Goal: Information Seeking & Learning: Learn about a topic

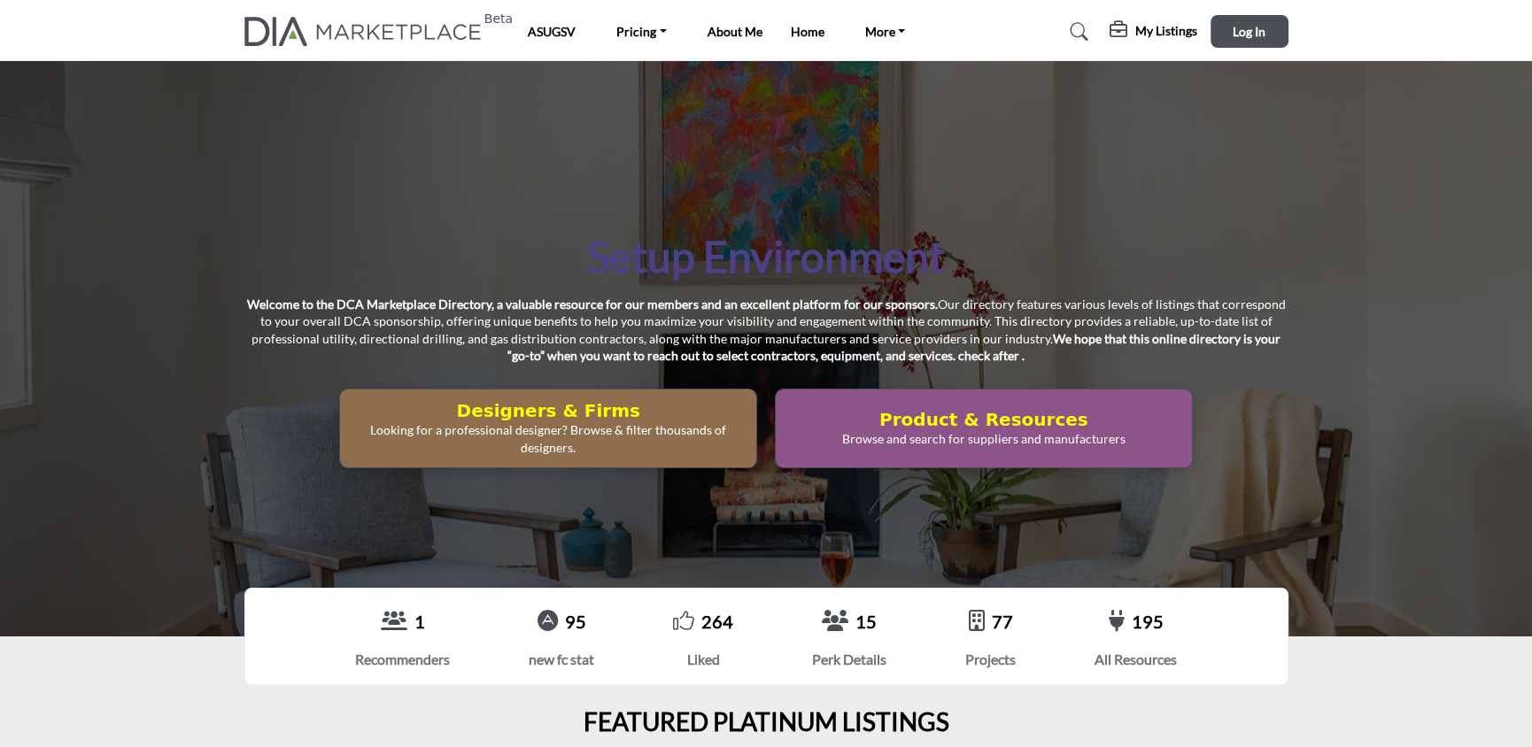
click at [1165, 34] on h5 "My Listings" at bounding box center [1166, 31] width 62 height 16
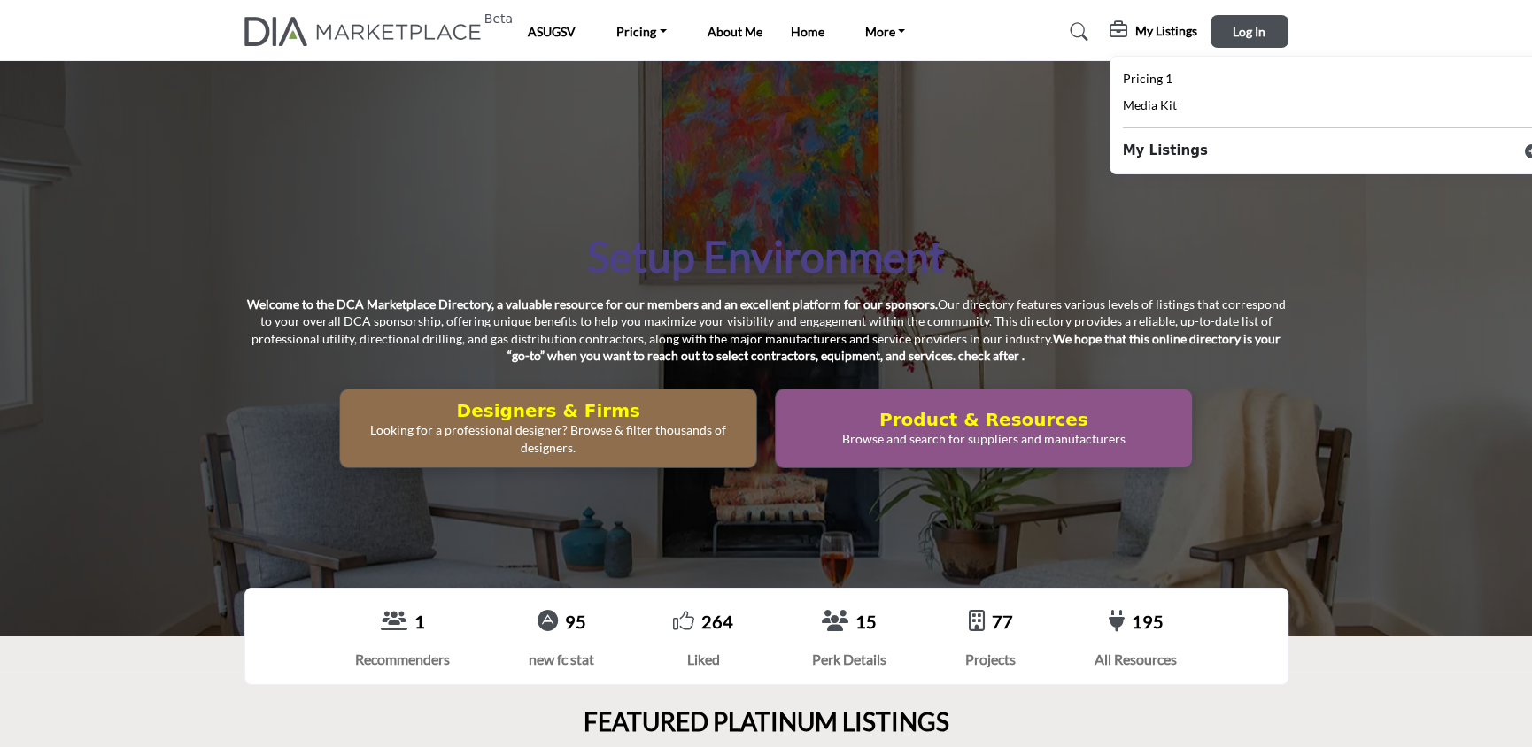
click at [1528, 150] on icon at bounding box center [1532, 151] width 14 height 14
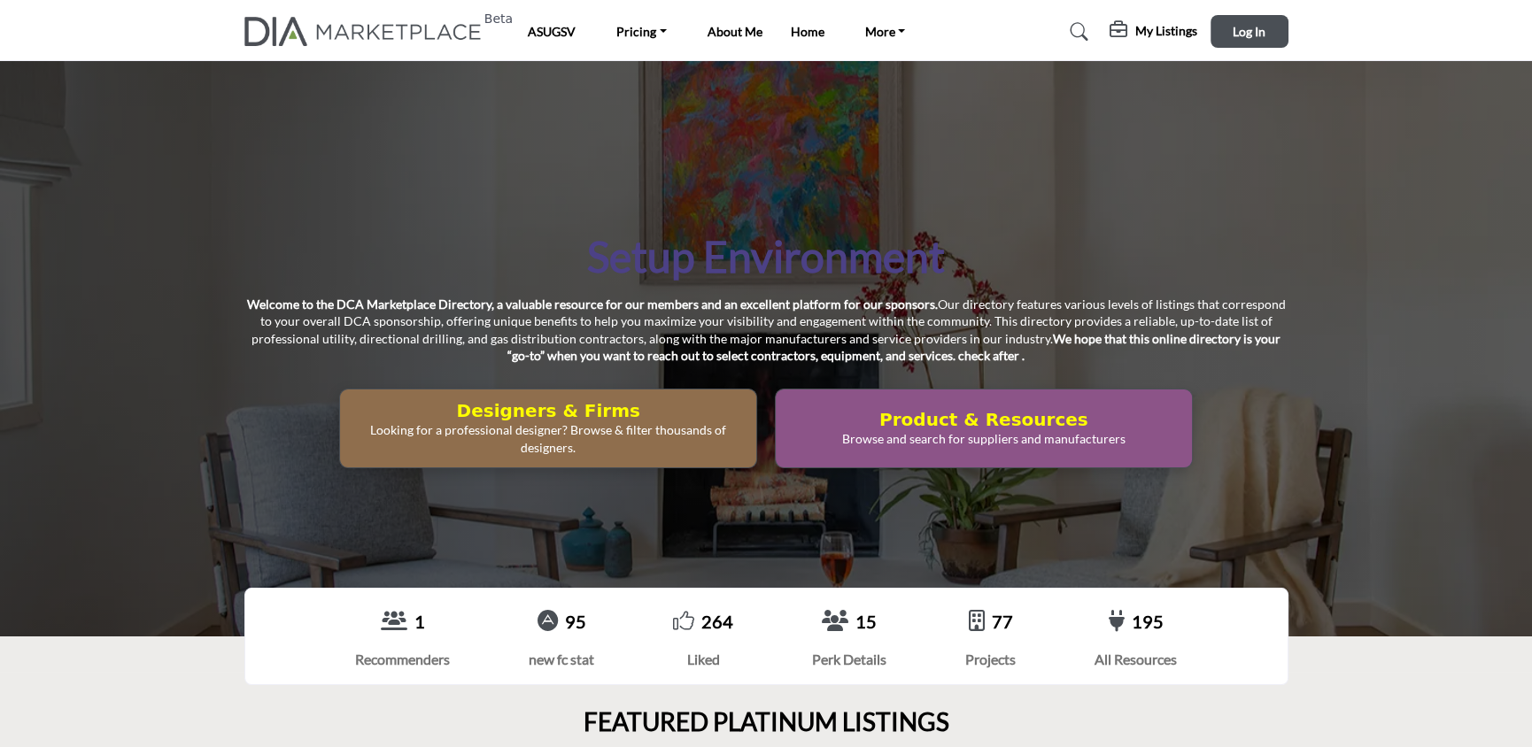
click at [1086, 31] on icon at bounding box center [1080, 32] width 18 height 18
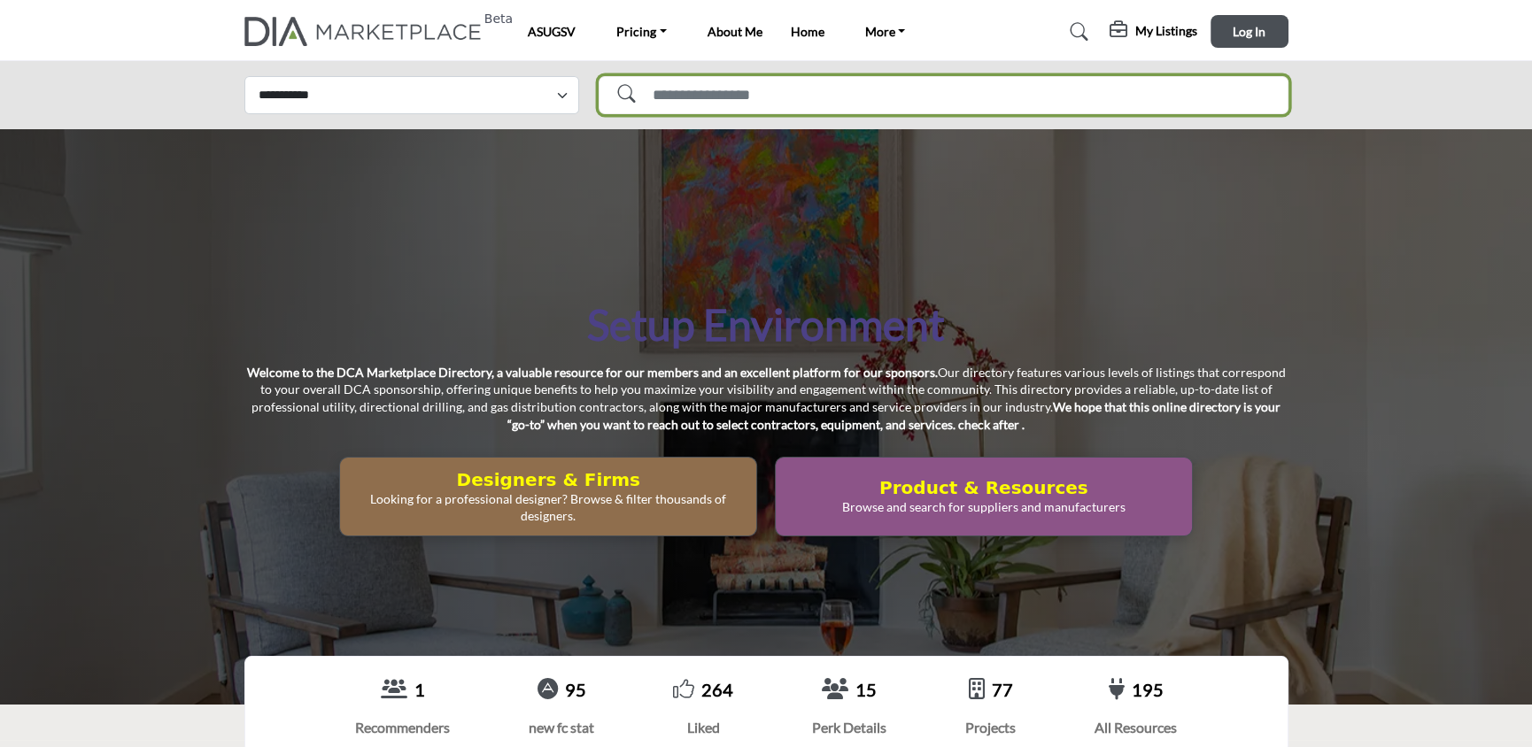
click at [955, 87] on input "Search Solutions" at bounding box center [944, 95] width 690 height 38
type input "**********"
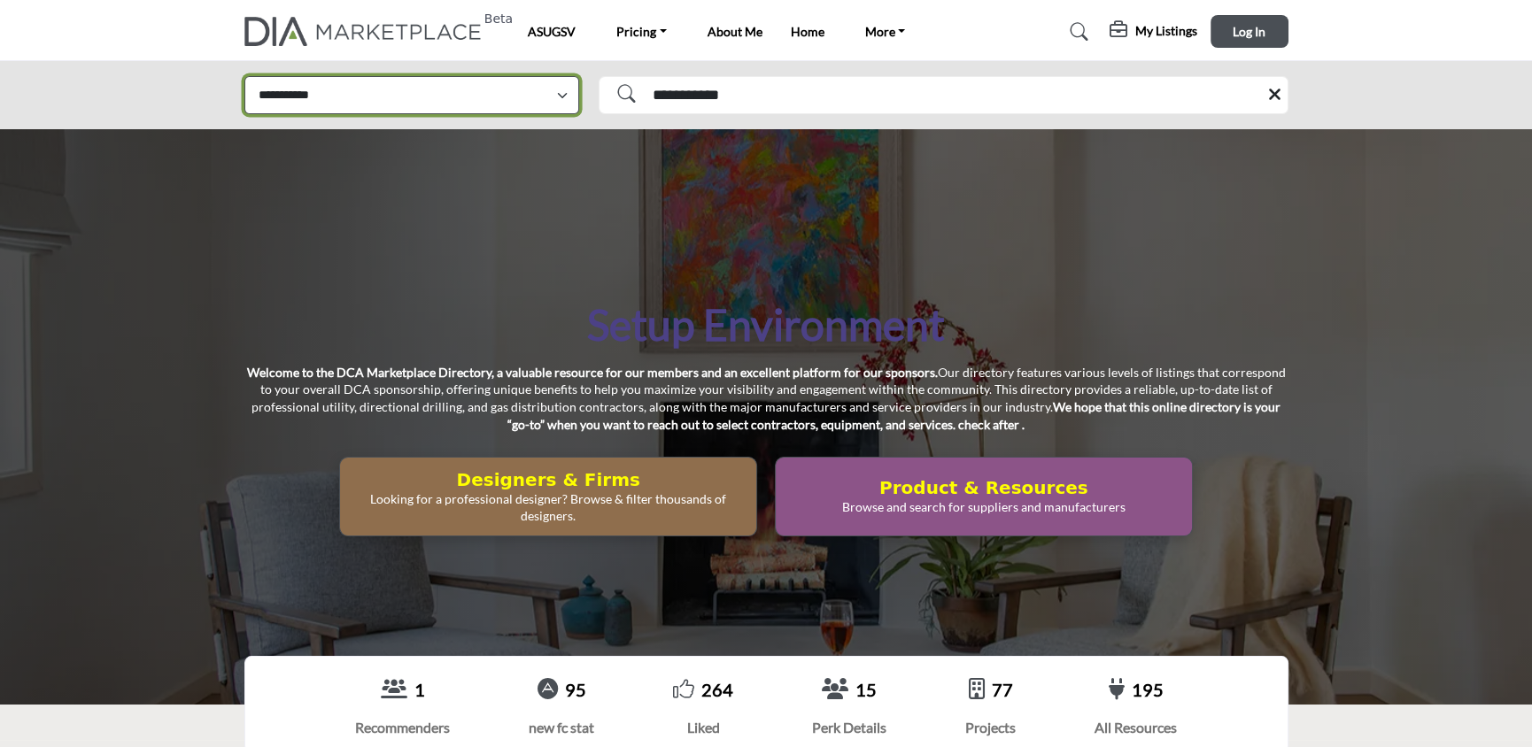
click at [466, 90] on select "**********" at bounding box center [412, 95] width 336 height 38
select select "**********"
click at [244, 76] on select "**********" at bounding box center [412, 95] width 336 height 38
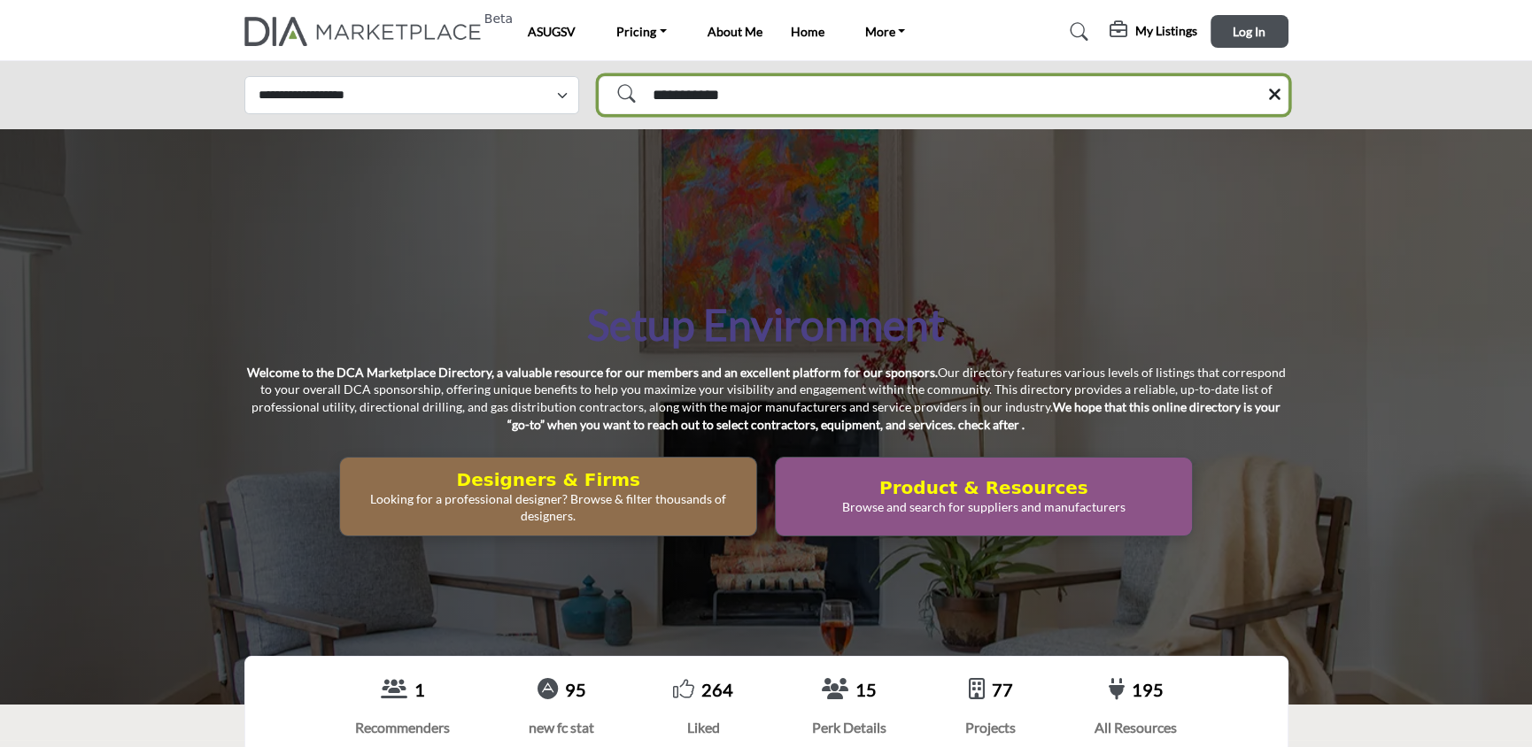
click at [816, 110] on input "**********" at bounding box center [944, 95] width 690 height 38
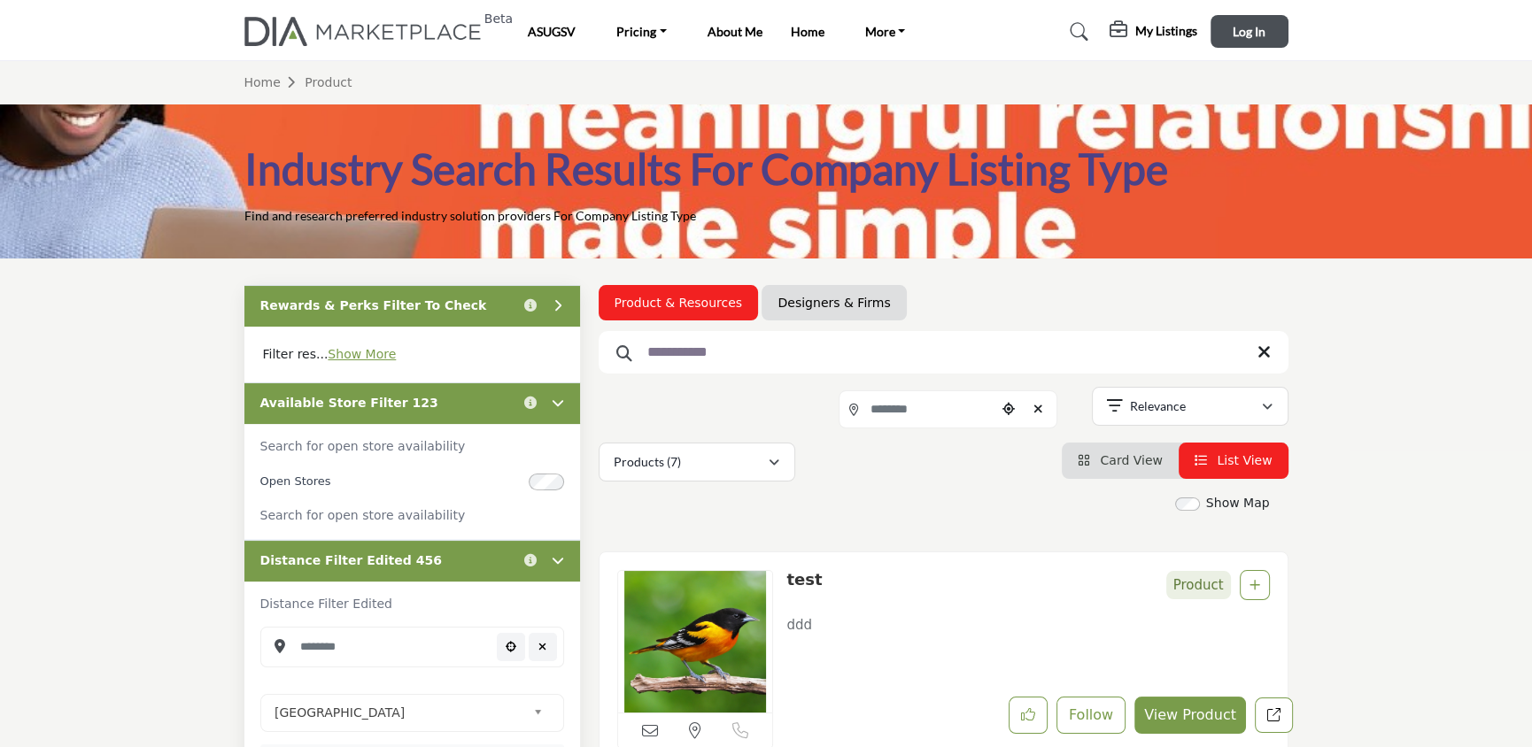
drag, startPoint x: 839, startPoint y: 301, endPoint x: 821, endPoint y: 312, distance: 20.7
click at [839, 301] on link "Designers & Firms" at bounding box center [833, 303] width 112 height 18
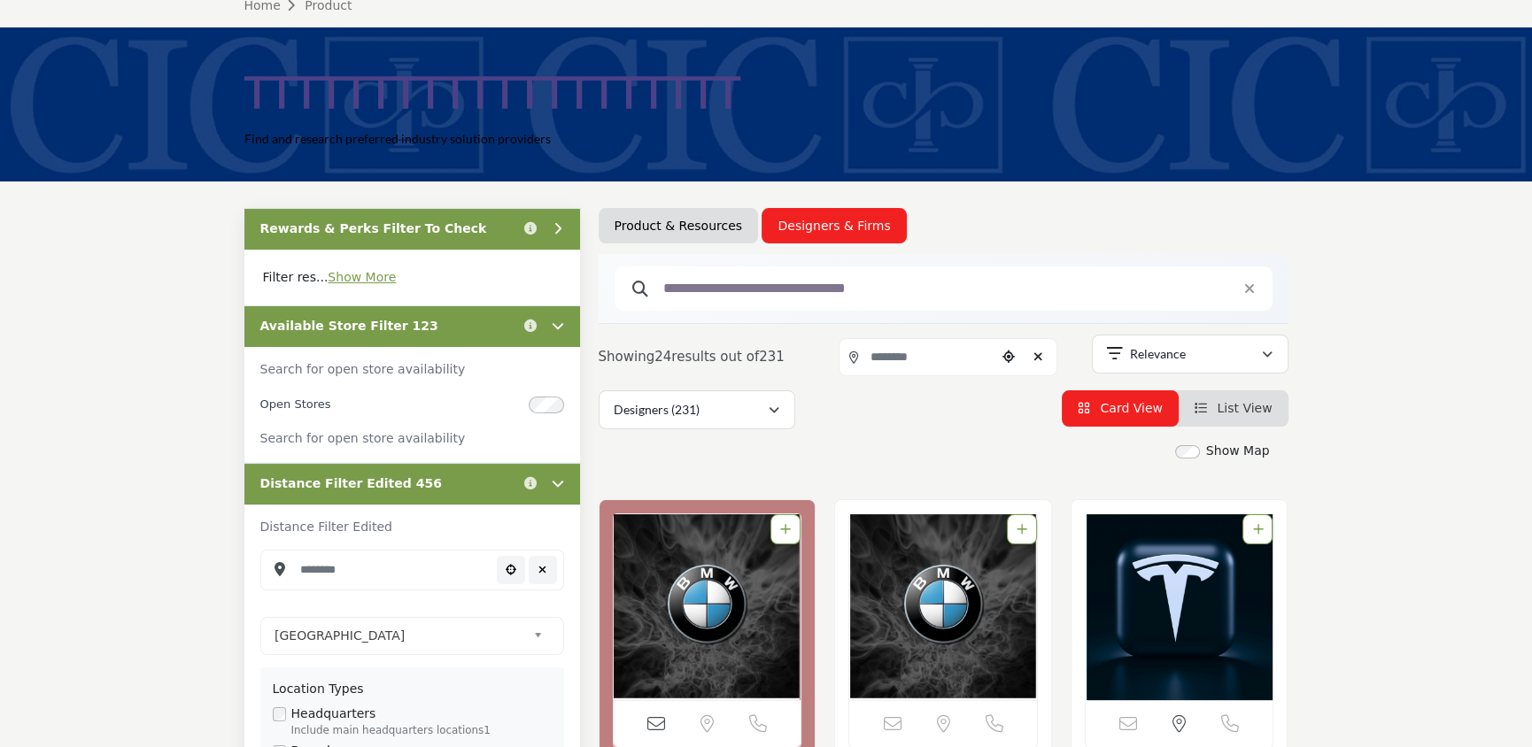
scroll to position [104, 0]
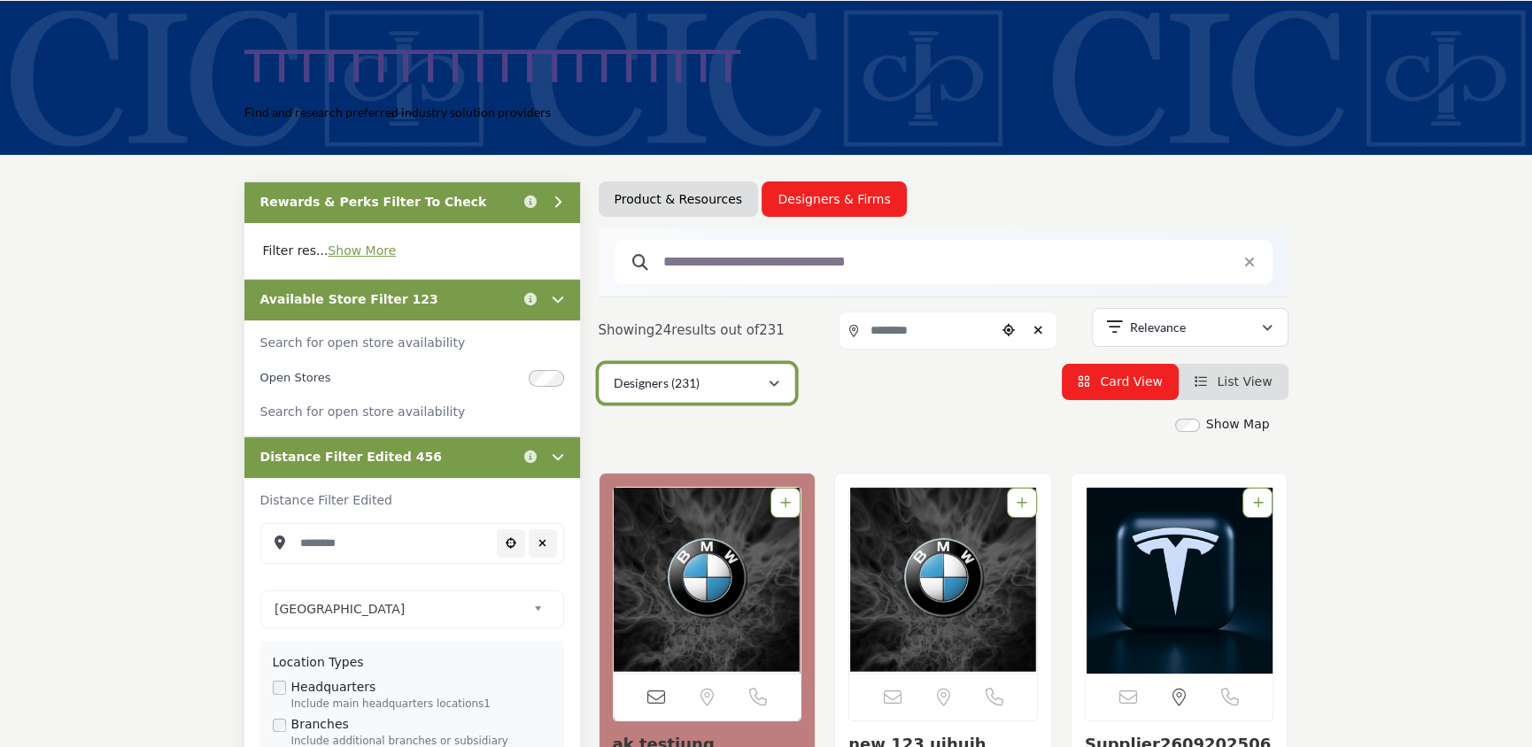
click at [724, 381] on div "Designers (231)" at bounding box center [691, 383] width 154 height 21
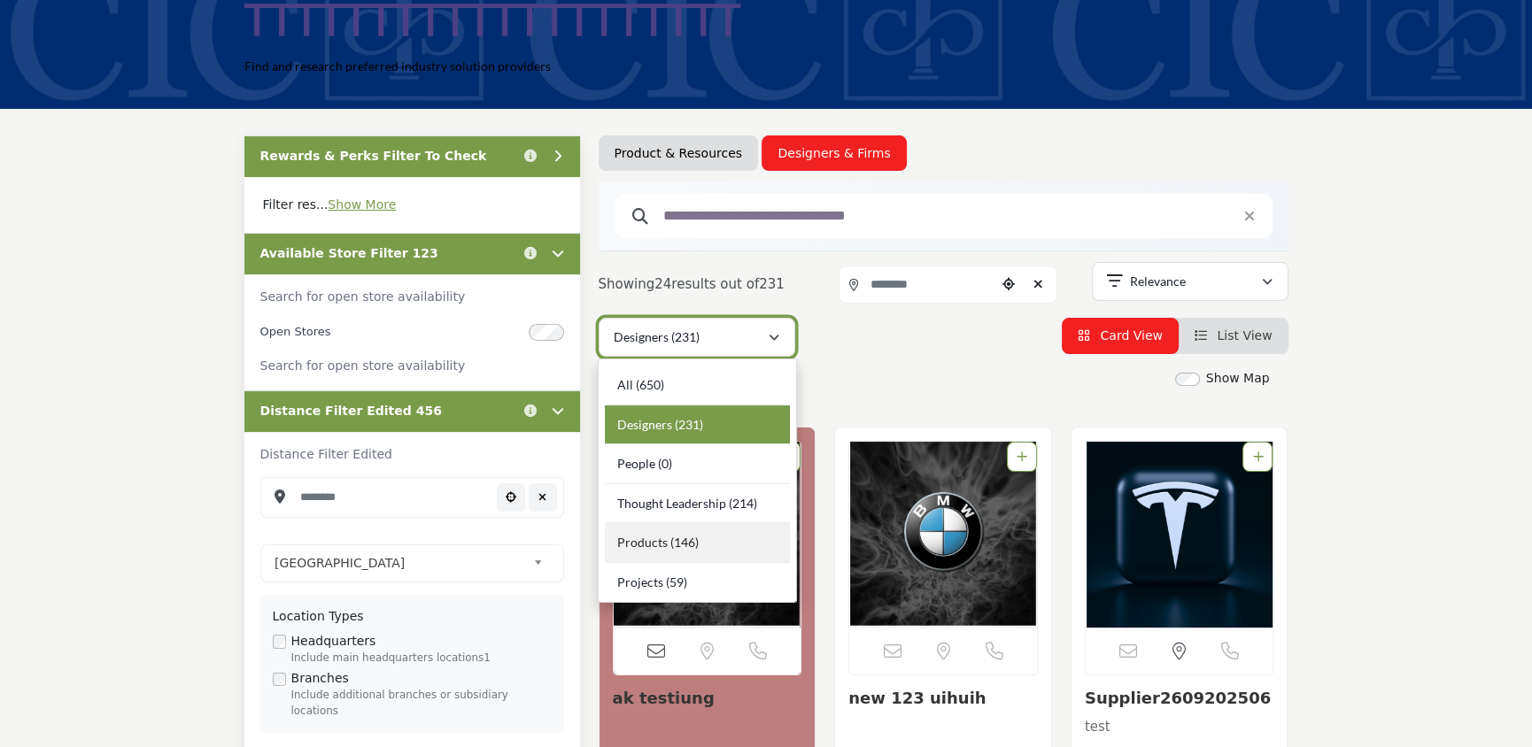
scroll to position [137, 0]
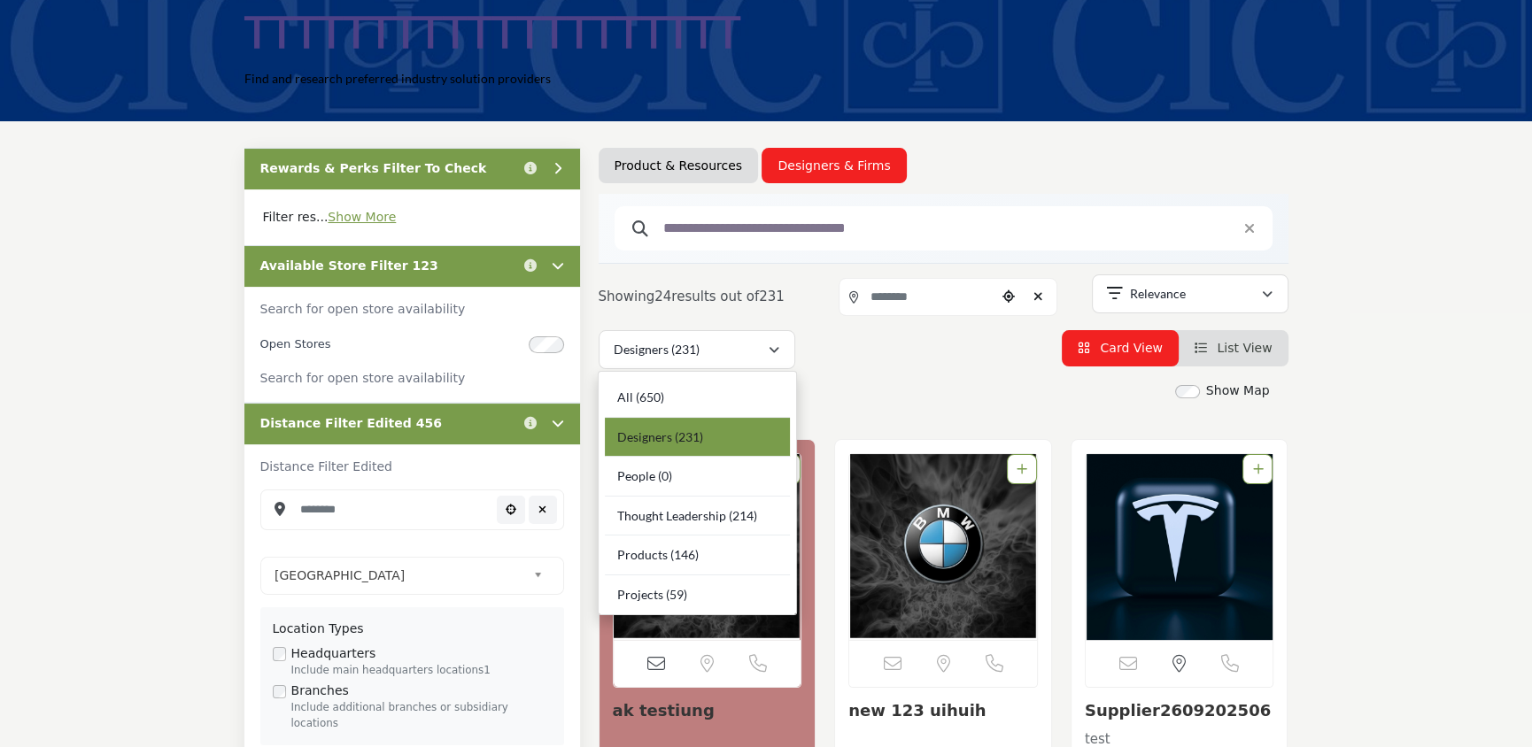
click at [672, 436] on div "Designers (231)" at bounding box center [697, 438] width 185 height 40
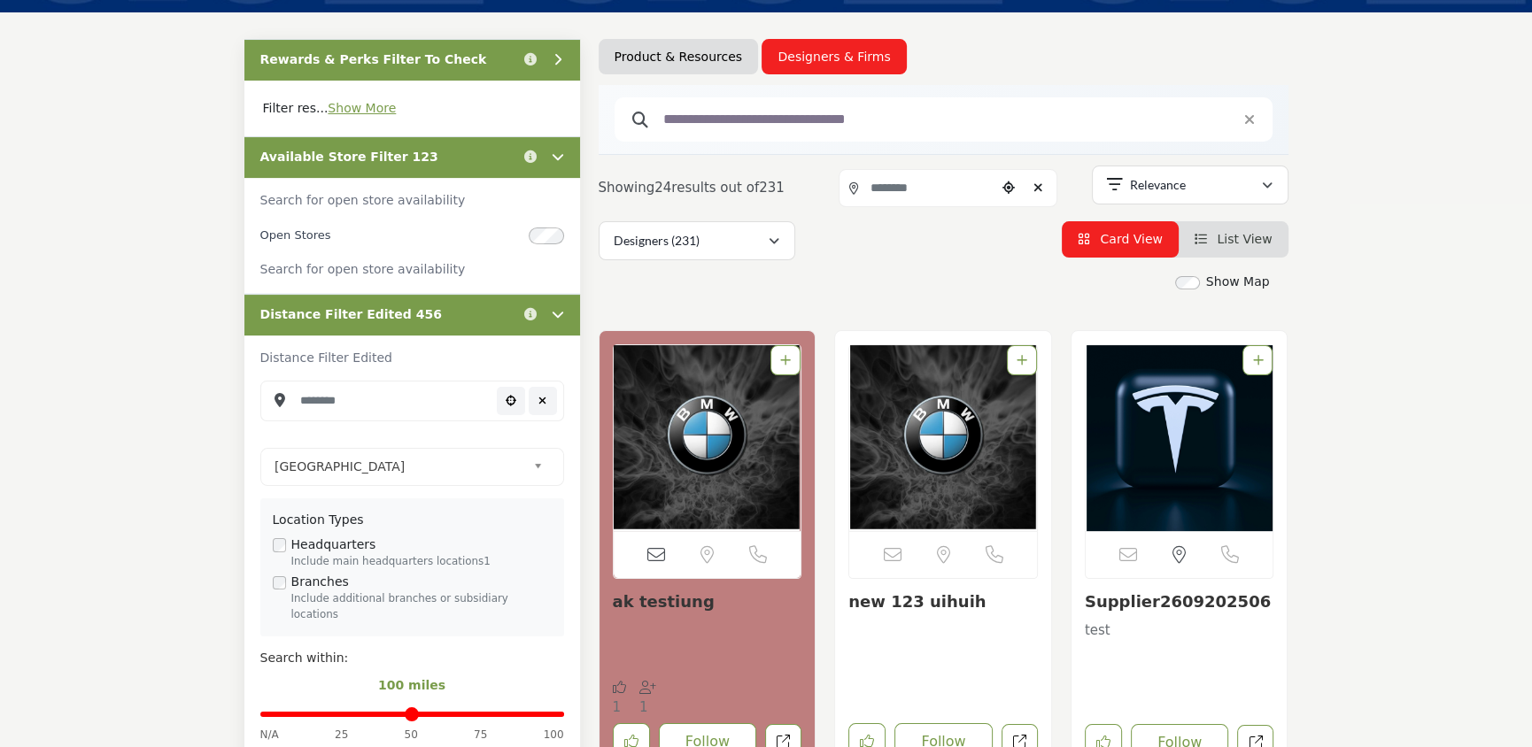
scroll to position [245, 0]
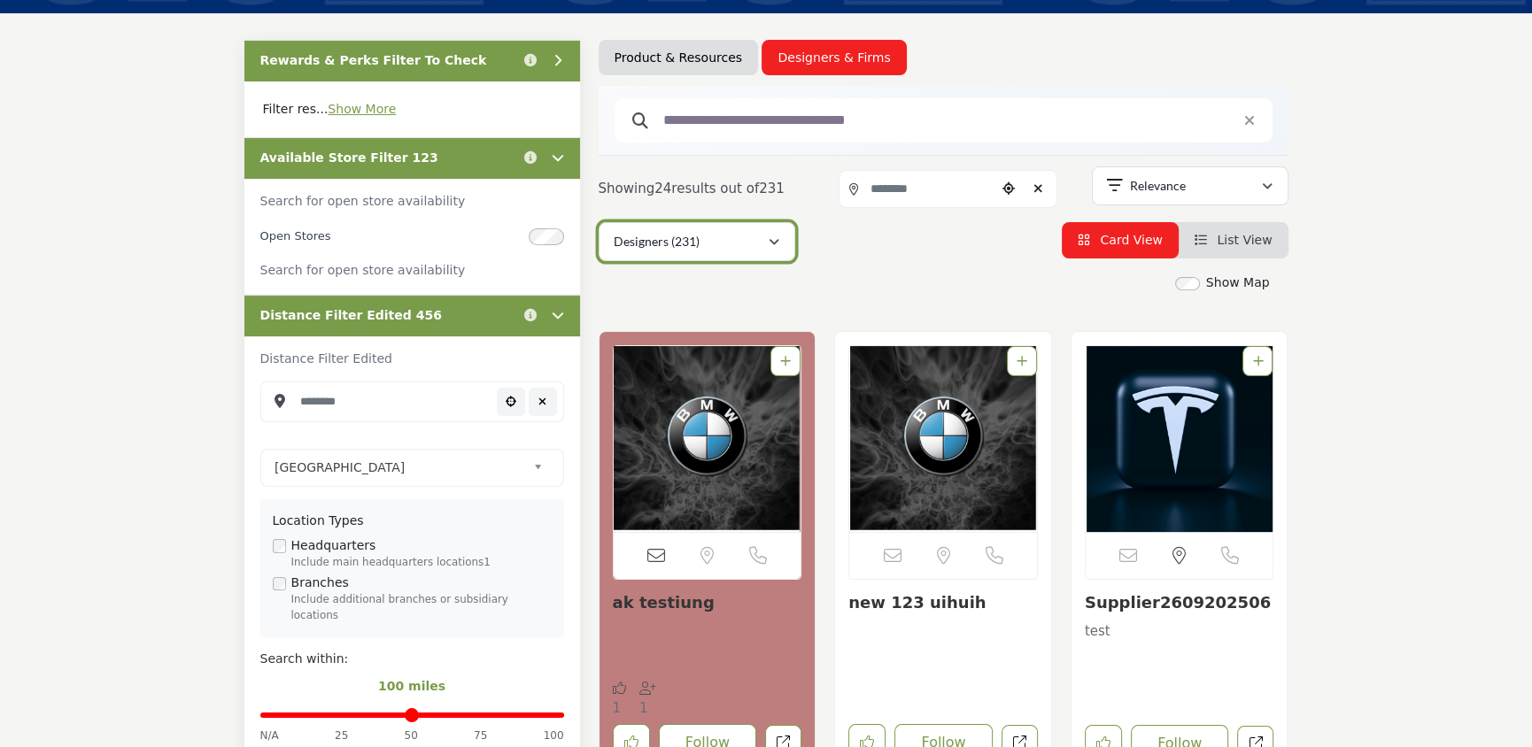
click at [720, 248] on div "Designers (231)" at bounding box center [691, 241] width 154 height 21
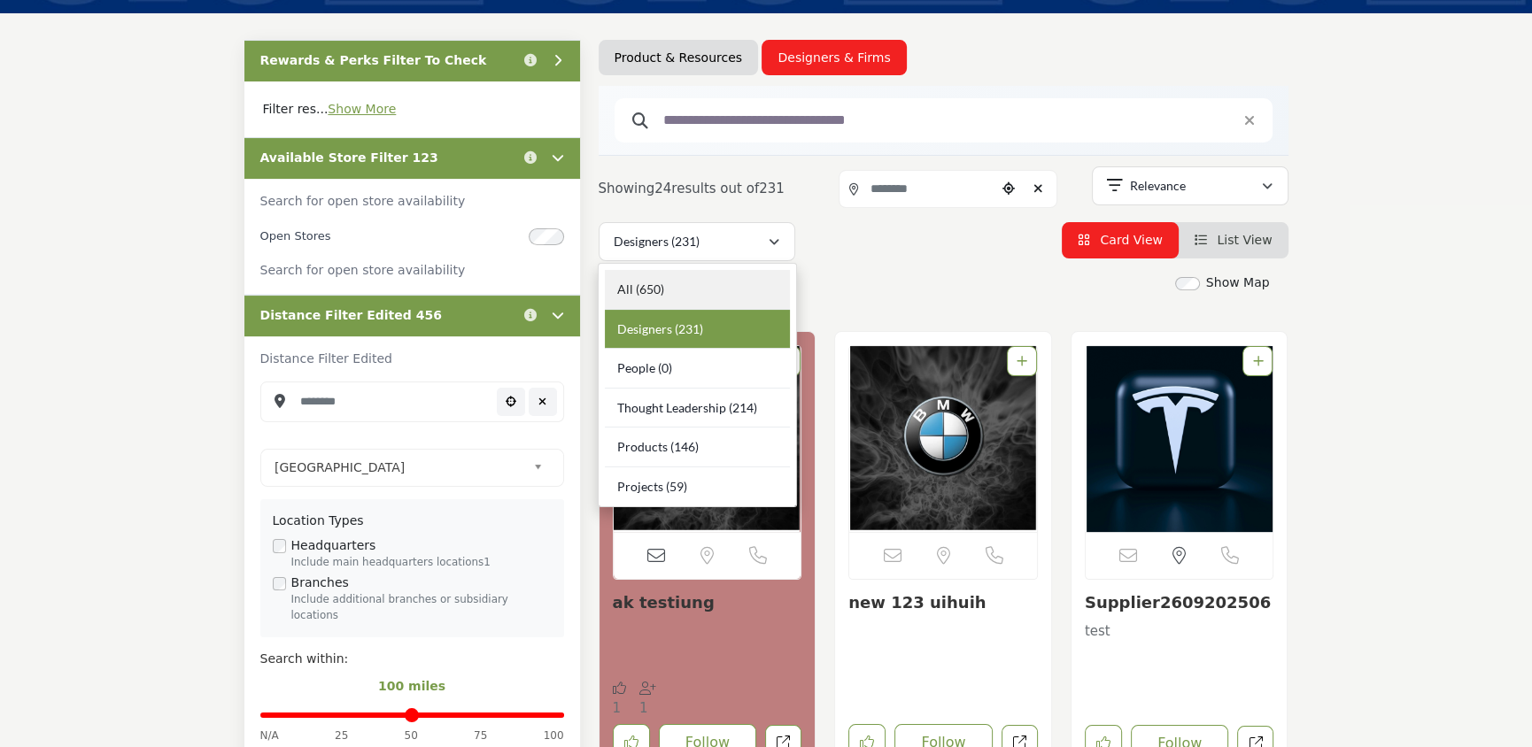
click at [679, 298] on div "All (650)" at bounding box center [697, 290] width 185 height 40
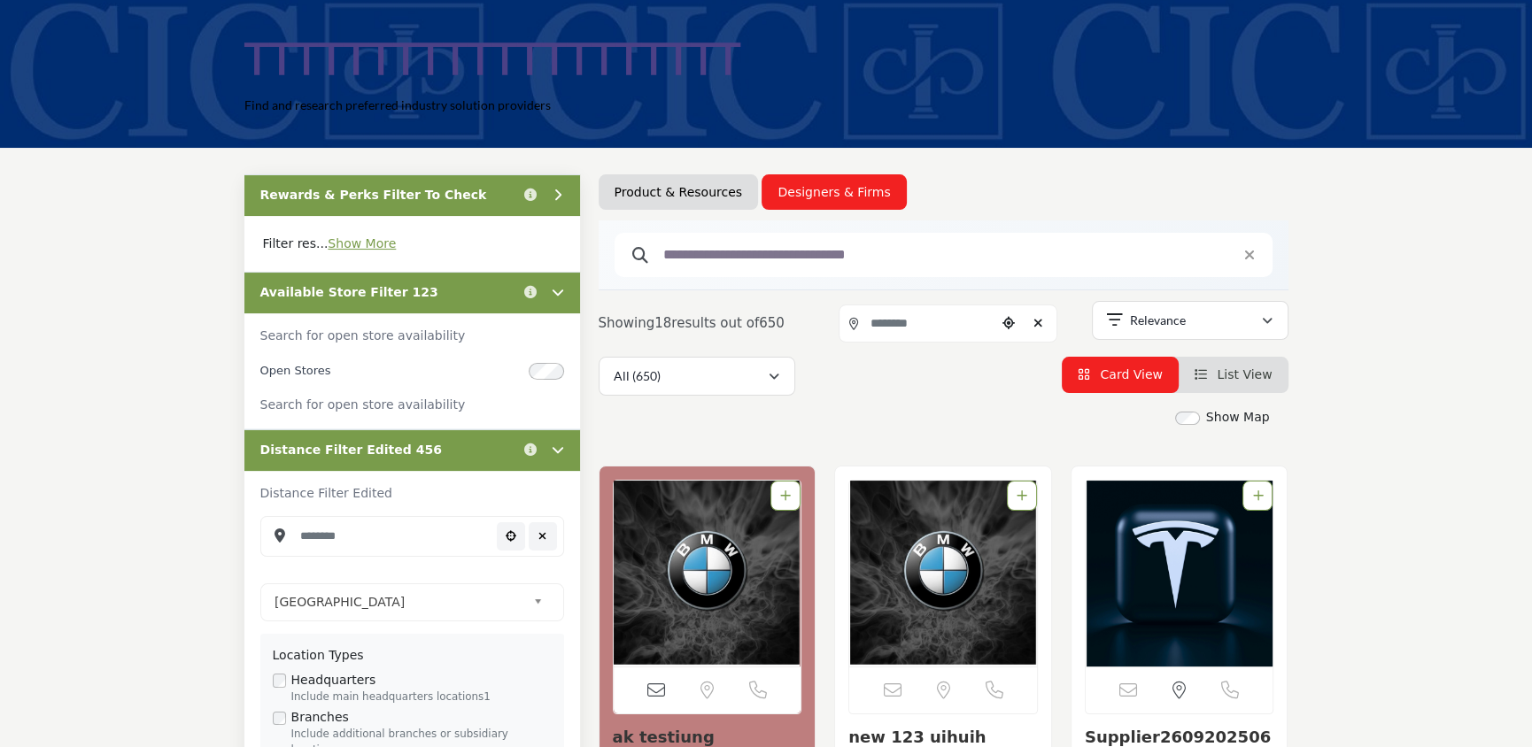
scroll to position [110, 0]
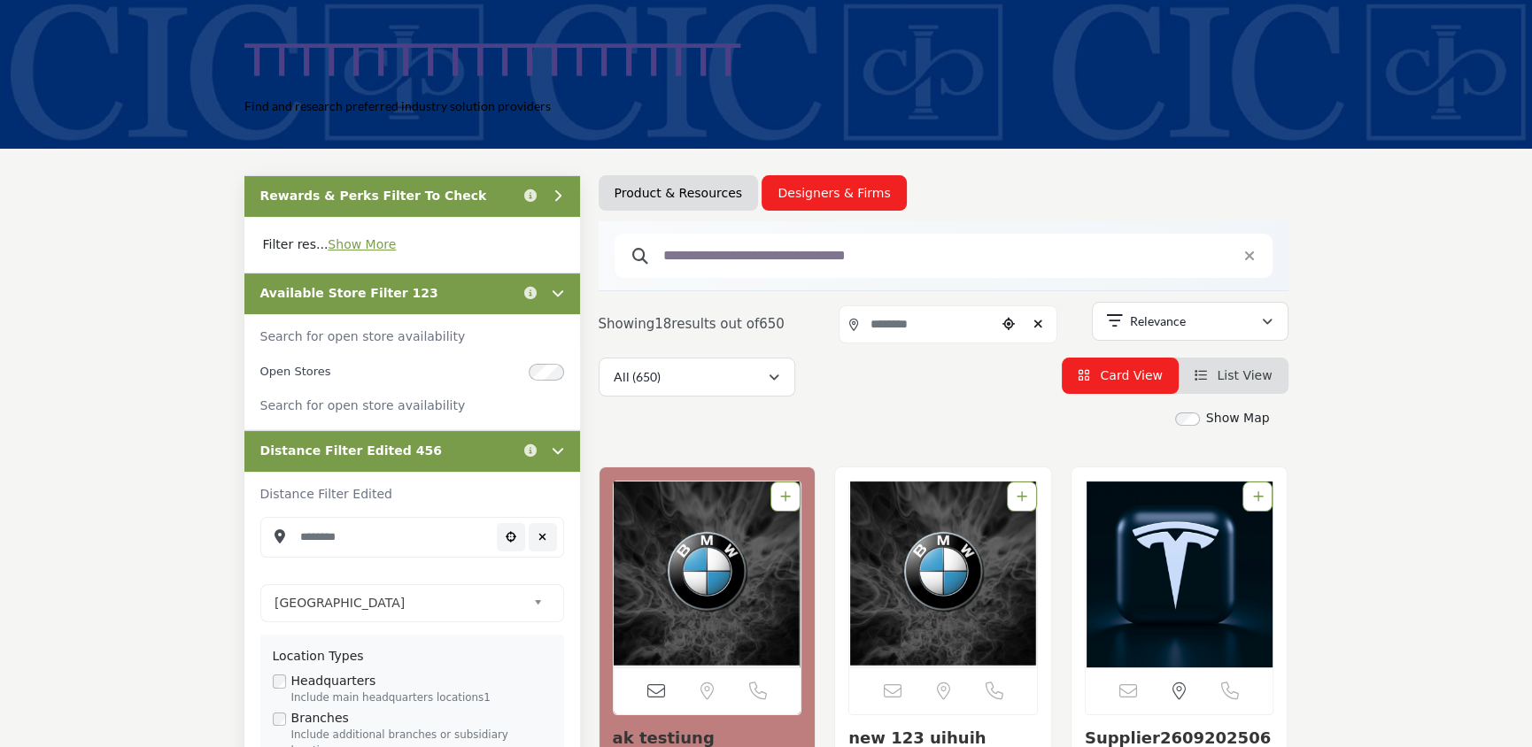
click at [772, 256] on input "text" at bounding box center [936, 255] width 565 height 23
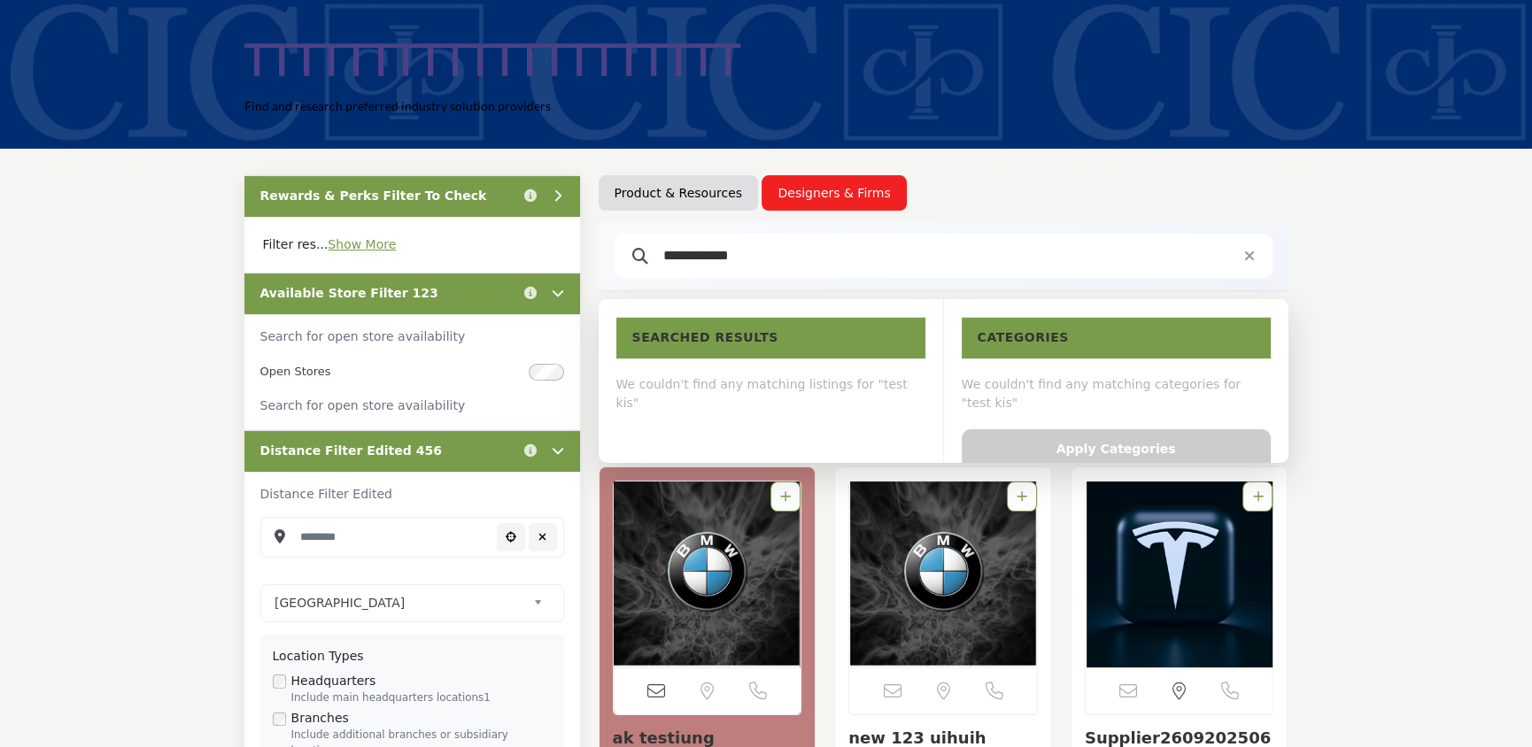
type input "**********"
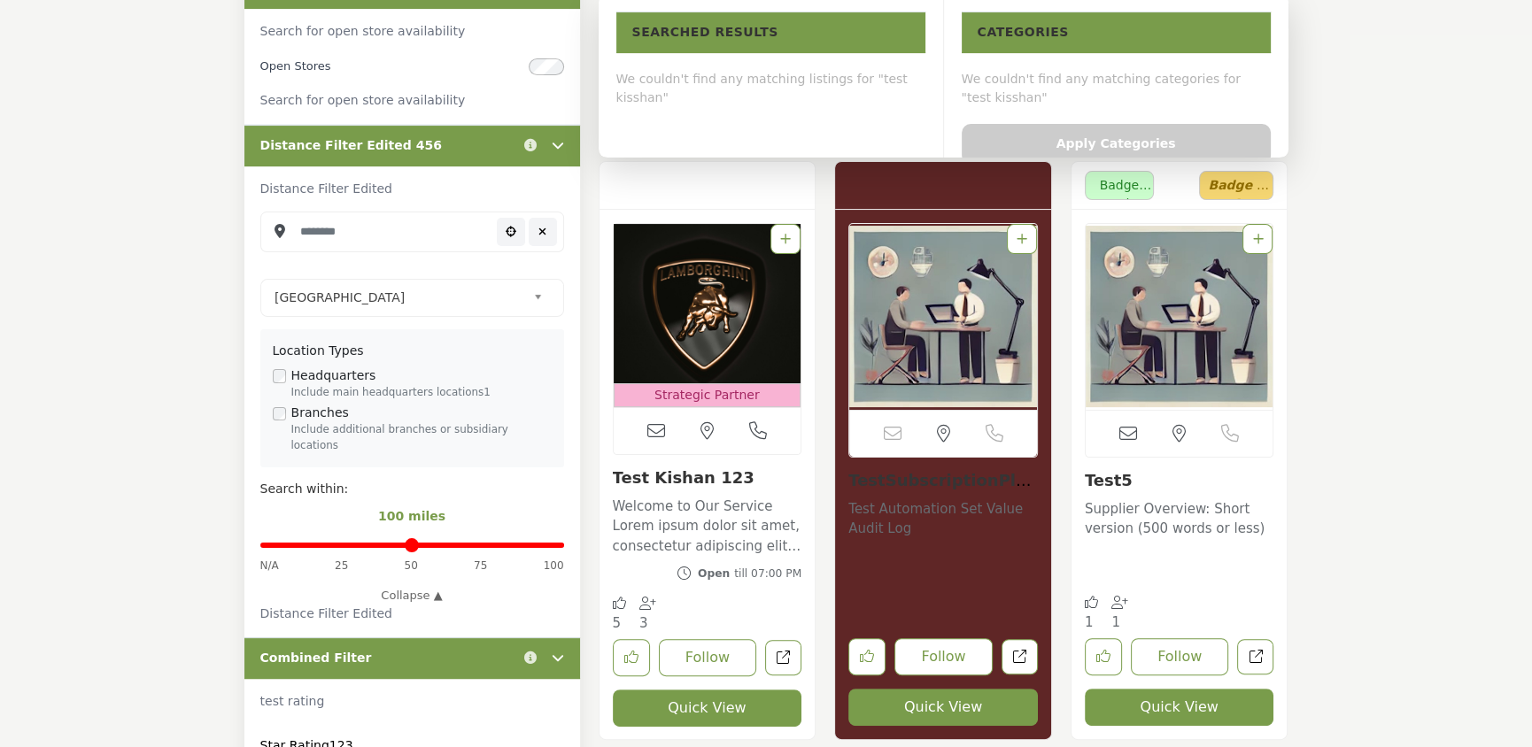
scroll to position [416, 0]
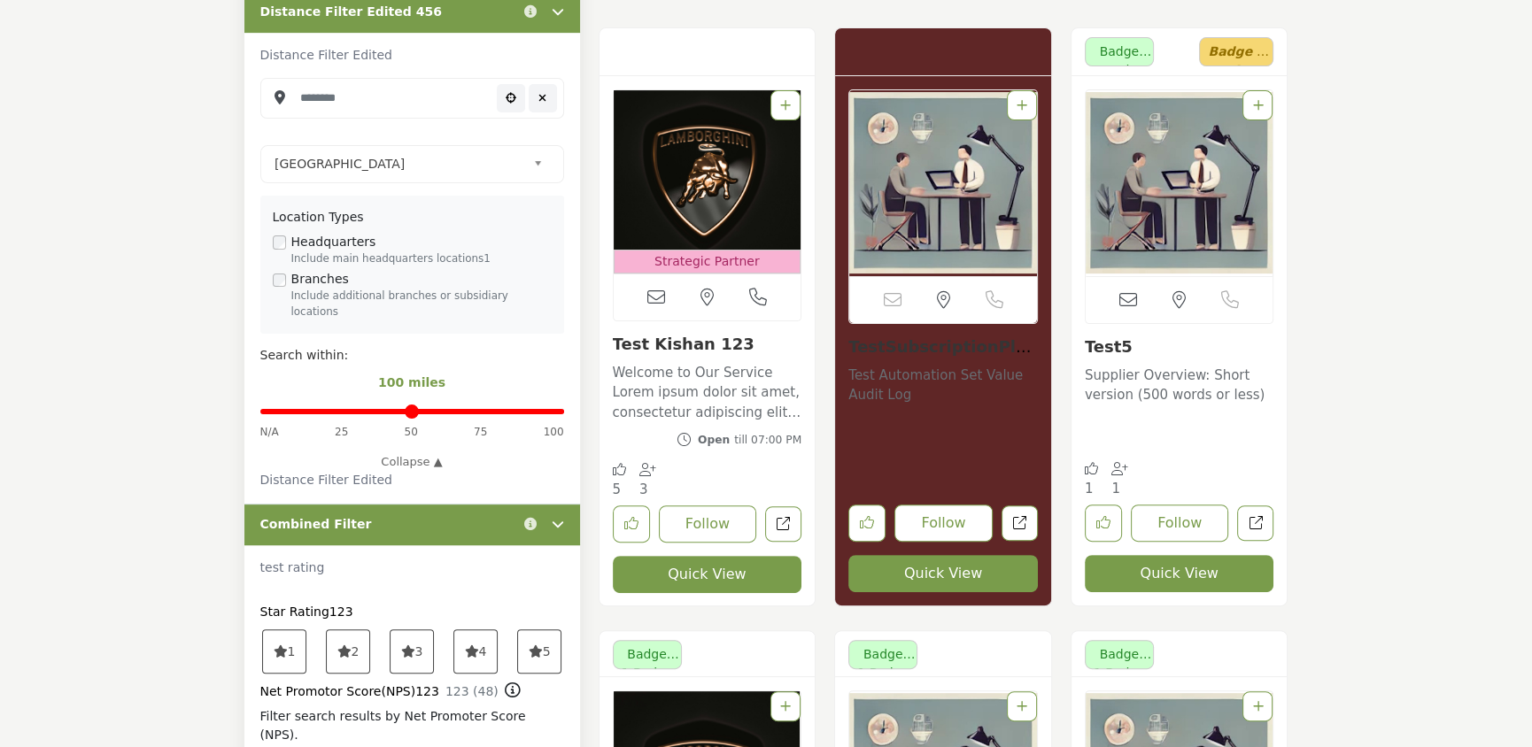
scroll to position [555, 0]
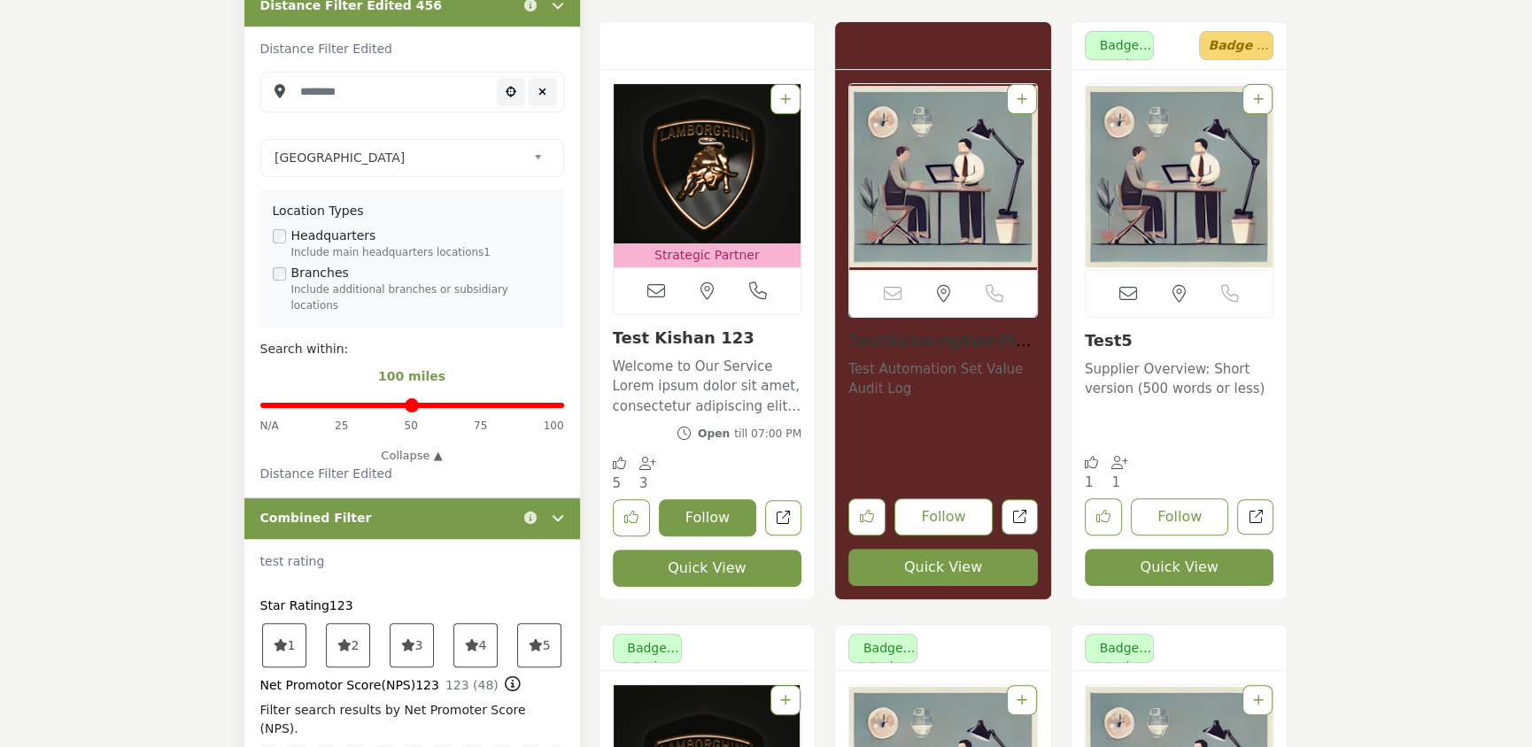
click at [720, 512] on button "Follow" at bounding box center [708, 517] width 98 height 37
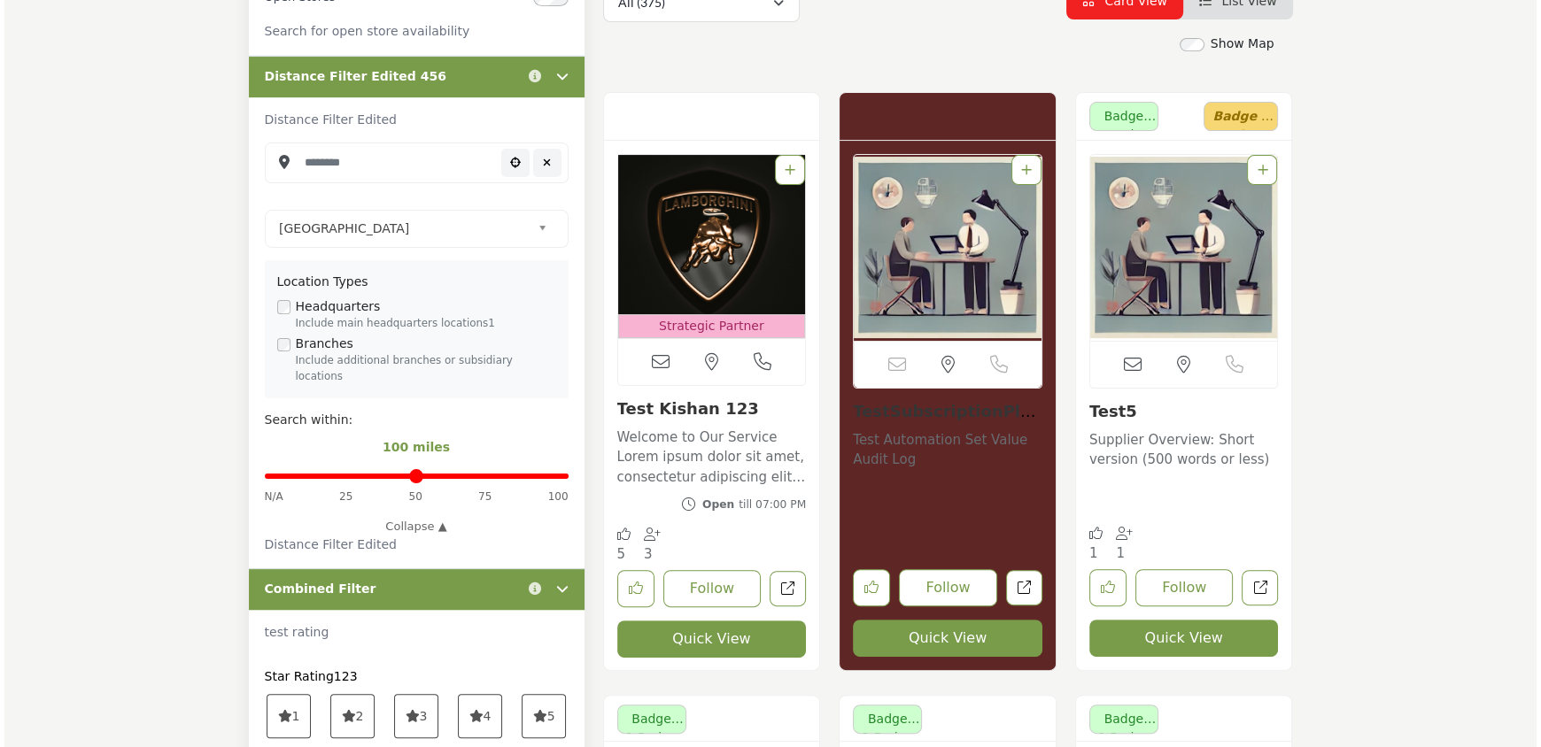
scroll to position [485, 0]
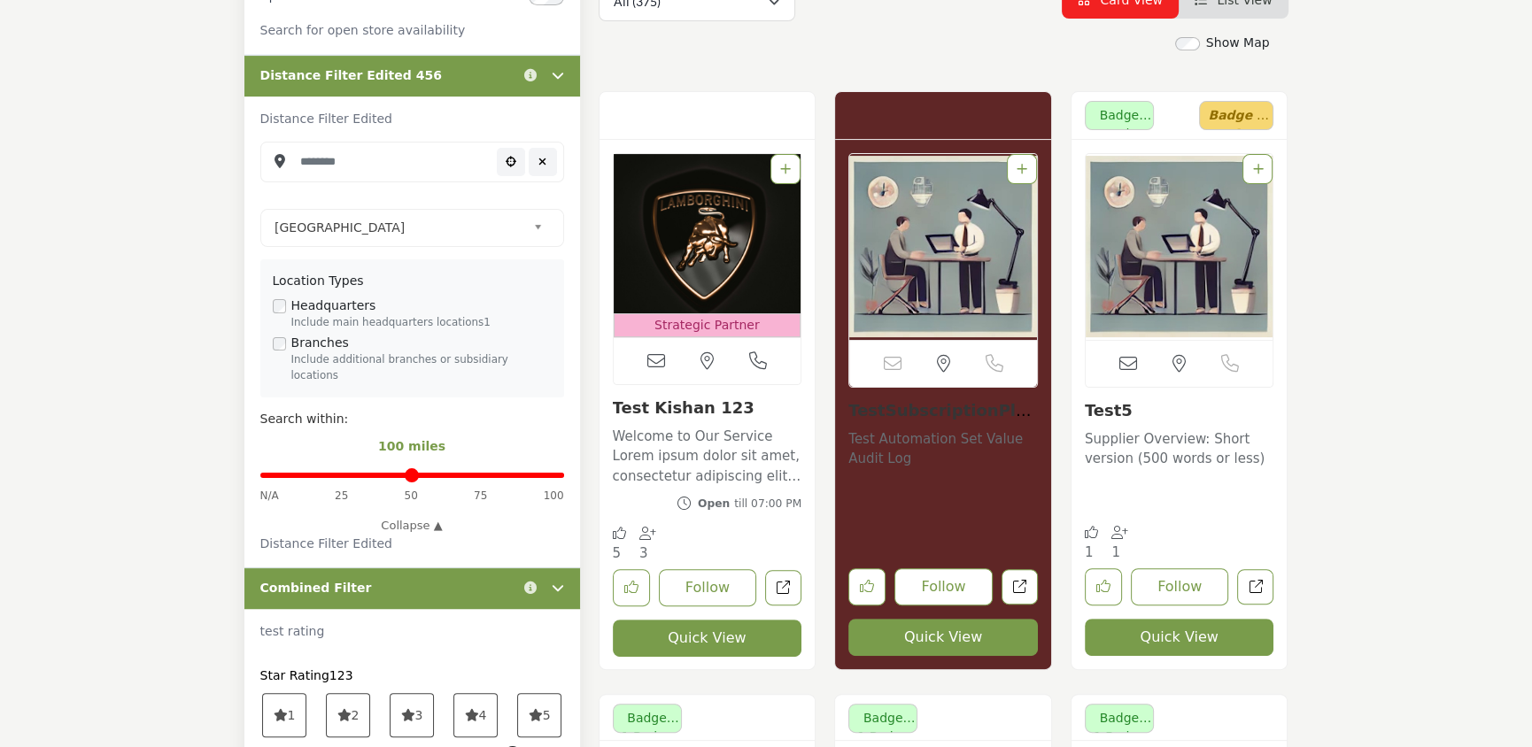
click at [711, 628] on button "Quick View" at bounding box center [708, 638] width 190 height 37
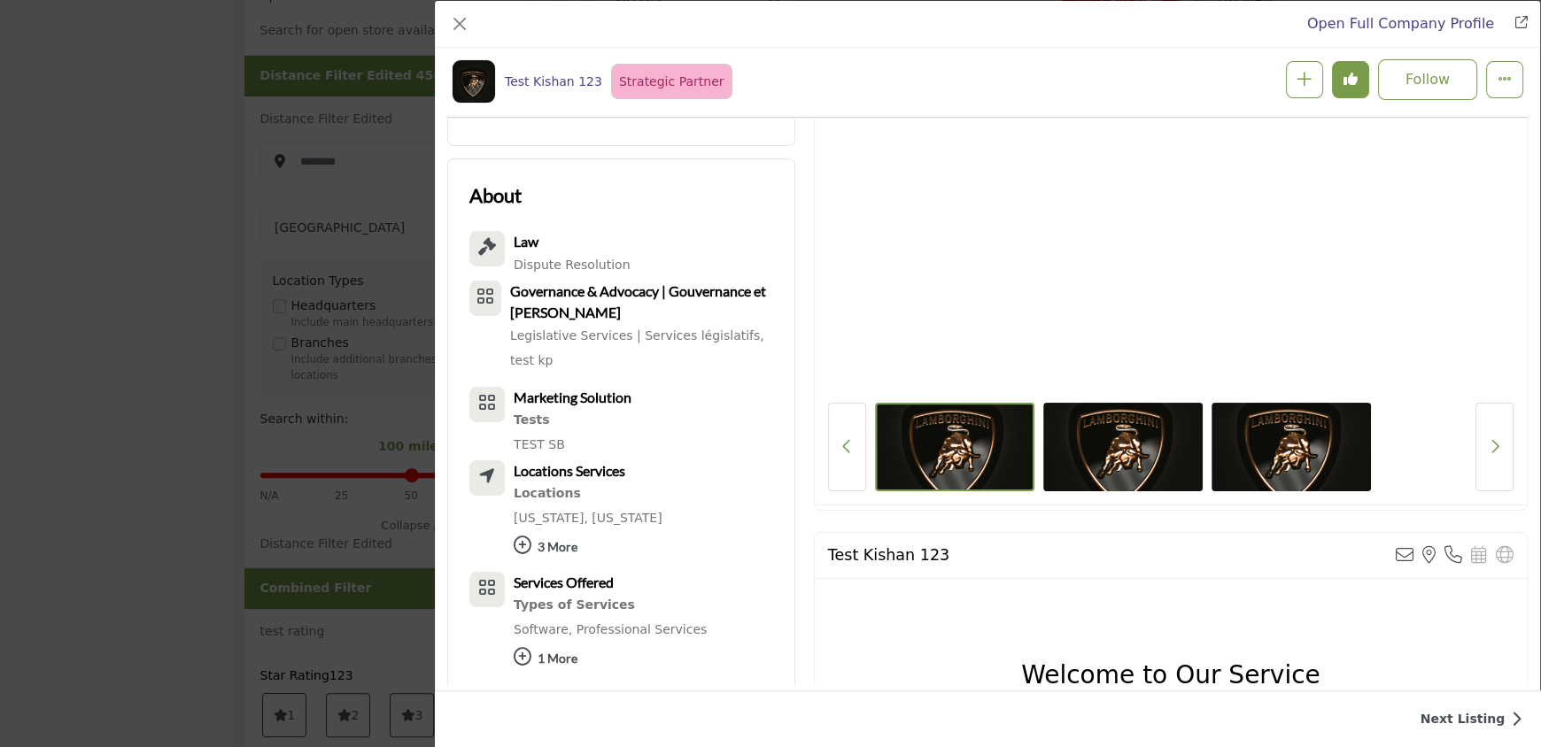
scroll to position [563, 0]
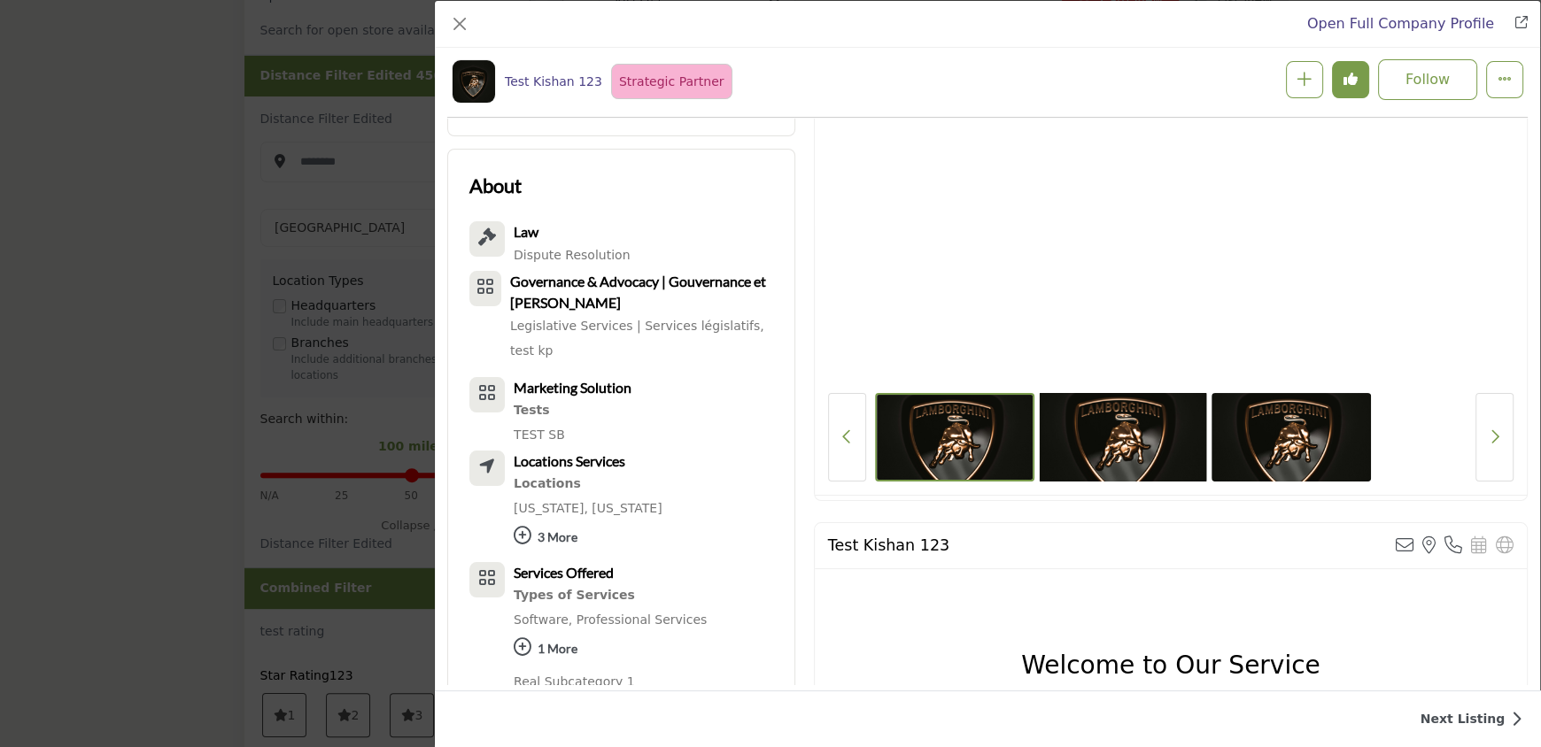
click at [1118, 448] on img "Company Data Modal" at bounding box center [1122, 437] width 167 height 93
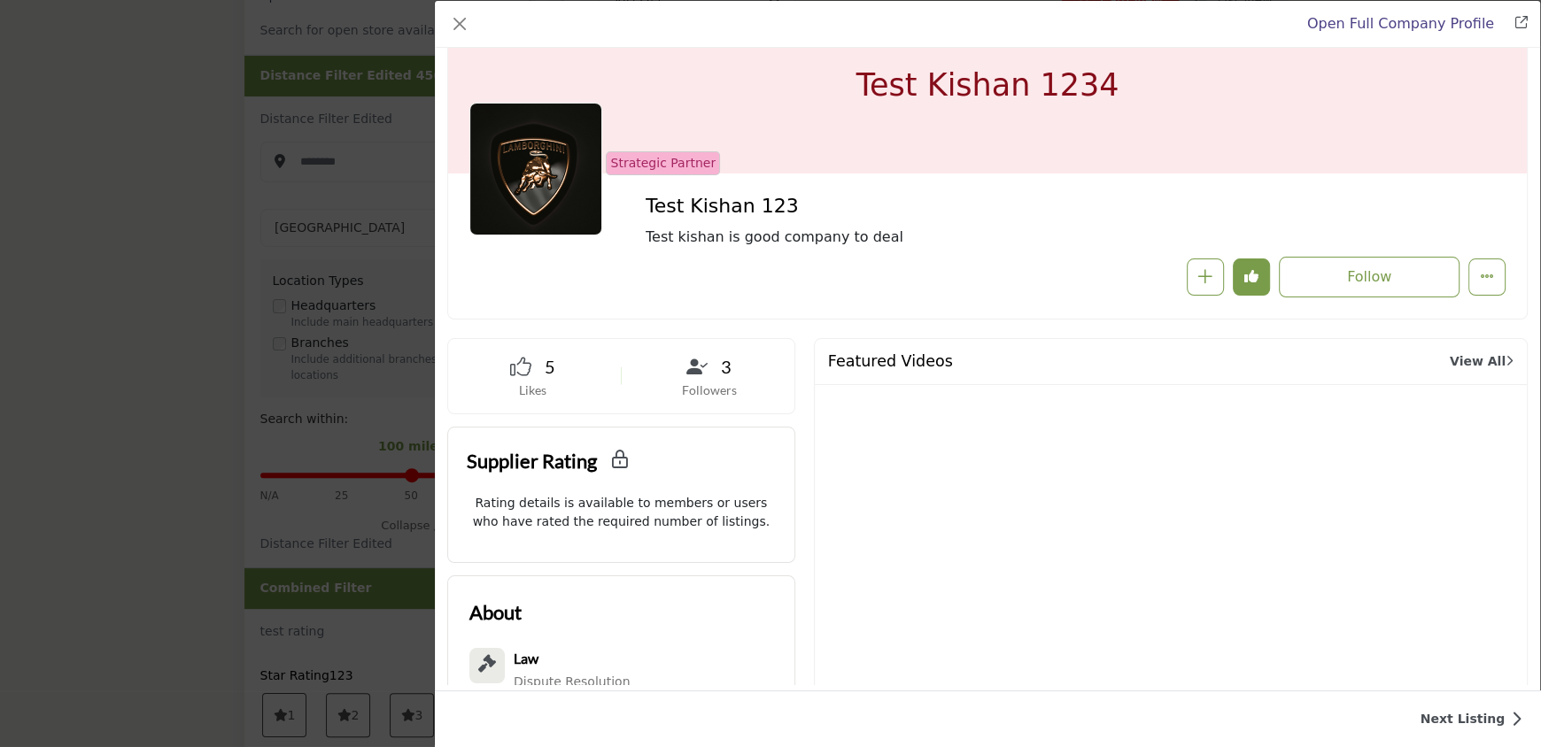
scroll to position [0, 0]
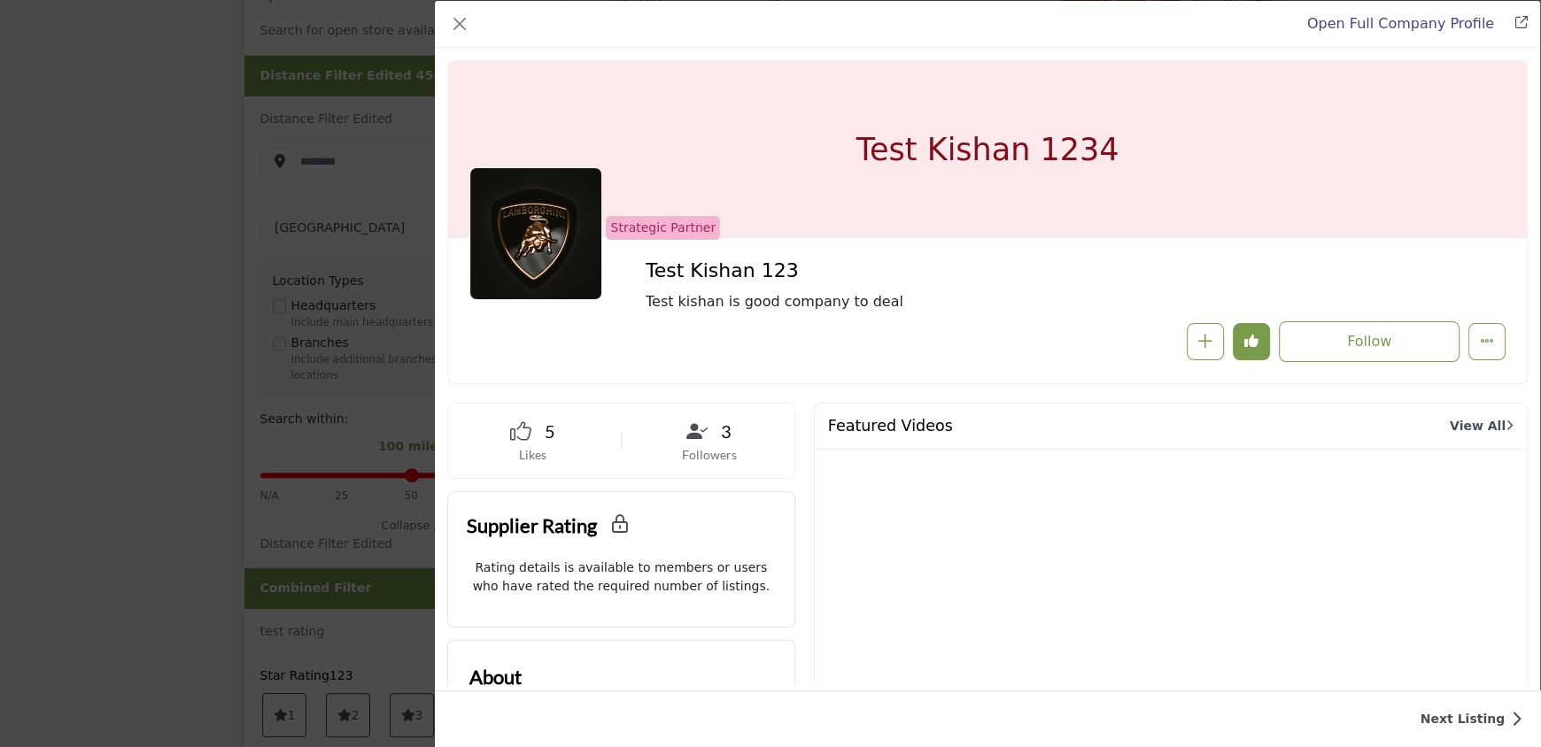
click at [1233, 349] on button "Redirect to login page" at bounding box center [1251, 341] width 37 height 37
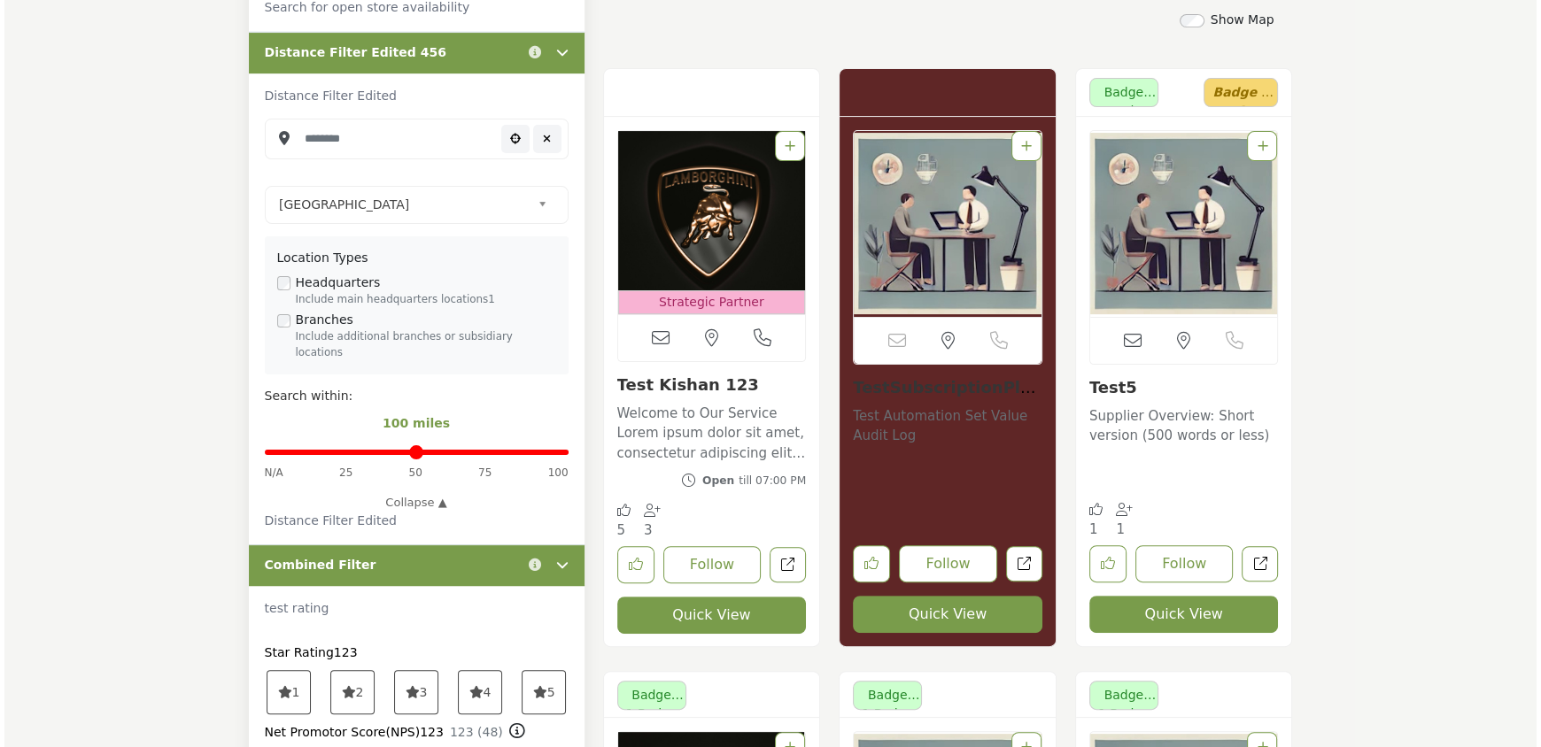
scroll to position [561, 0]
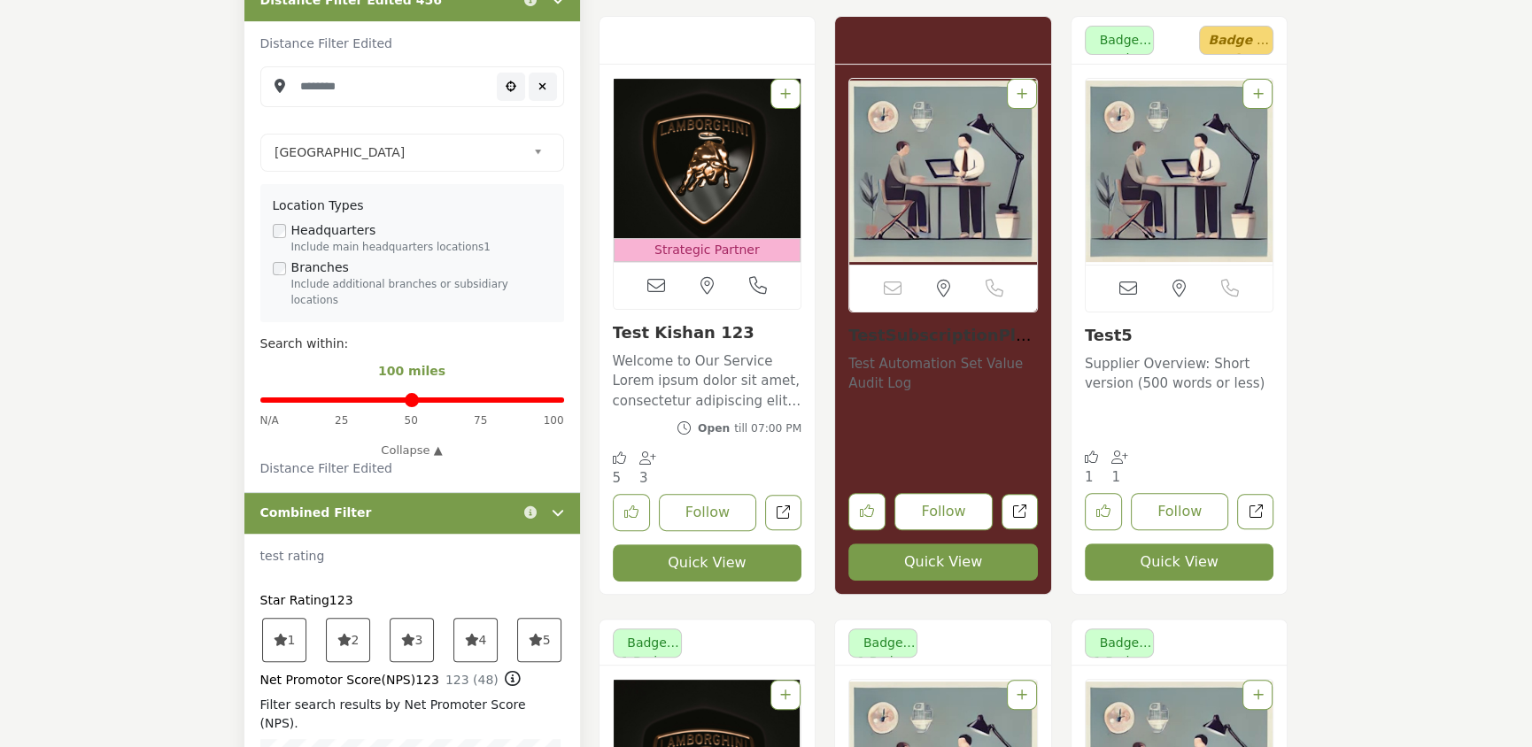
click at [750, 571] on button "Quick View" at bounding box center [708, 563] width 190 height 37
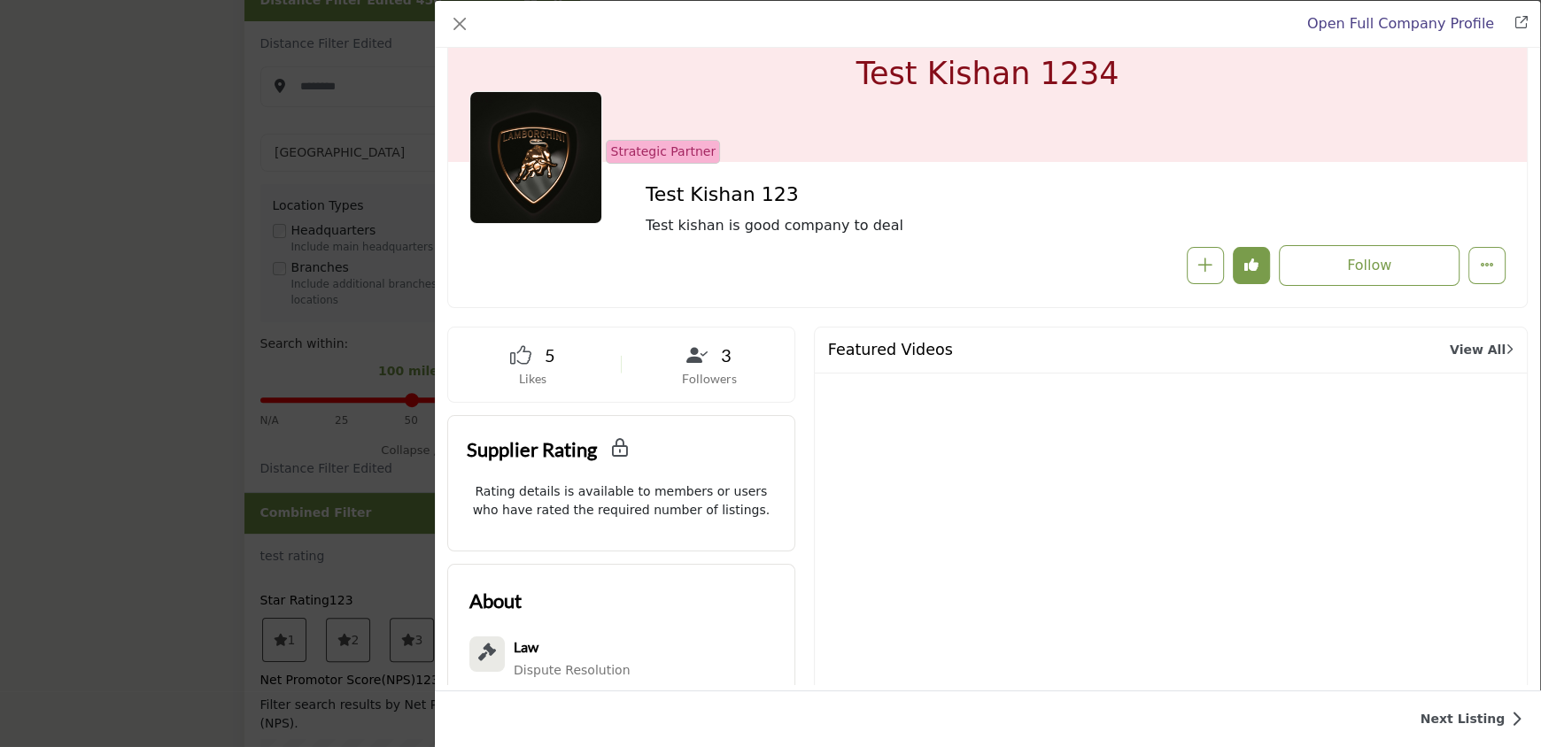
scroll to position [76, 0]
click at [1480, 268] on icon "More Options" at bounding box center [1487, 265] width 14 height 14
click at [1005, 263] on div "Follow Followed" at bounding box center [1204, 265] width 602 height 41
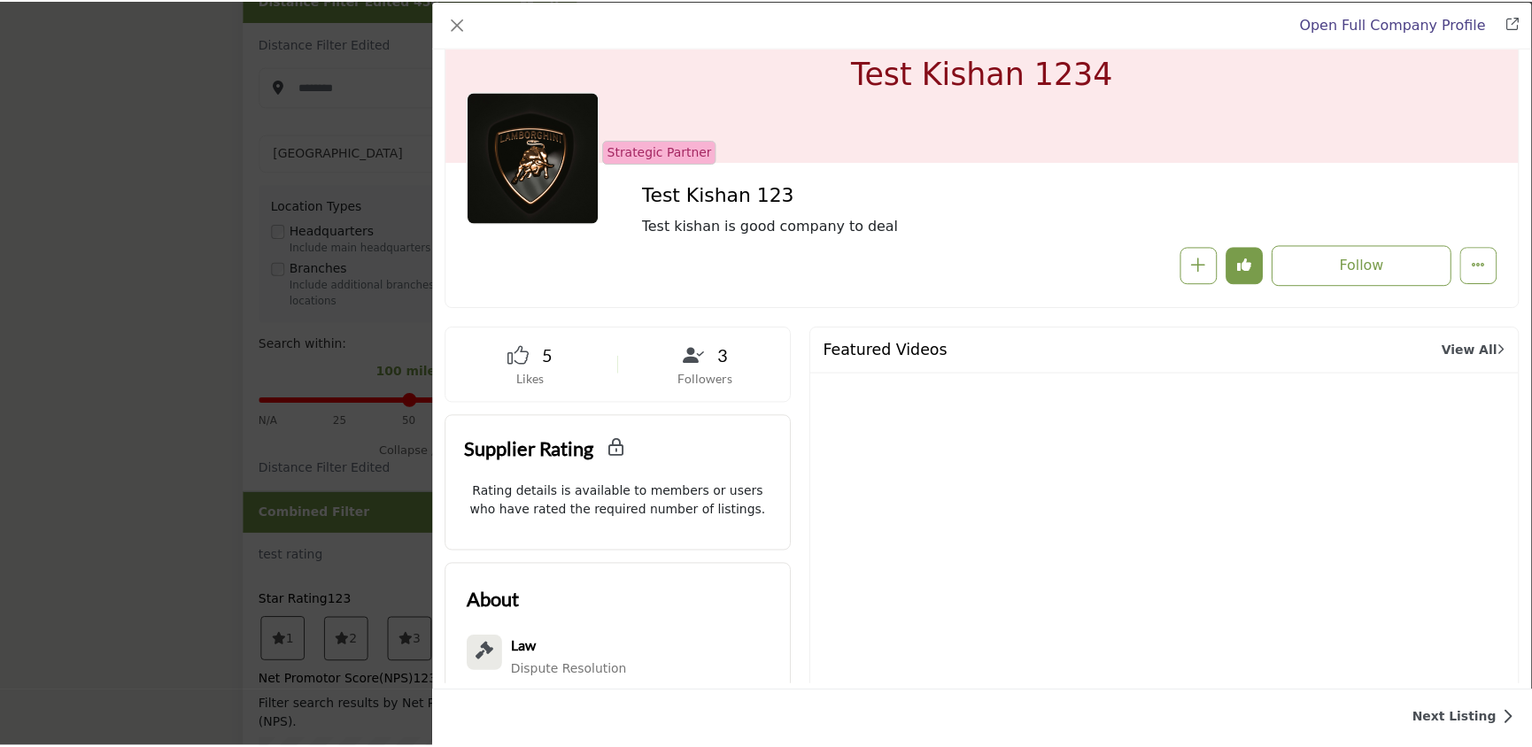
scroll to position [0, 0]
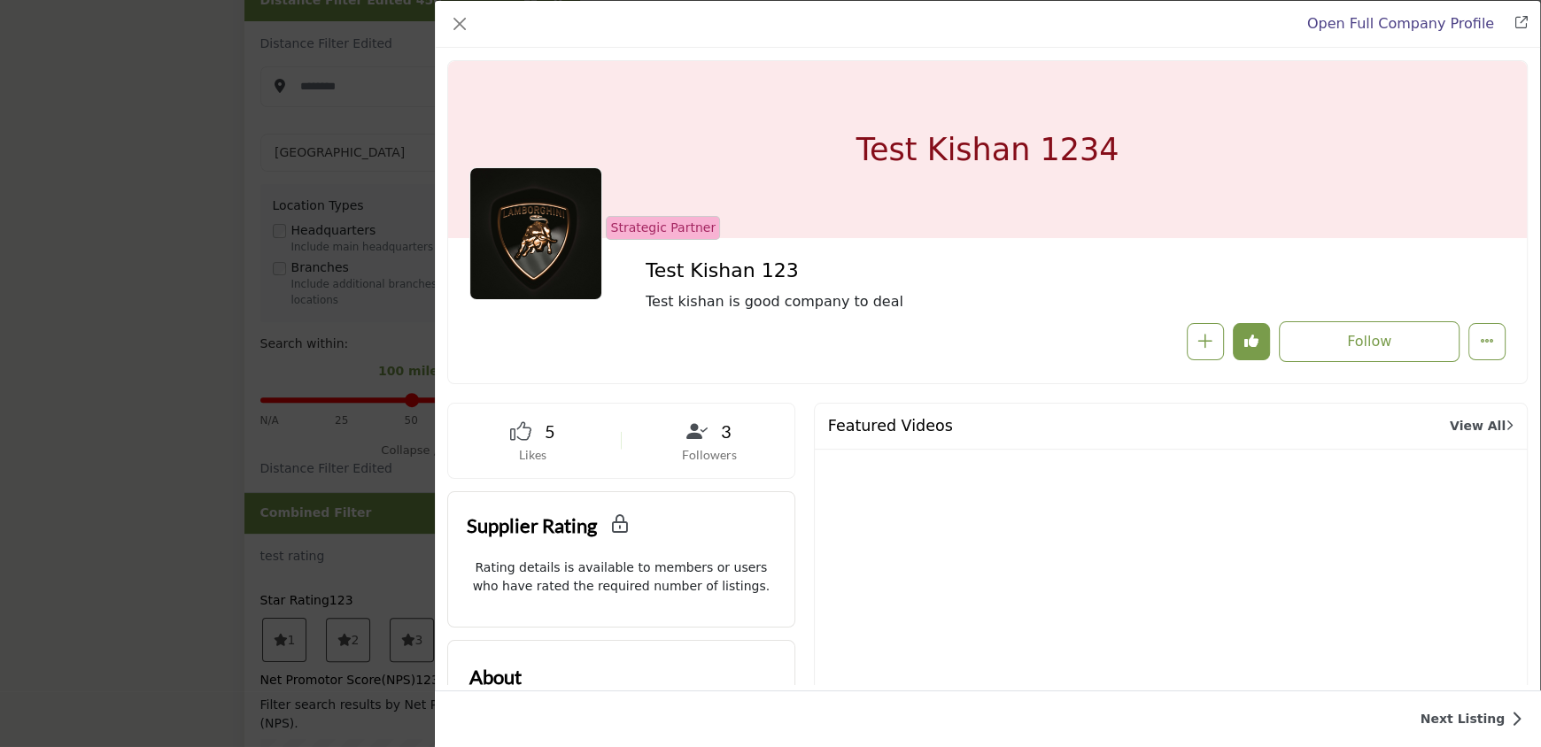
click at [285, 306] on div "Open Full Company Profile Test Kishan 123 Strategic Partner Strategic Partner" at bounding box center [770, 373] width 1541 height 747
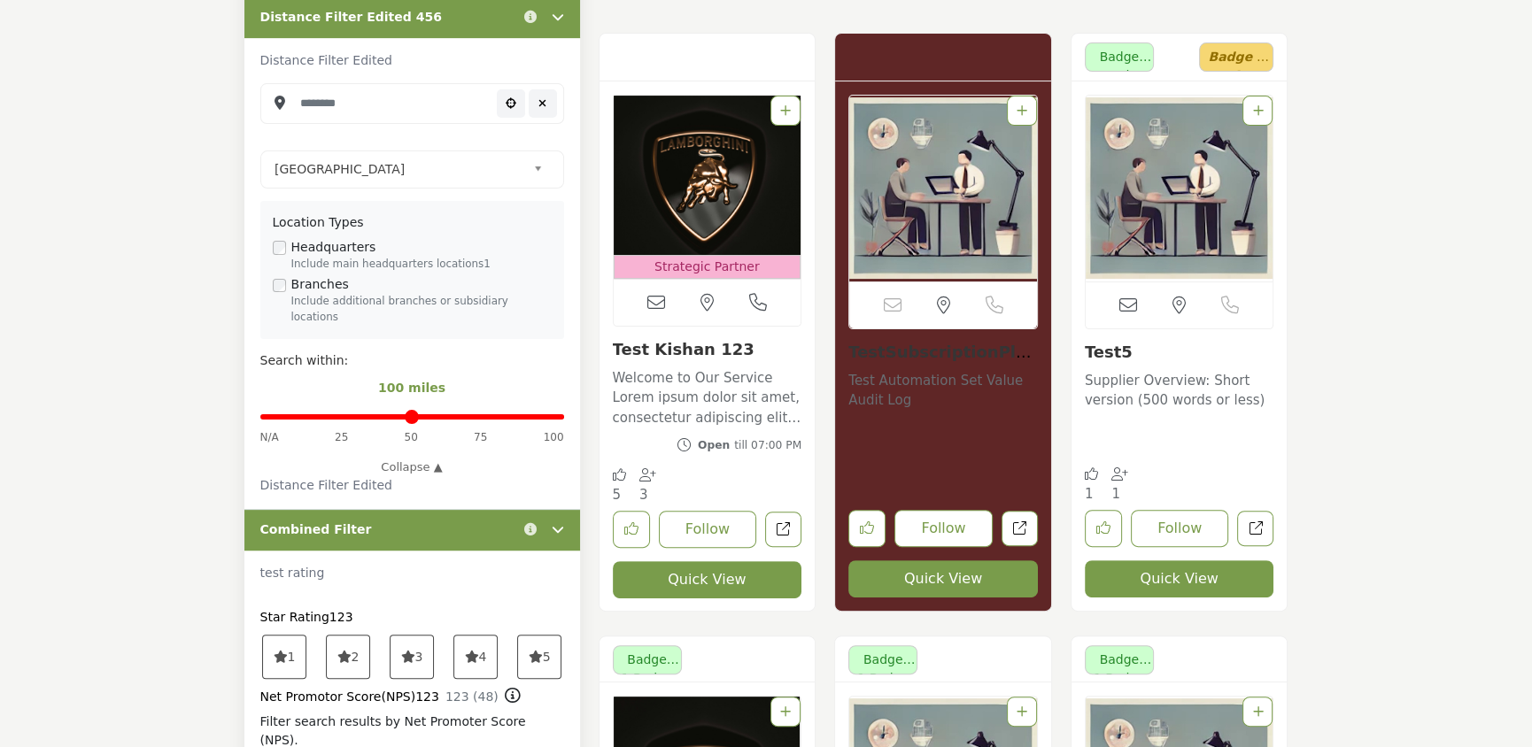
scroll to position [544, 0]
click at [783, 521] on link "View full profile in new tab." at bounding box center [783, 530] width 36 height 36
drag, startPoint x: 1035, startPoint y: 345, endPoint x: 845, endPoint y: 341, distance: 190.4
click at [845, 341] on div "View the location of this listing" at bounding box center [943, 346] width 216 height 530
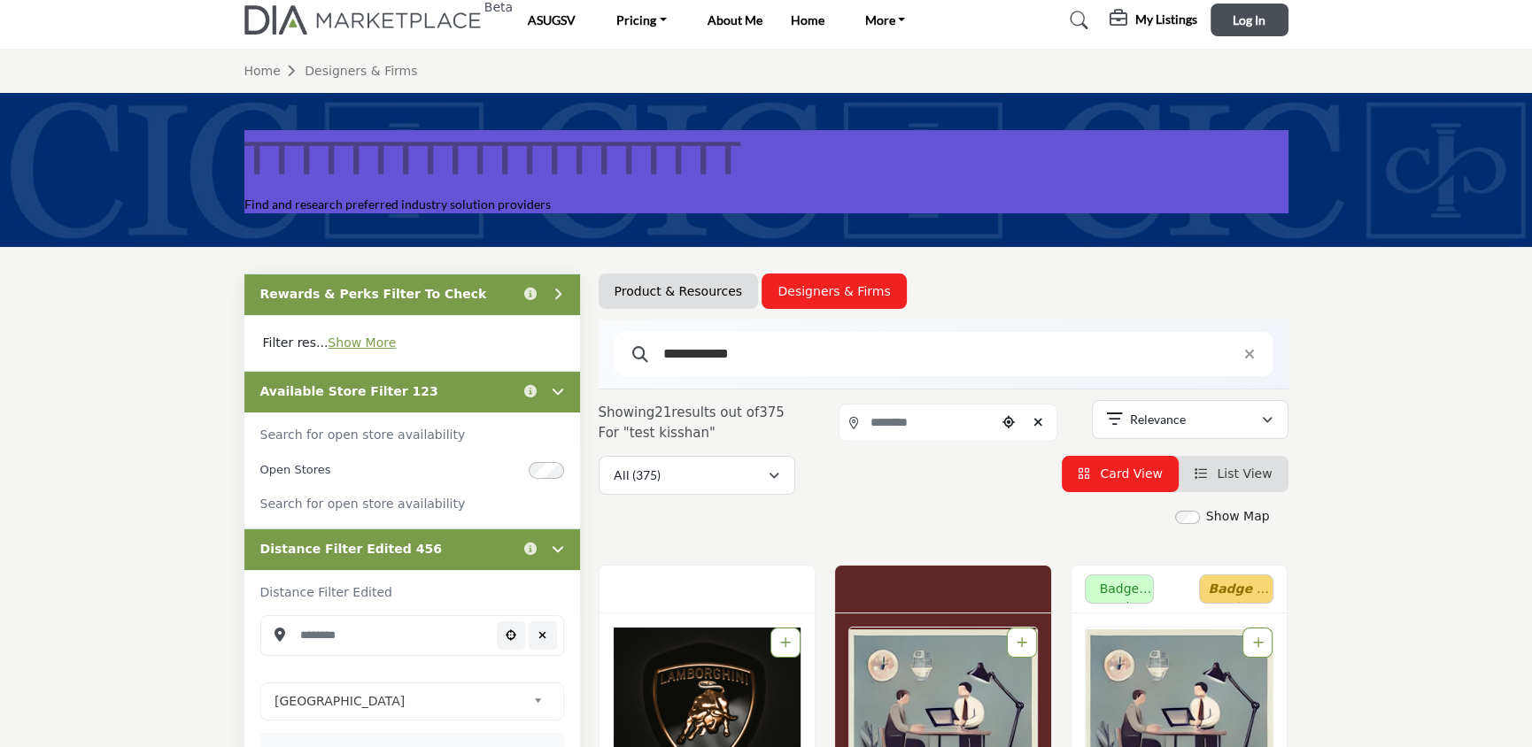
scroll to position [0, 0]
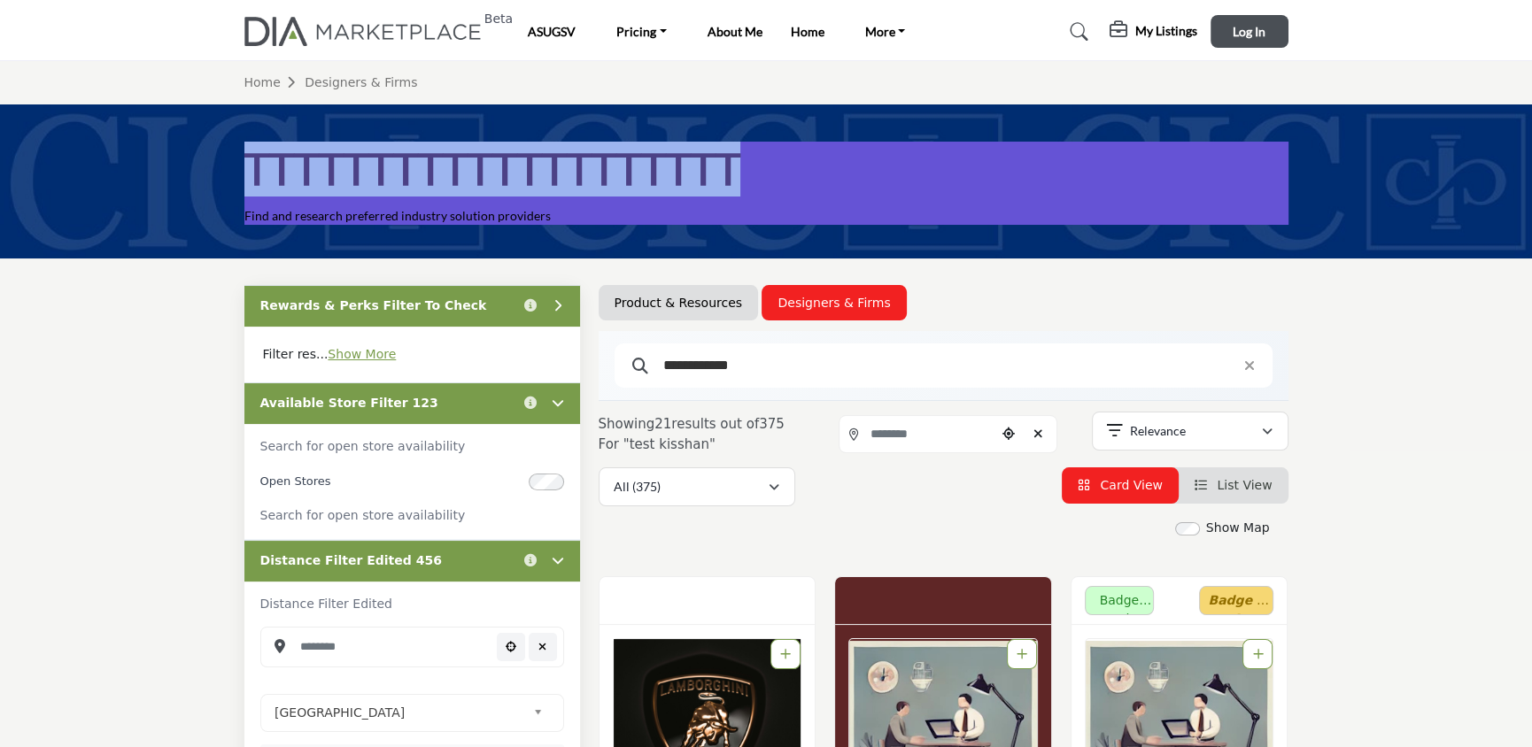
drag, startPoint x: 757, startPoint y: 177, endPoint x: 250, endPoint y: 182, distance: 507.4
click at [250, 182] on div "TTTTTTTTTTTTTTTTTTTT Find and research preferred industry solution providers" at bounding box center [766, 183] width 1044 height 83
click at [951, 228] on div "TTTTTTTTTTTTTTTTTTTT Find and research preferred industry solution providers" at bounding box center [766, 181] width 1532 height 154
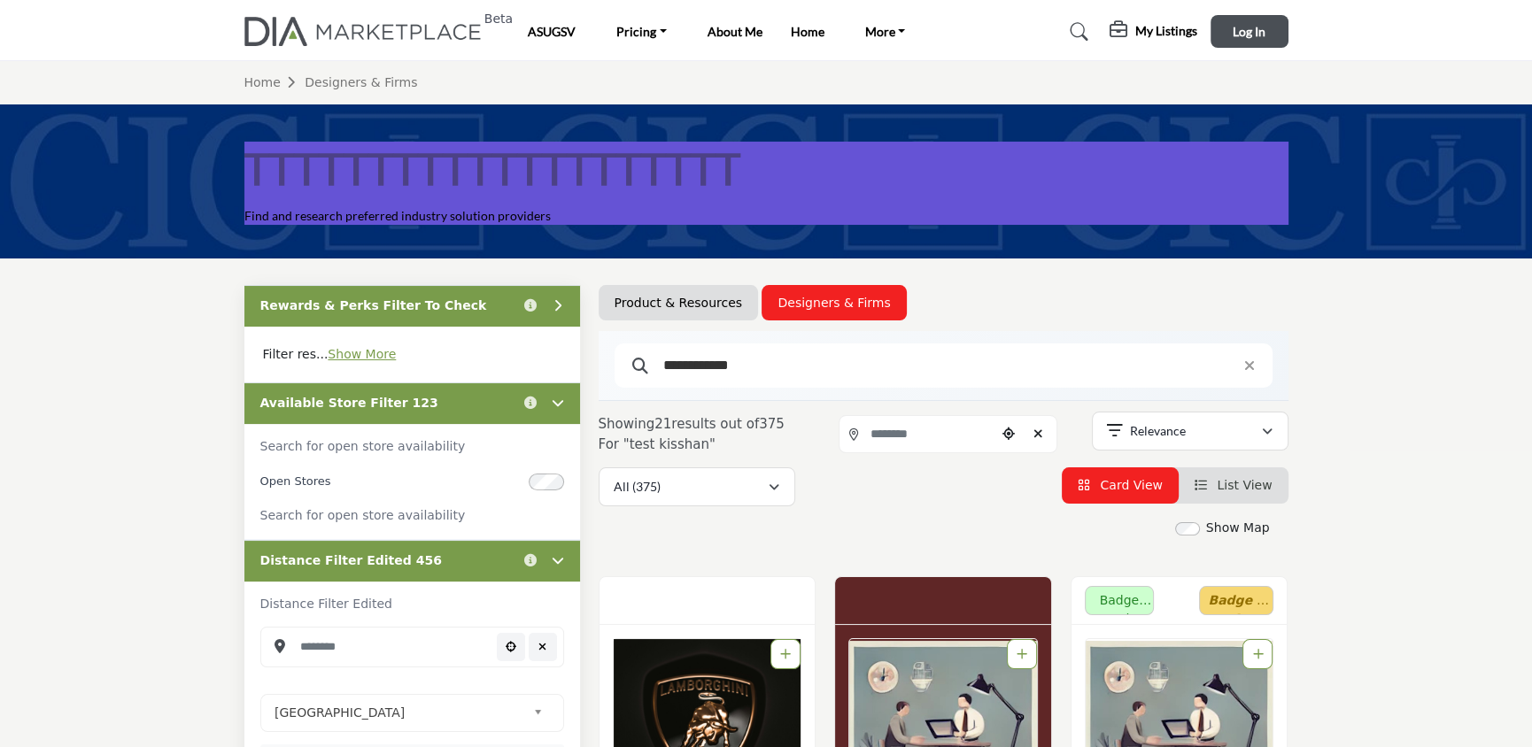
click at [1139, 36] on h5 "My Listings" at bounding box center [1166, 31] width 62 height 16
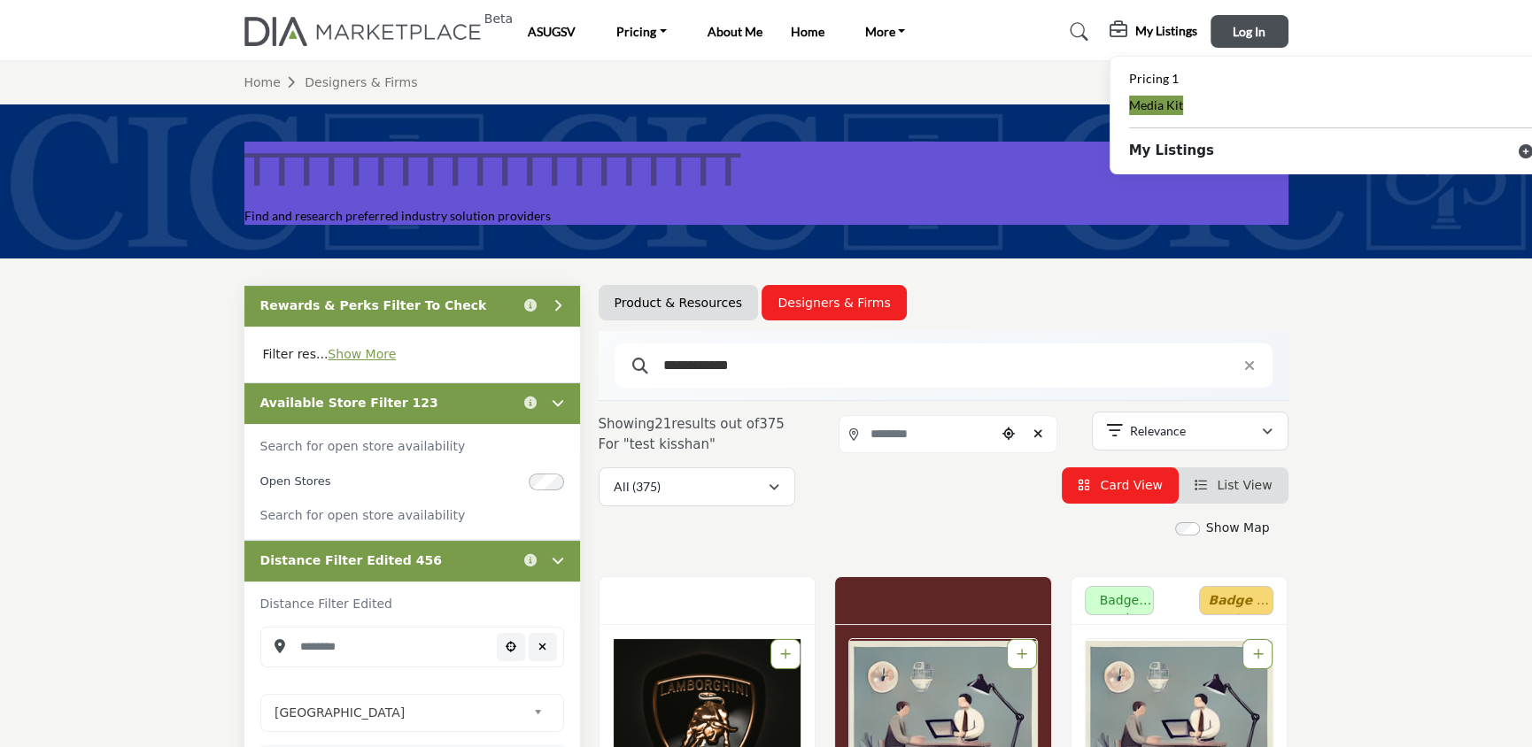
click at [1160, 105] on span "Media Kit" at bounding box center [1156, 104] width 54 height 15
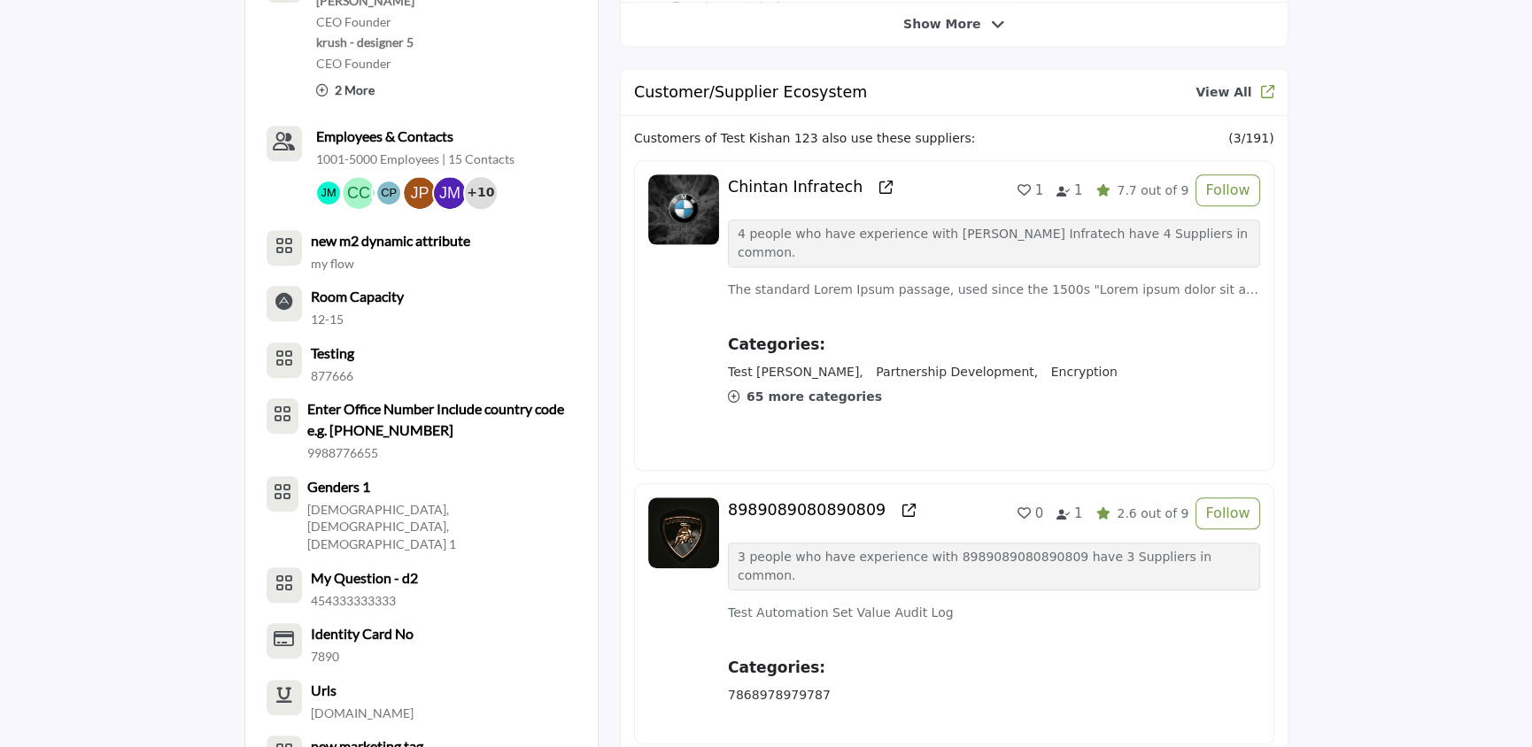
scroll to position [1475, 0]
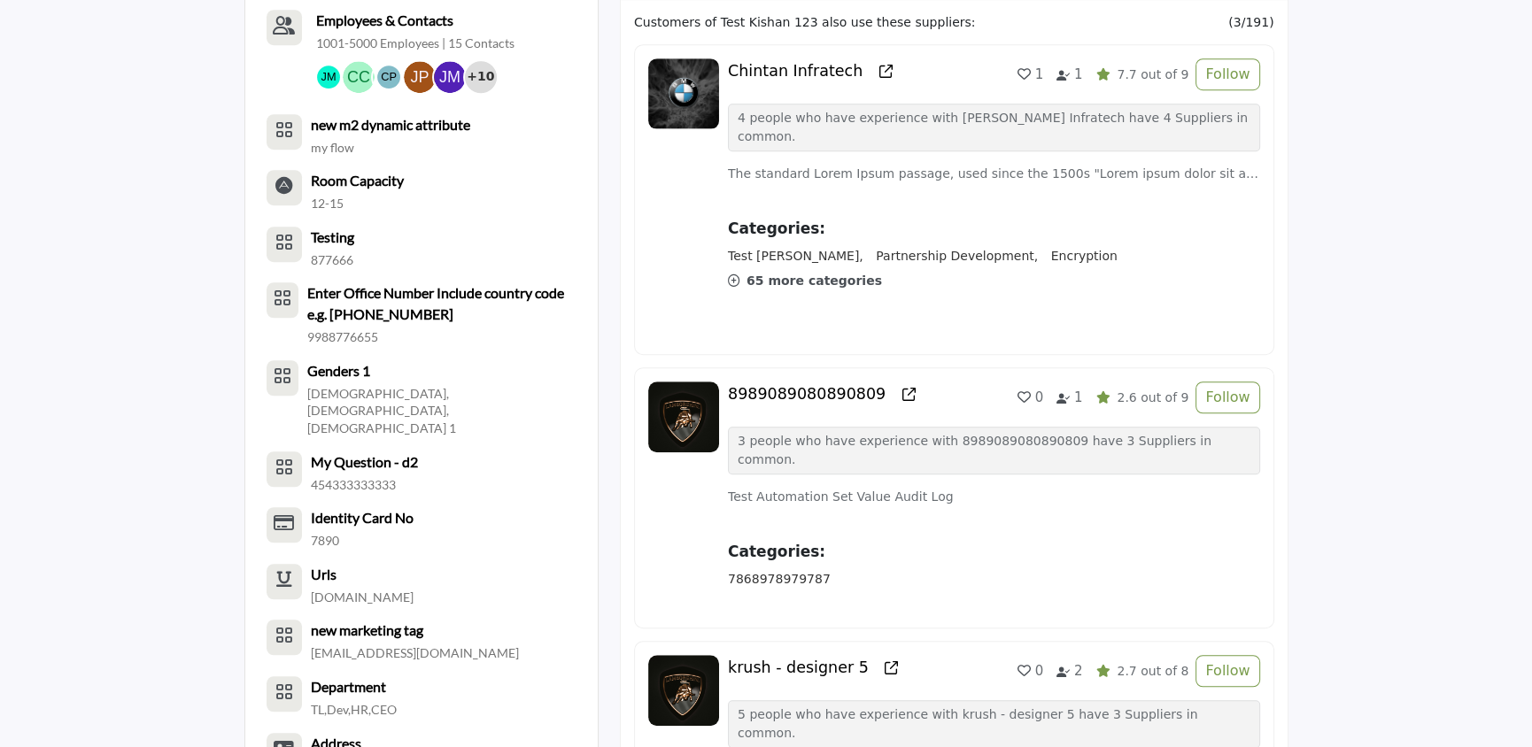
click at [357, 170] on b "Room Capacity" at bounding box center [357, 180] width 93 height 21
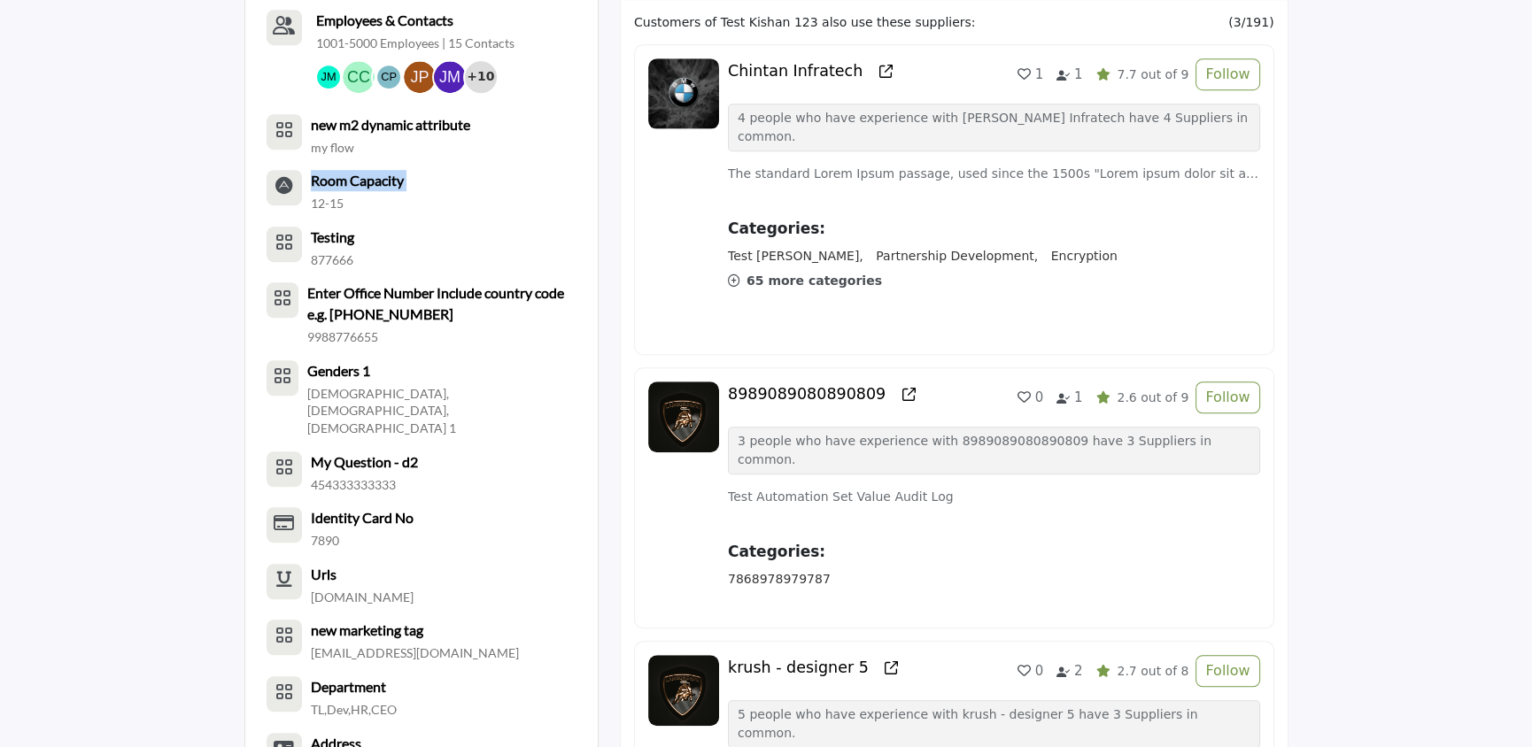
click at [357, 170] on b "Room Capacity" at bounding box center [357, 180] width 93 height 21
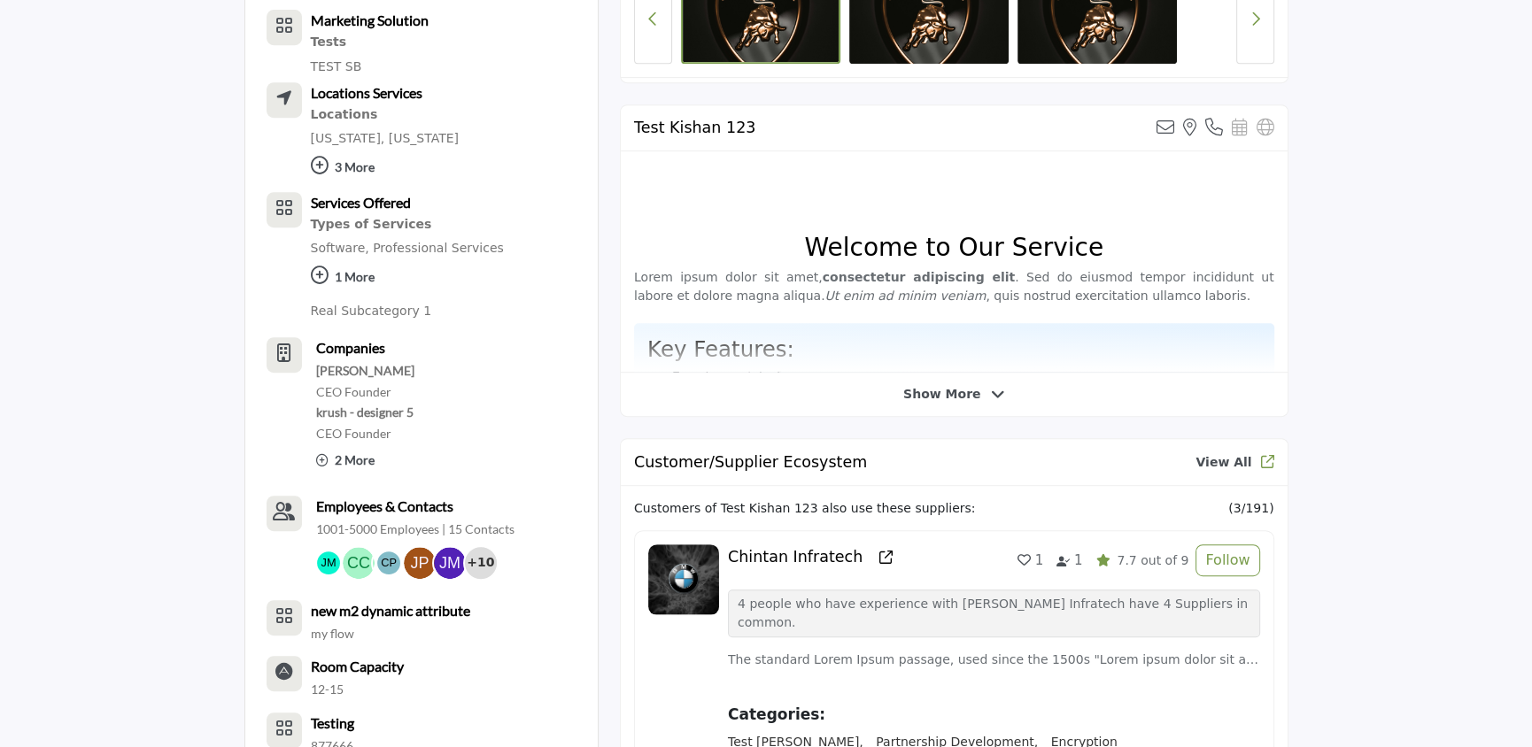
scroll to position [1002, 0]
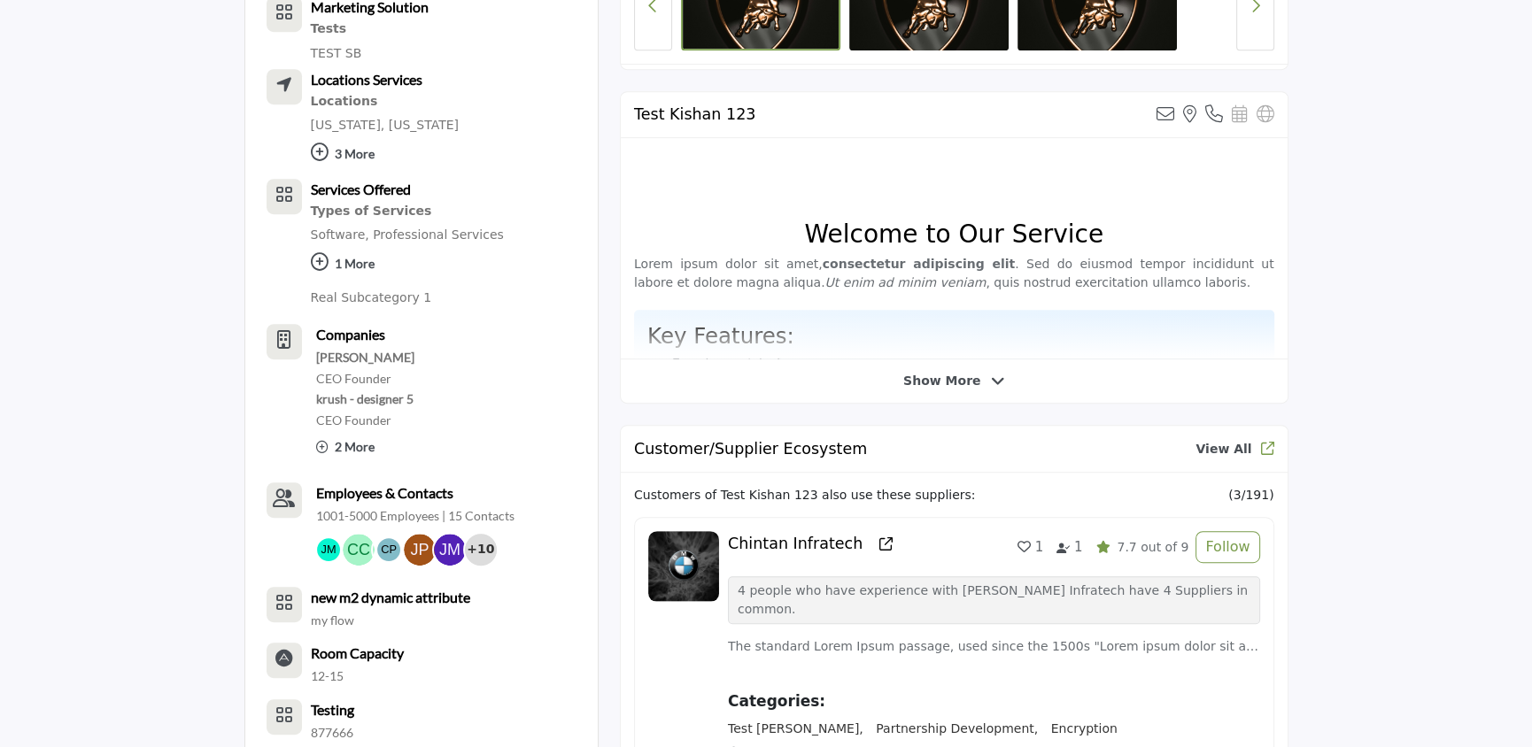
click at [974, 374] on span "Show More" at bounding box center [941, 381] width 77 height 19
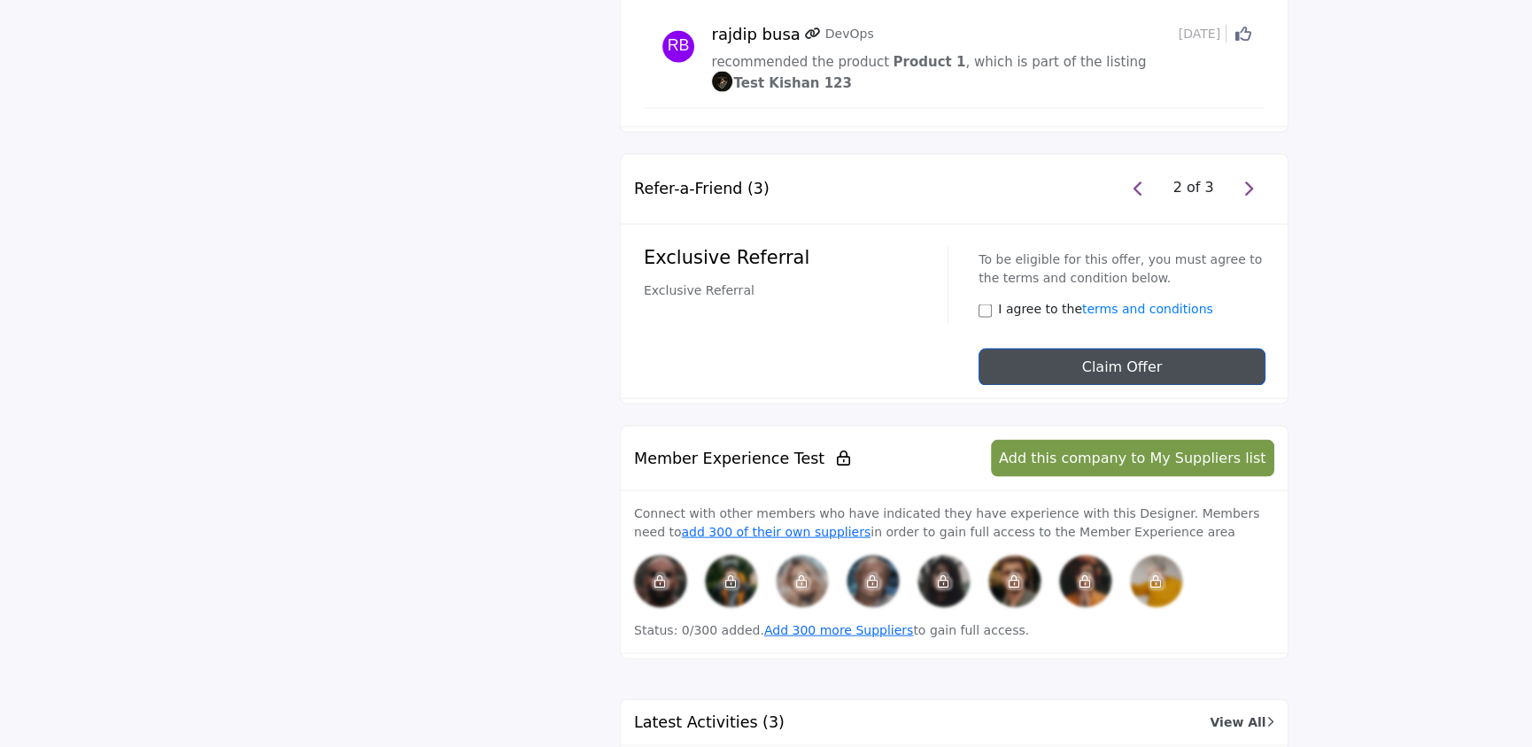
scroll to position [4545, 0]
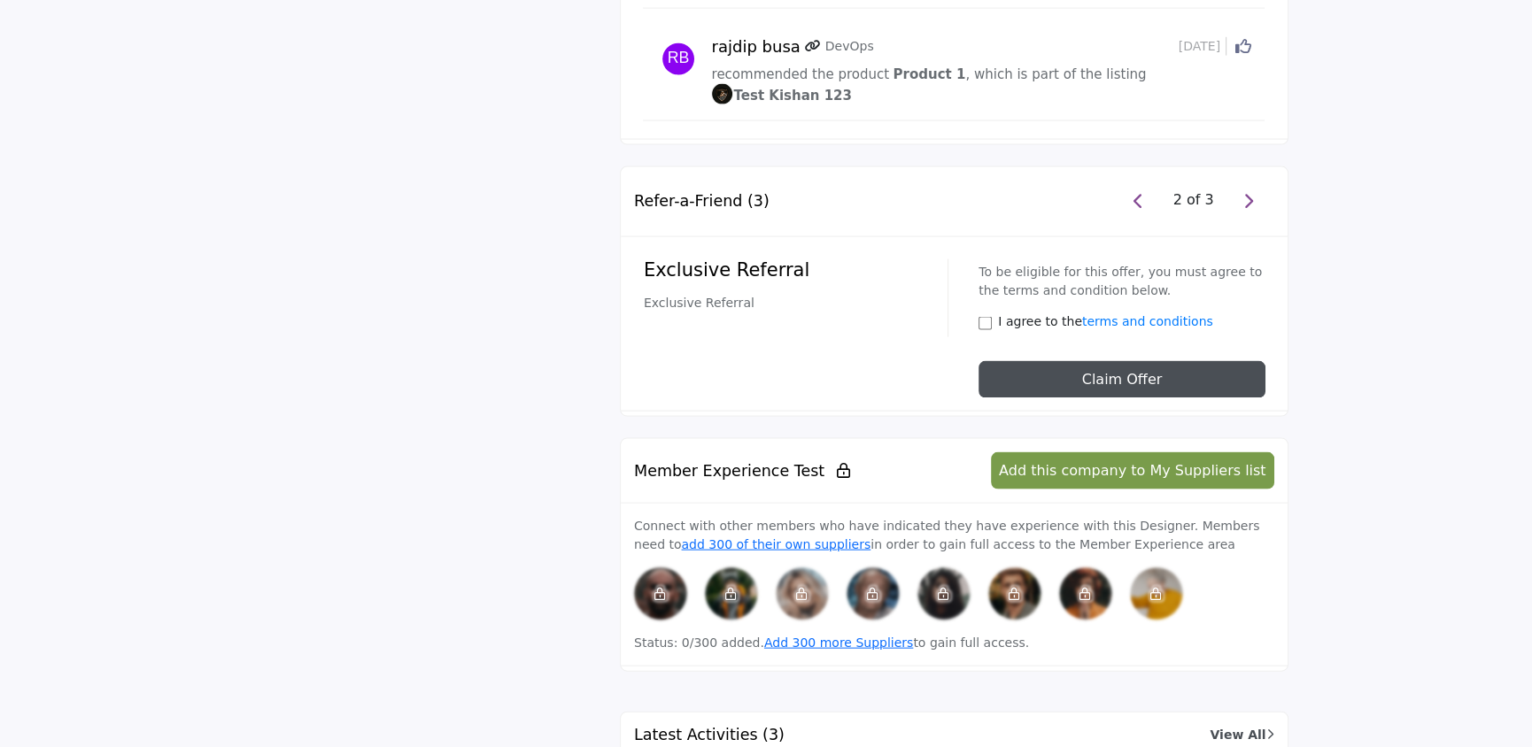
click at [917, 291] on div "Exclusive Referral Exclusive Referral To be eligible for this offer, you must a…" at bounding box center [955, 325] width 623 height 148
click at [1074, 361] on button "Claim Offer" at bounding box center [1122, 379] width 286 height 37
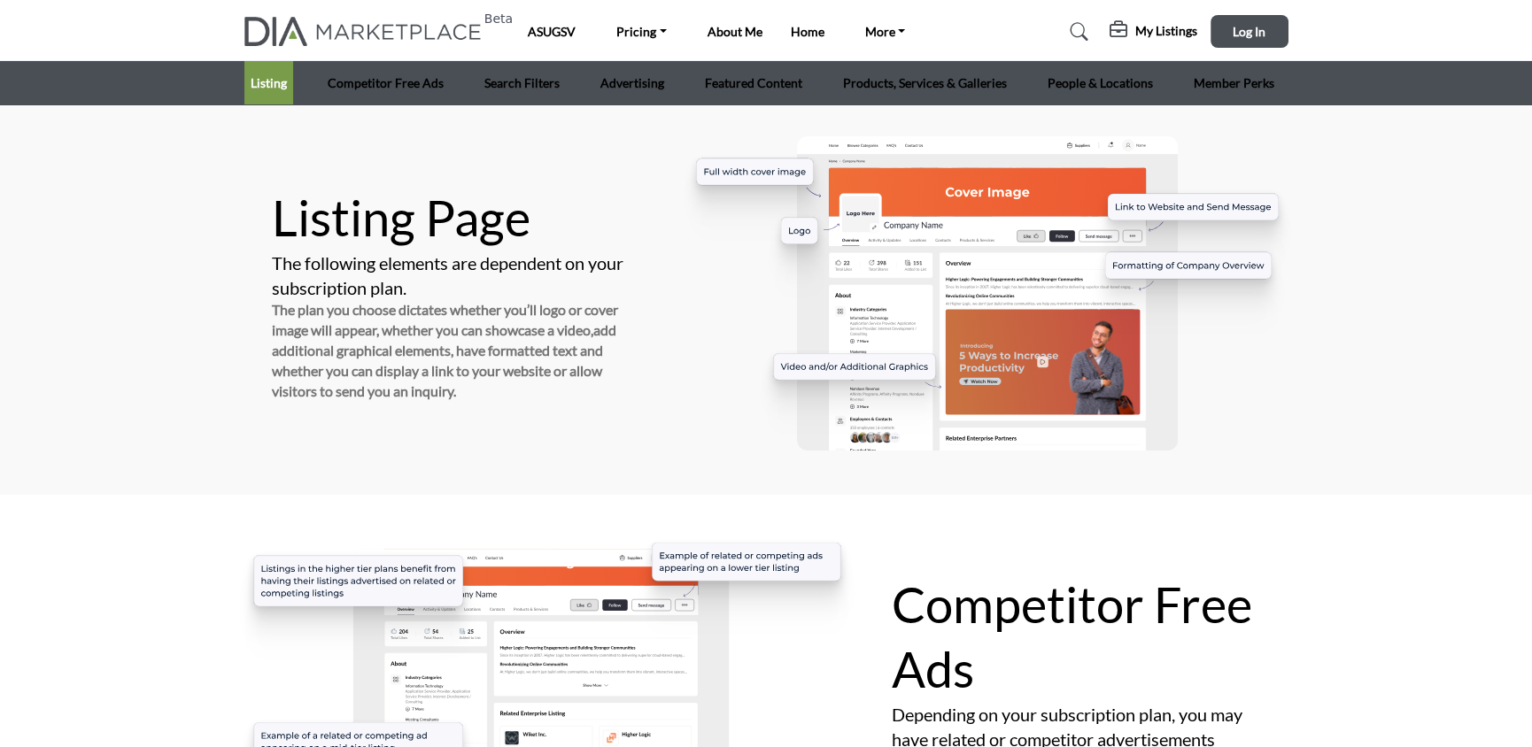
click at [462, 220] on h5 "Listing Page" at bounding box center [456, 218] width 368 height 65
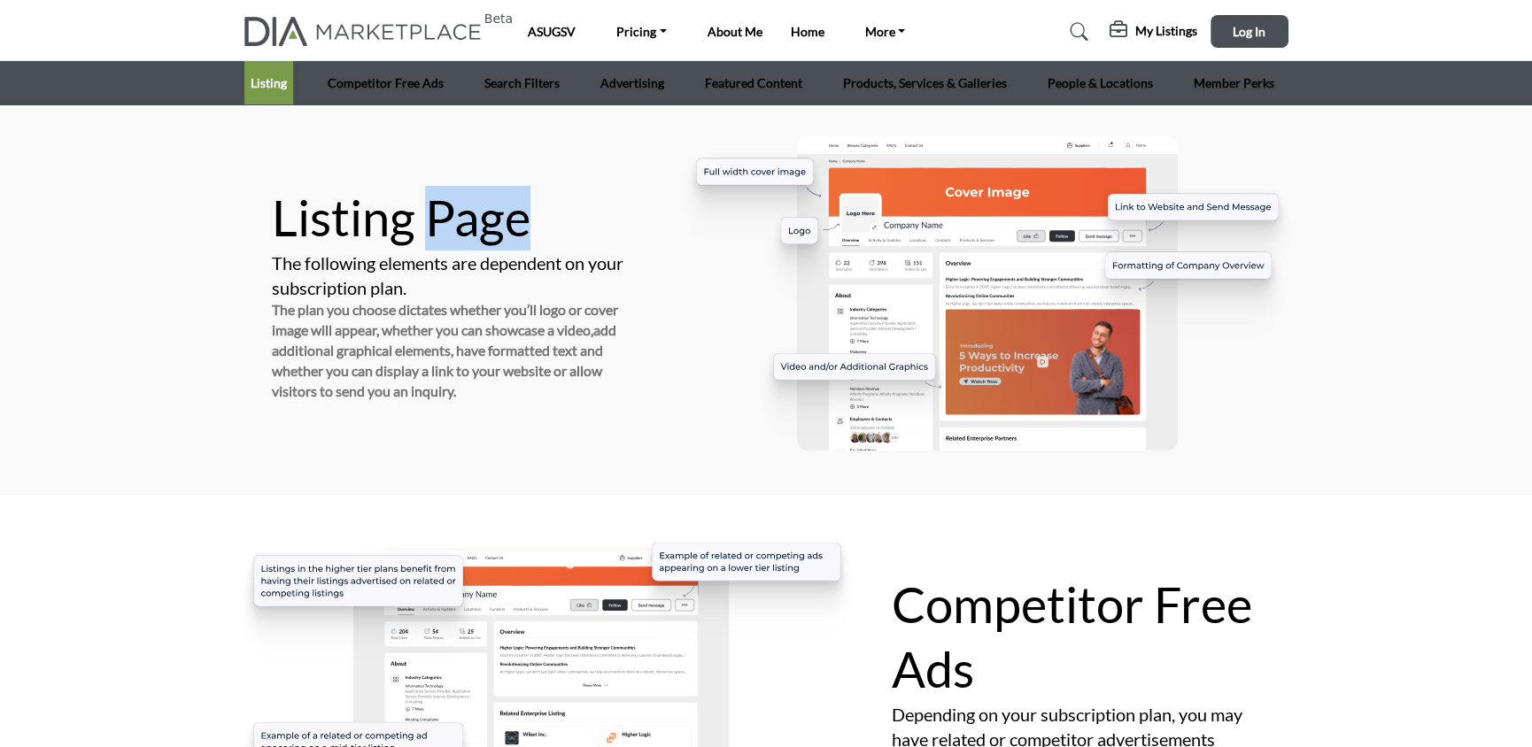
click at [462, 220] on h5 "Listing Page" at bounding box center [456, 218] width 368 height 65
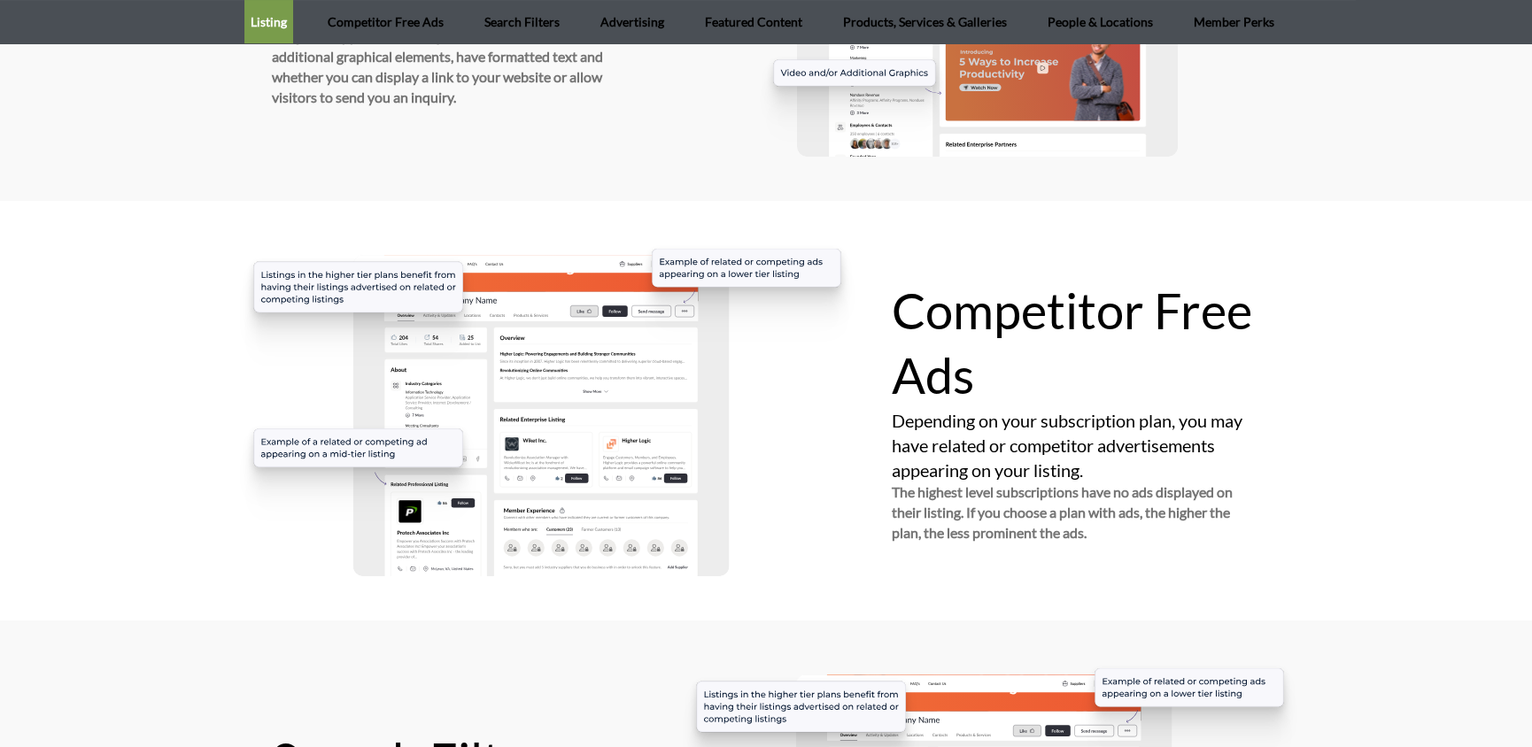
scroll to position [295, 0]
drag, startPoint x: 897, startPoint y: 295, endPoint x: 971, endPoint y: 376, distance: 110.3
click at [971, 376] on h5 "Competitor Free Ads" at bounding box center [1076, 342] width 368 height 129
click at [1070, 363] on h5 "Competitor Free Ads" at bounding box center [1076, 342] width 368 height 129
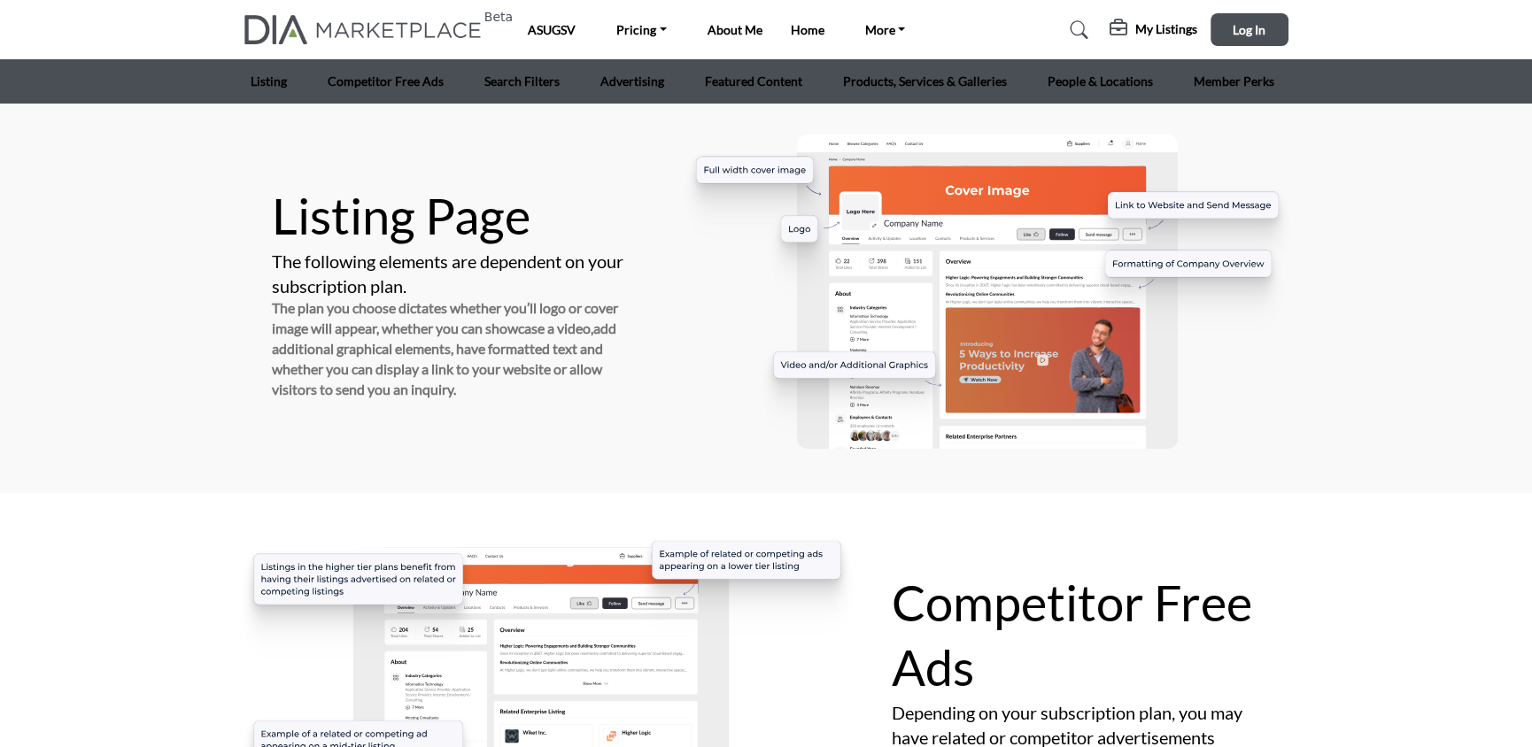
scroll to position [0, 0]
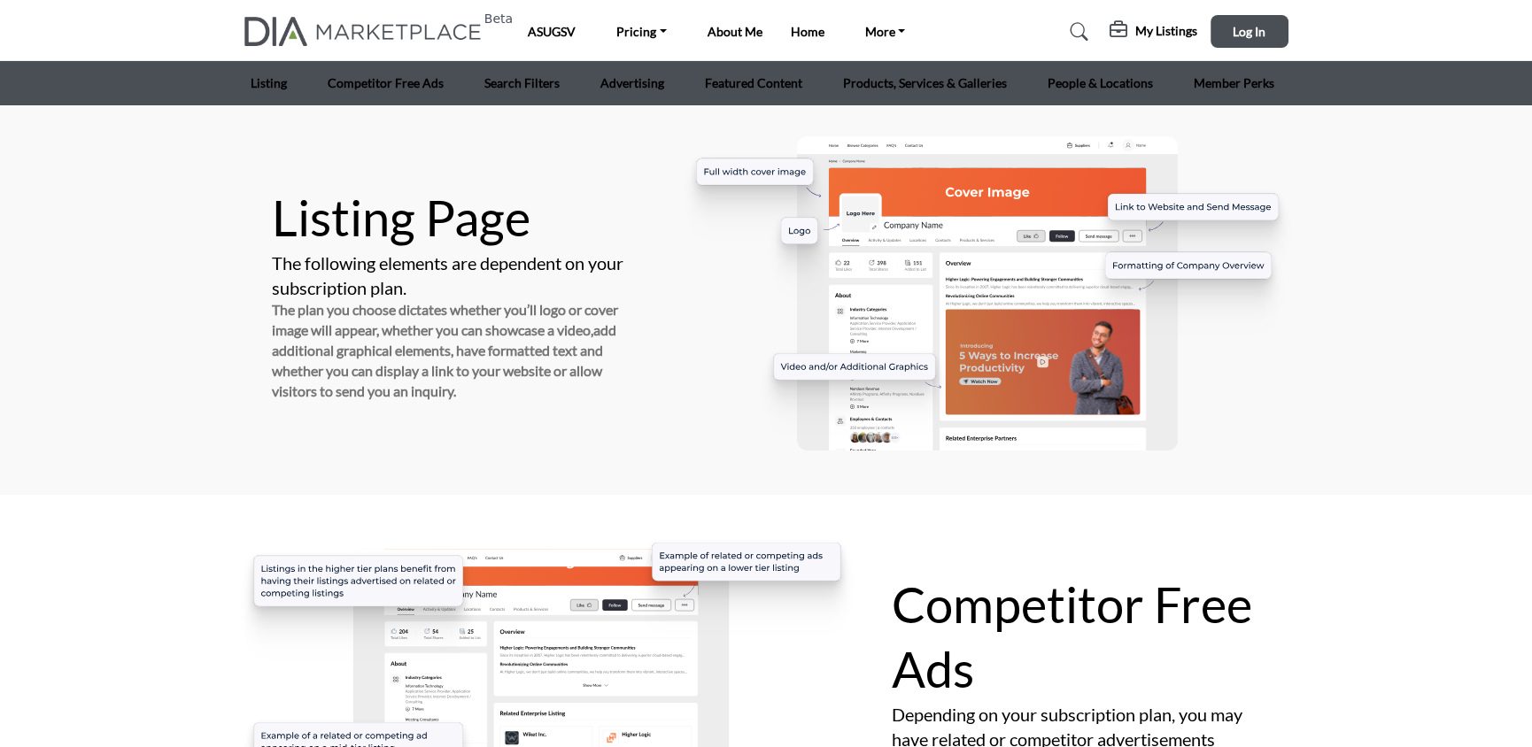
click at [419, 234] on h5 "Listing Page" at bounding box center [456, 218] width 368 height 65
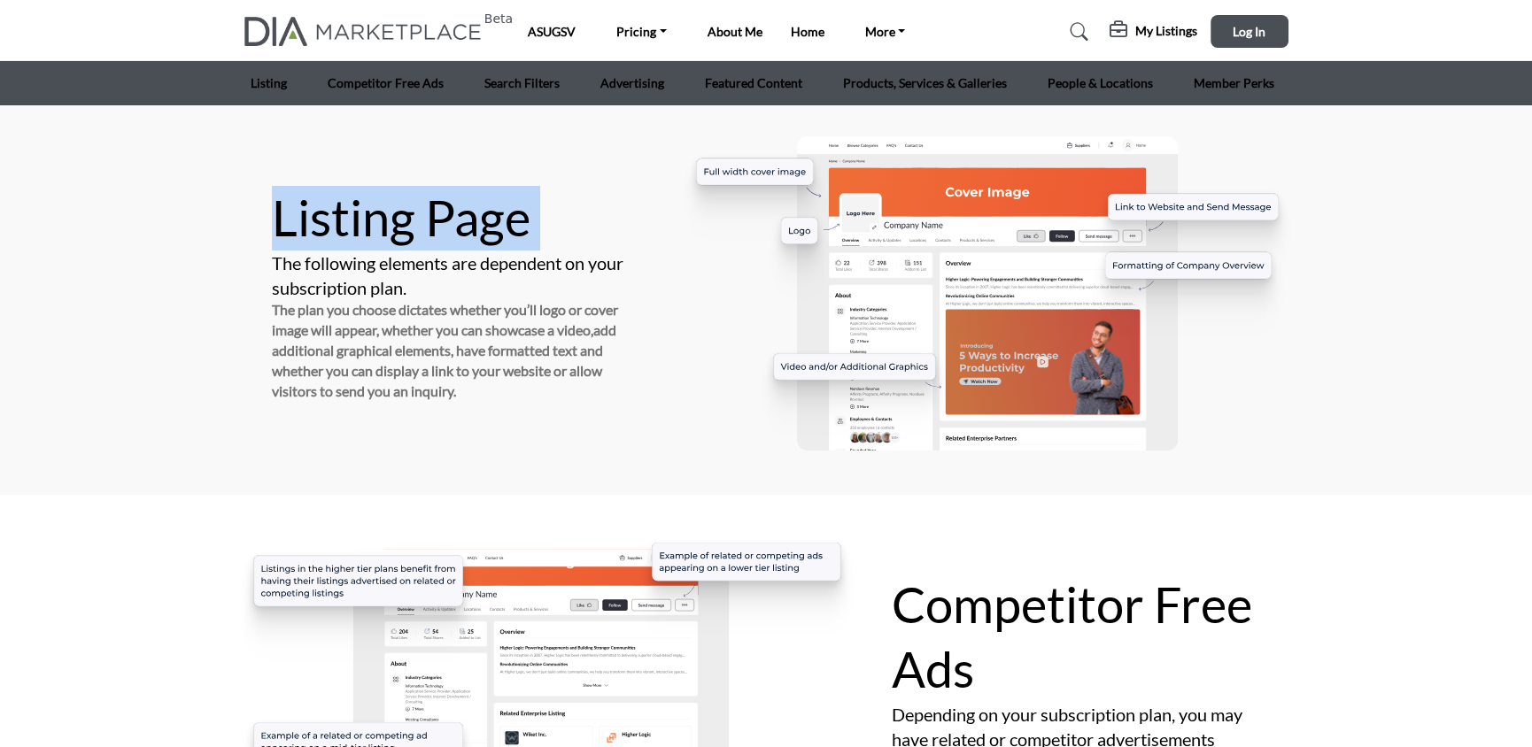
click at [419, 234] on h5 "Listing Page" at bounding box center [456, 218] width 368 height 65
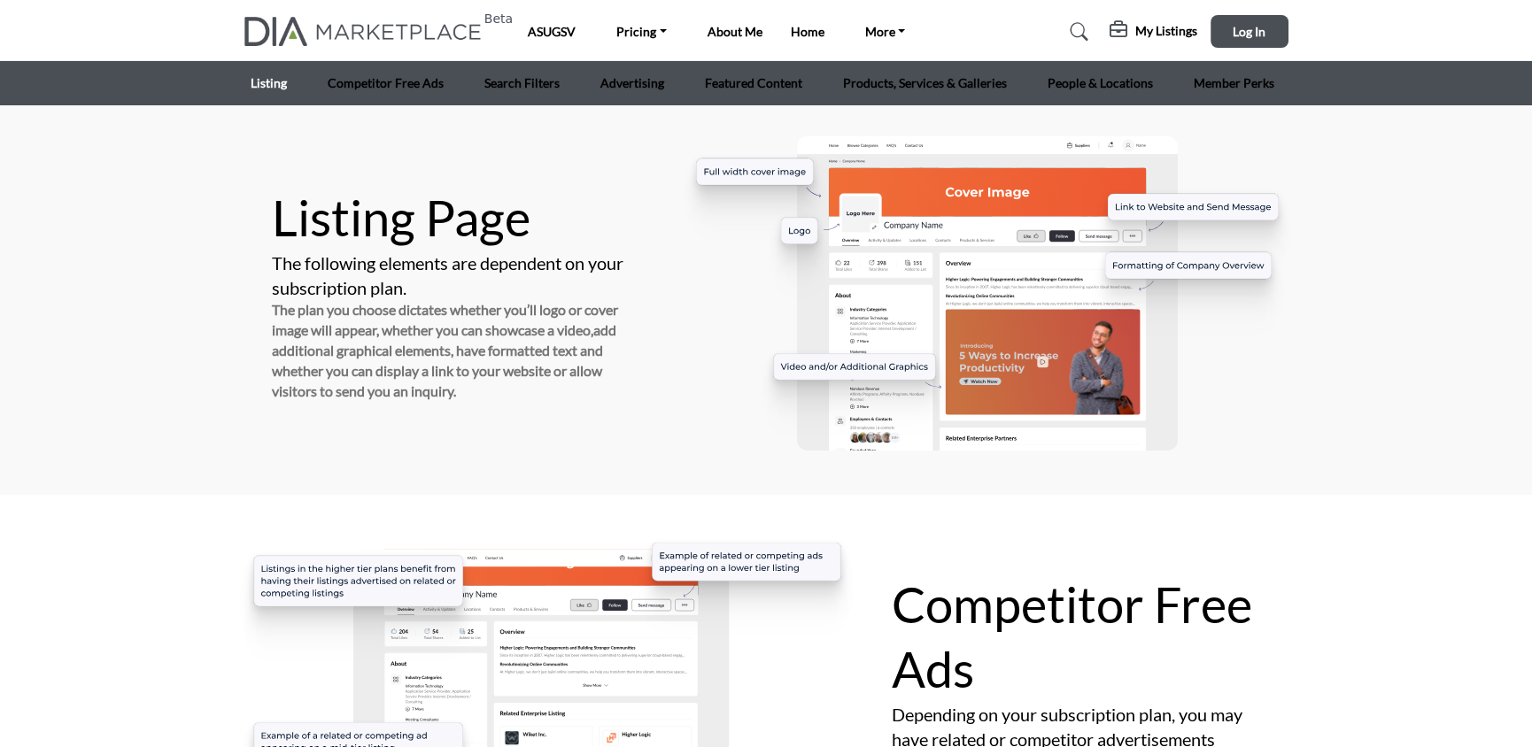
click at [258, 83] on link "Listing" at bounding box center [268, 82] width 49 height 43
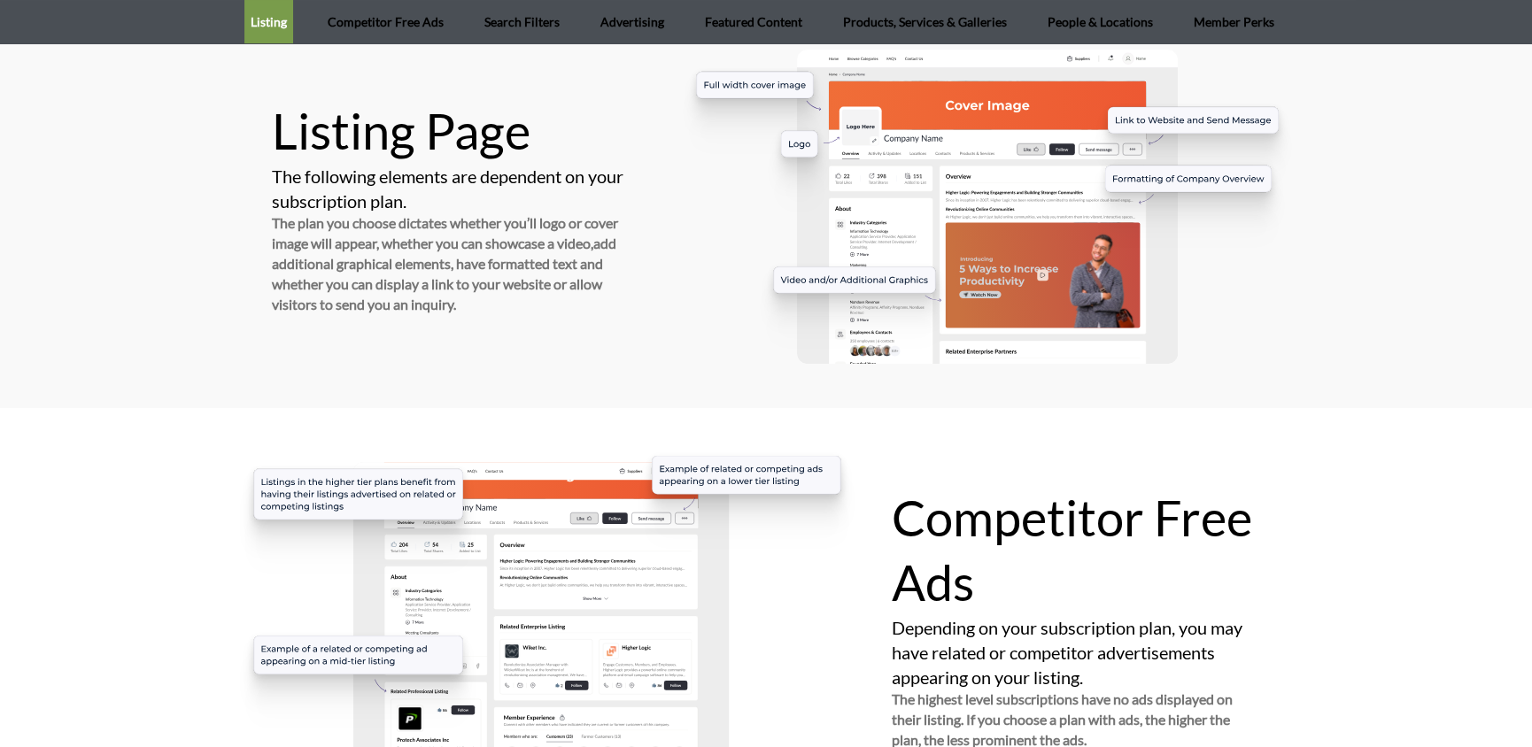
scroll to position [92, 0]
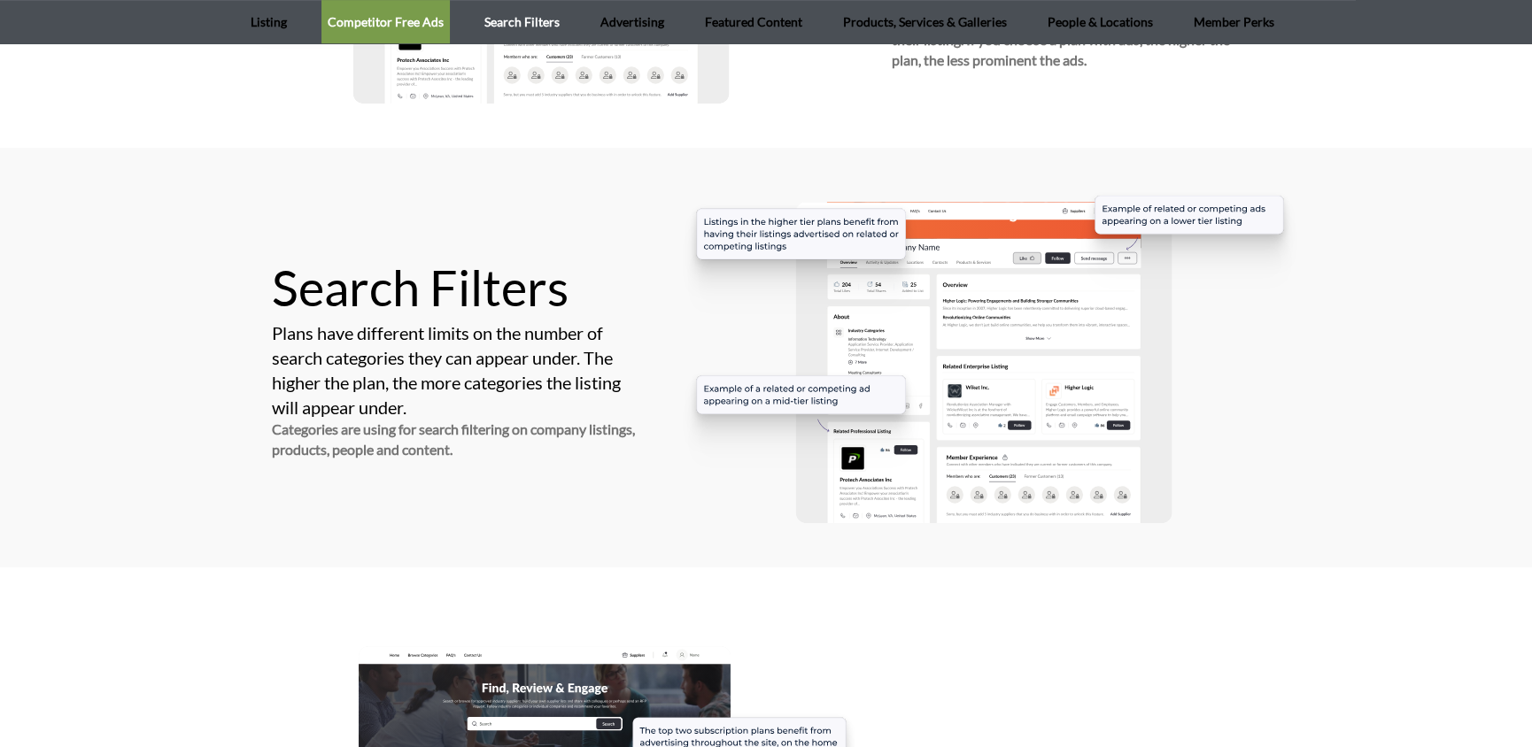
click at [538, 27] on link "Search Filters" at bounding box center [522, 21] width 88 height 43
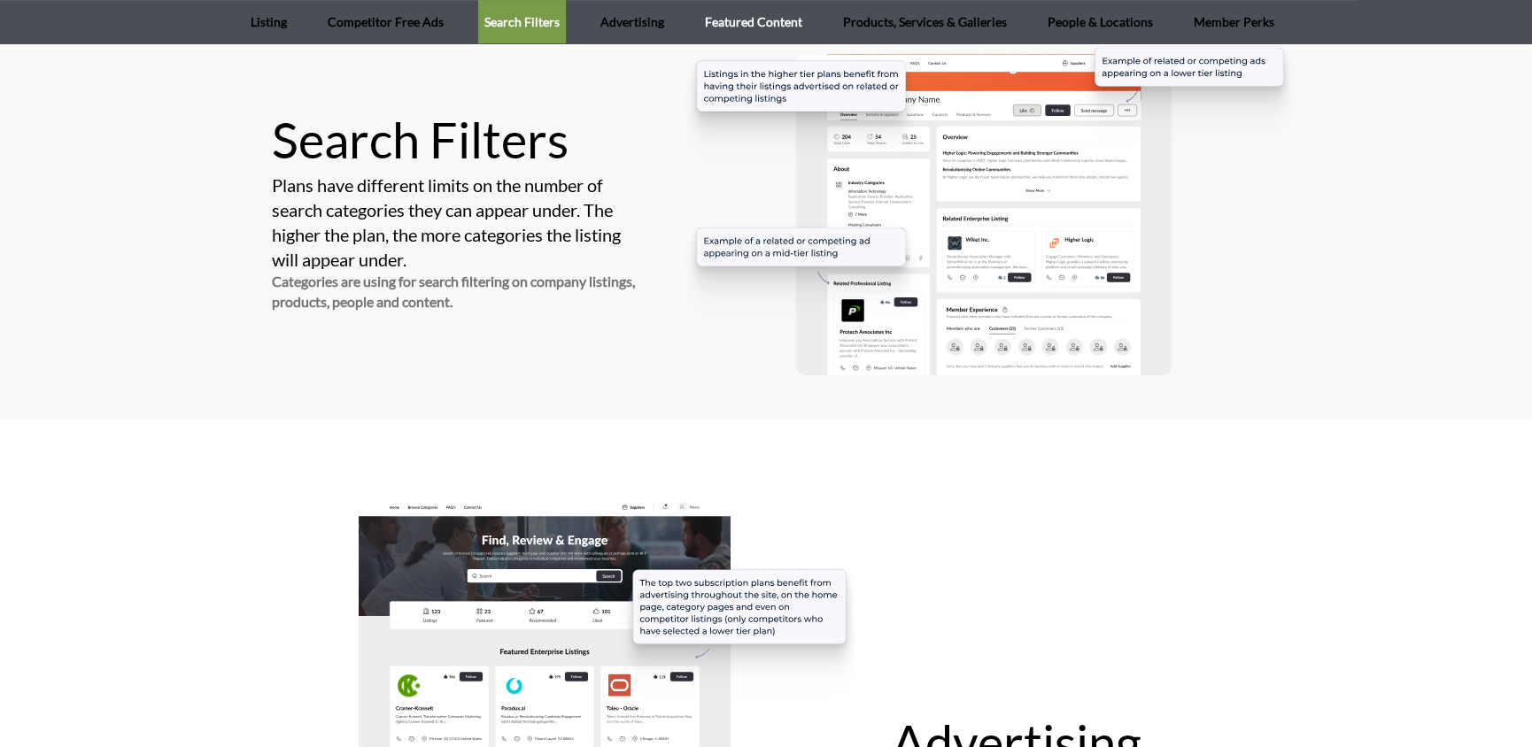
click at [722, 16] on link "Featured Content" at bounding box center [754, 21] width 110 height 43
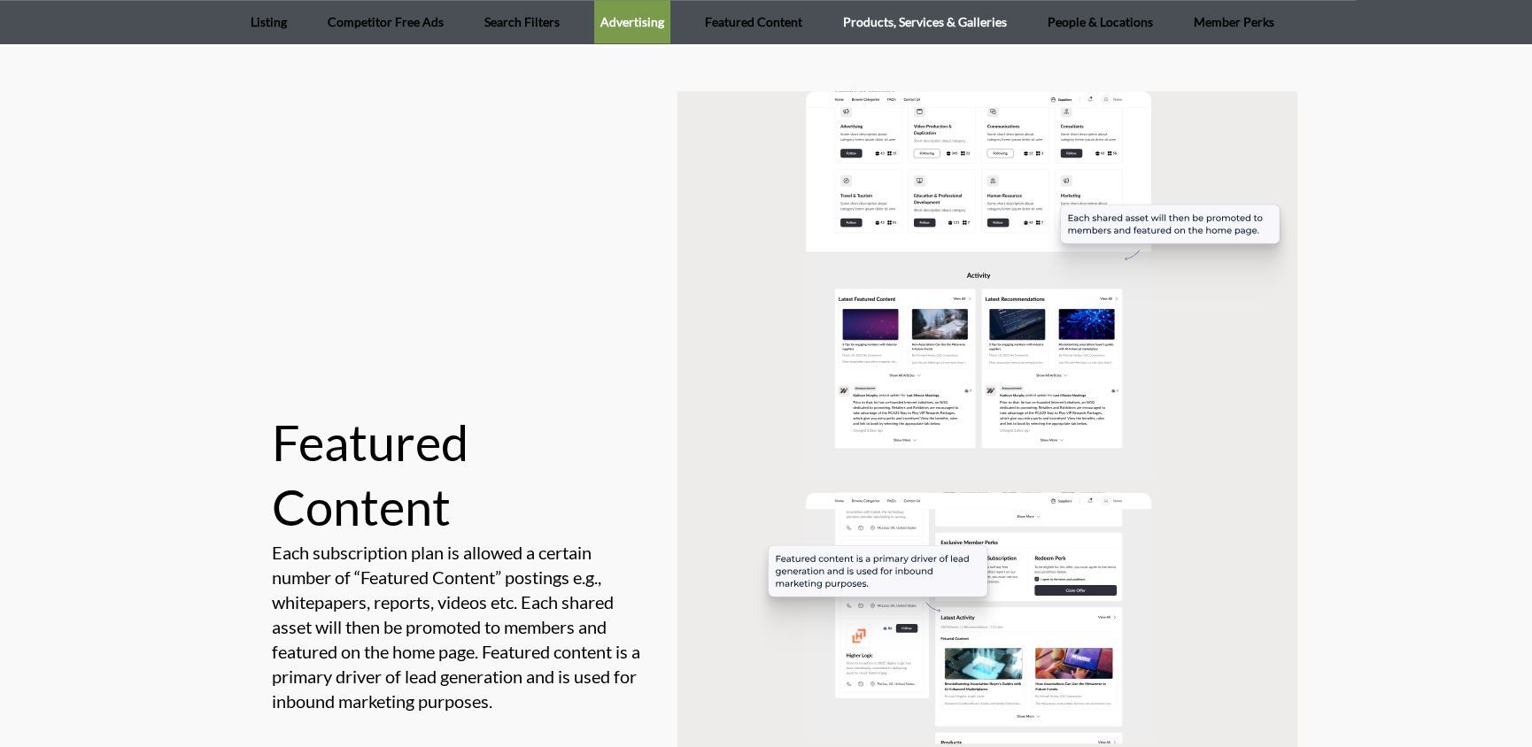
click at [858, 14] on link "Products, Services & Galleries" at bounding box center [925, 21] width 176 height 43
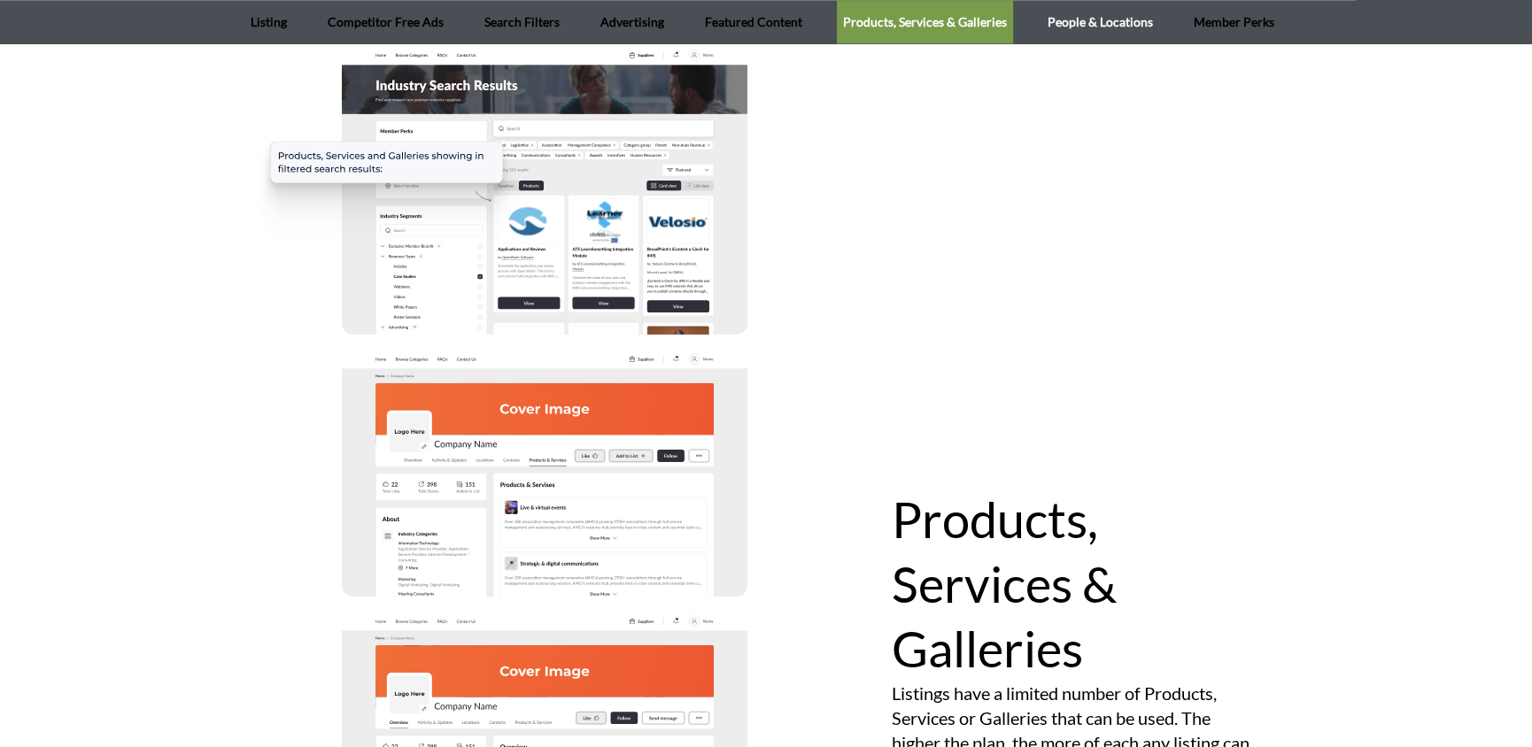
click at [1092, 17] on link "People & Locations" at bounding box center [1100, 21] width 118 height 43
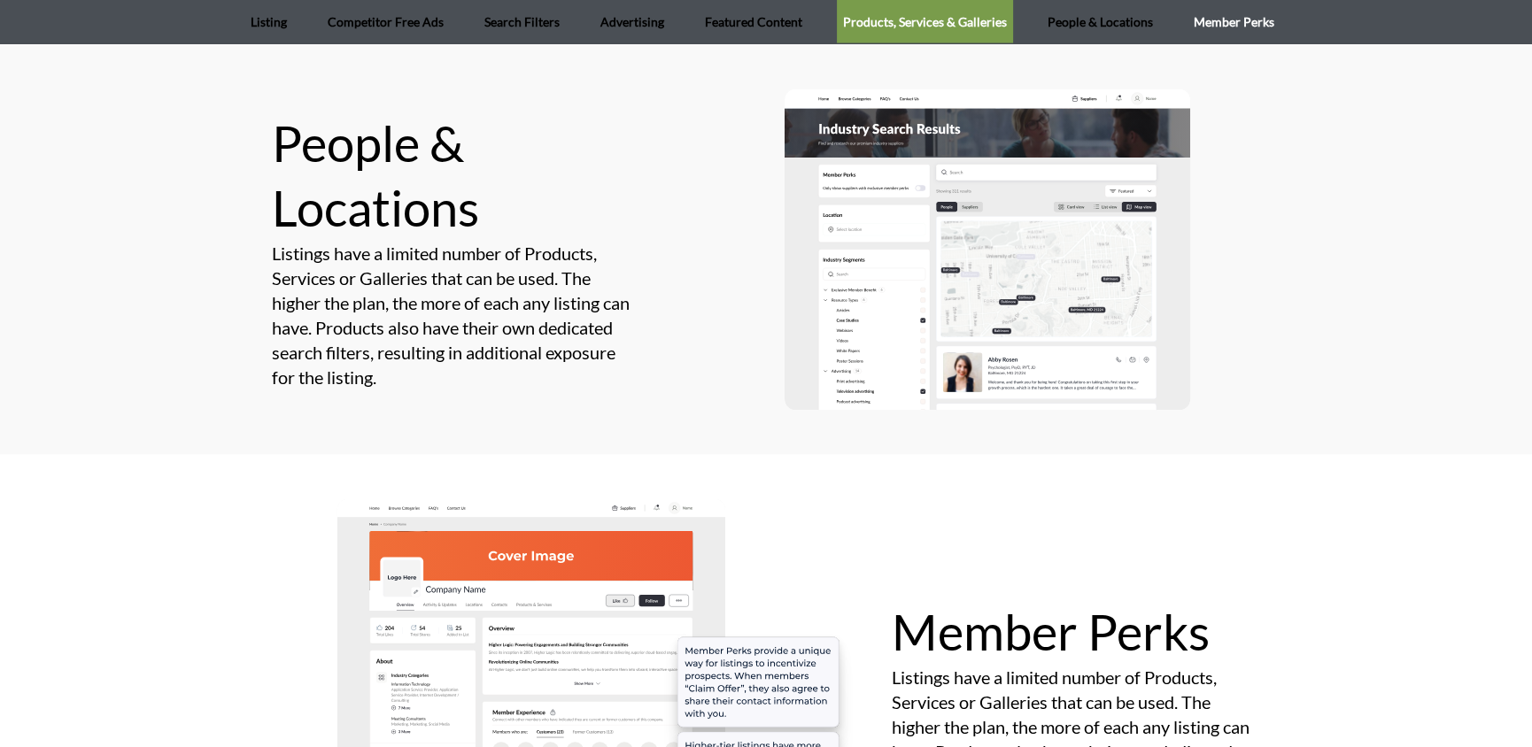
click at [1257, 25] on link "Member Perks" at bounding box center [1233, 21] width 93 height 43
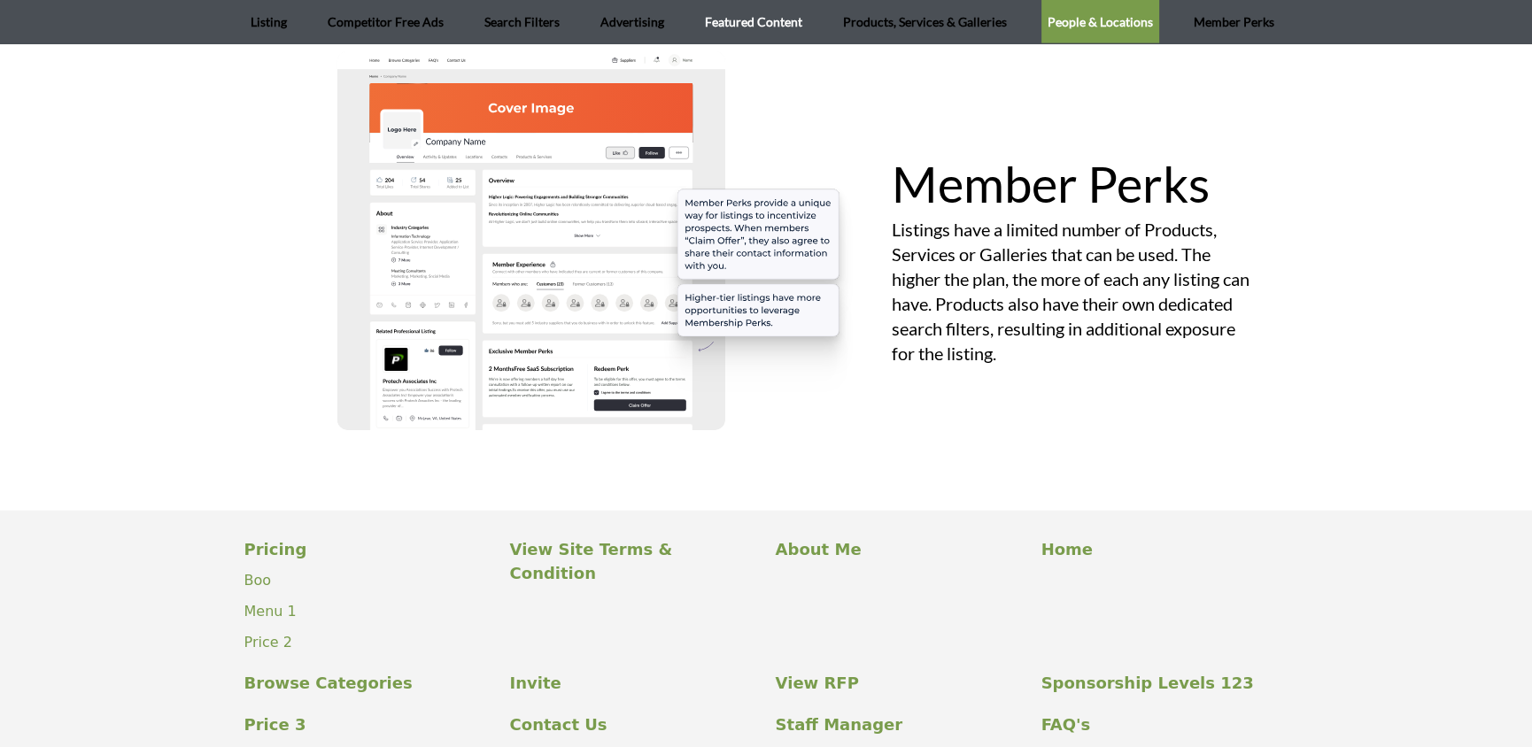
scroll to position [4862, 0]
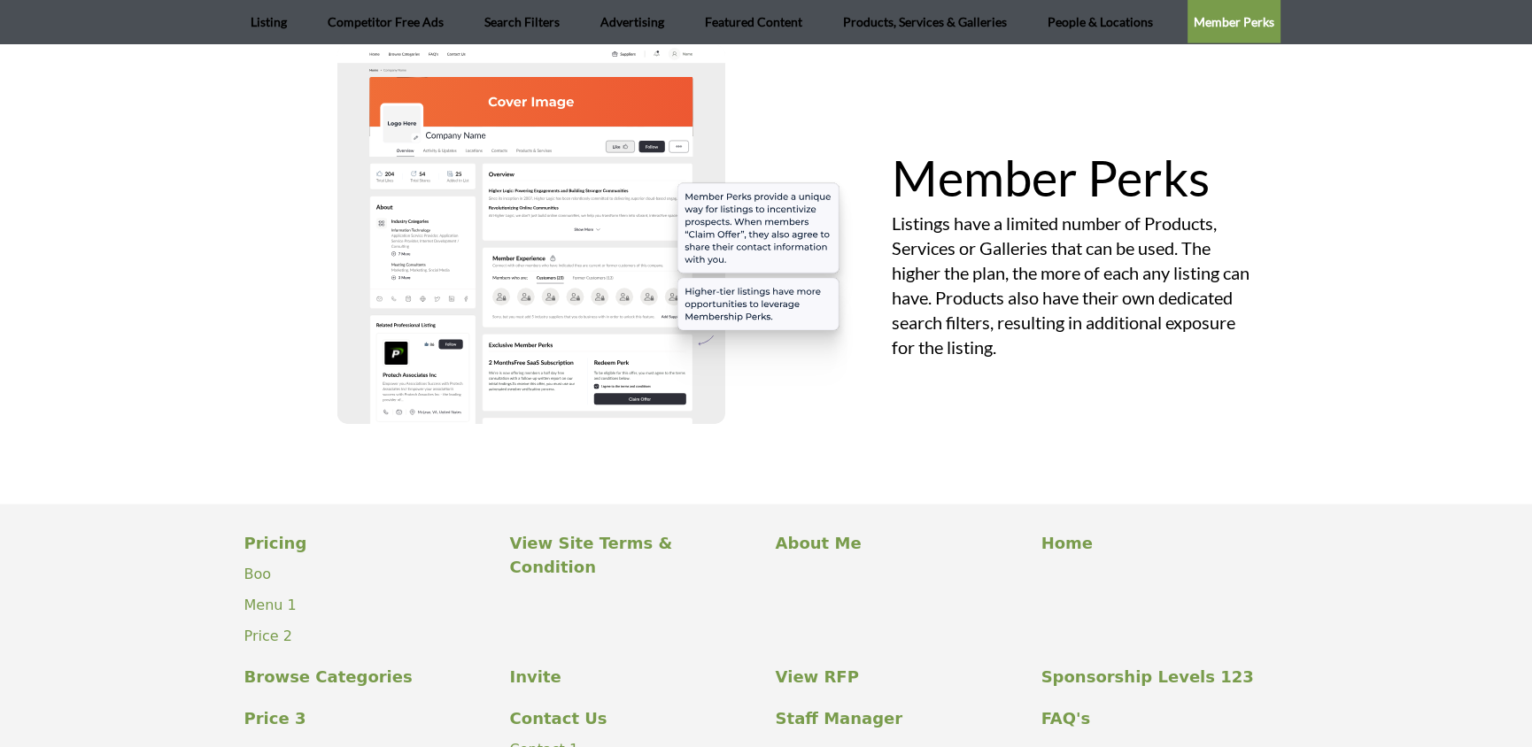
click at [581, 14] on ul "Listing Competitor Free Ads Search Filters Advertising Featured Content Product…" at bounding box center [766, 21] width 1044 height 43
click at [533, 21] on link "Search Filters" at bounding box center [522, 21] width 88 height 43
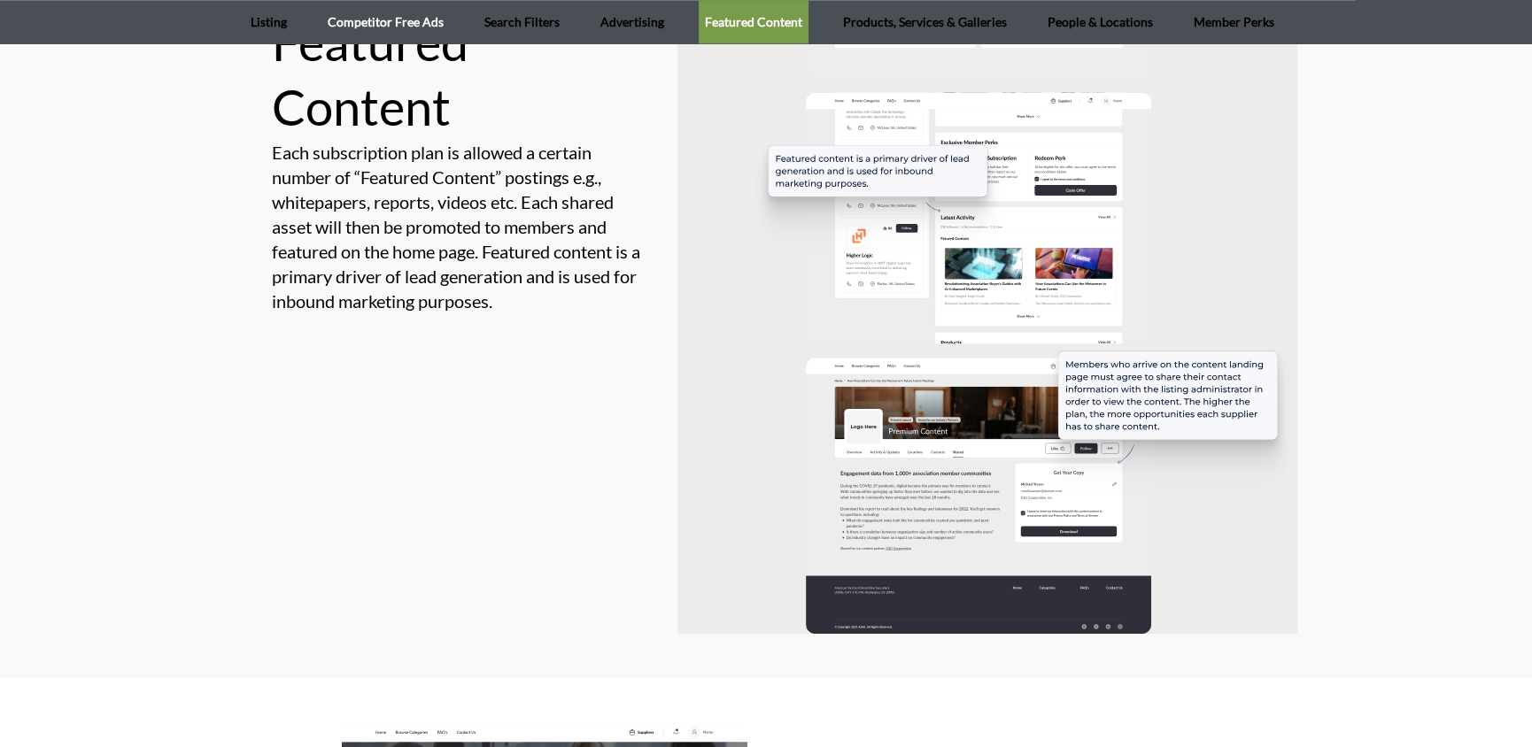
click at [416, 4] on link "Competitor Free Ads" at bounding box center [385, 21] width 128 height 43
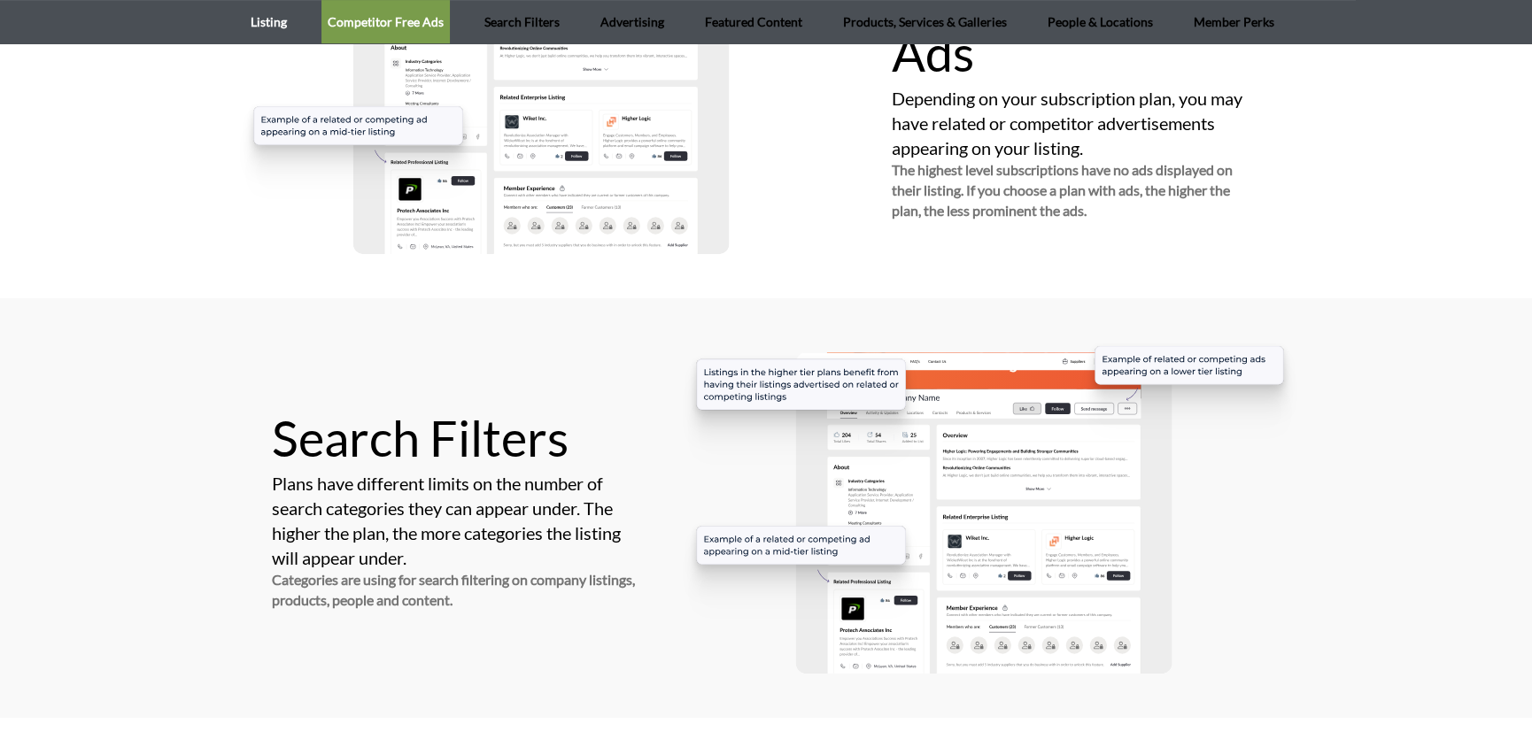
click at [272, 25] on link "Listing" at bounding box center [268, 21] width 49 height 43
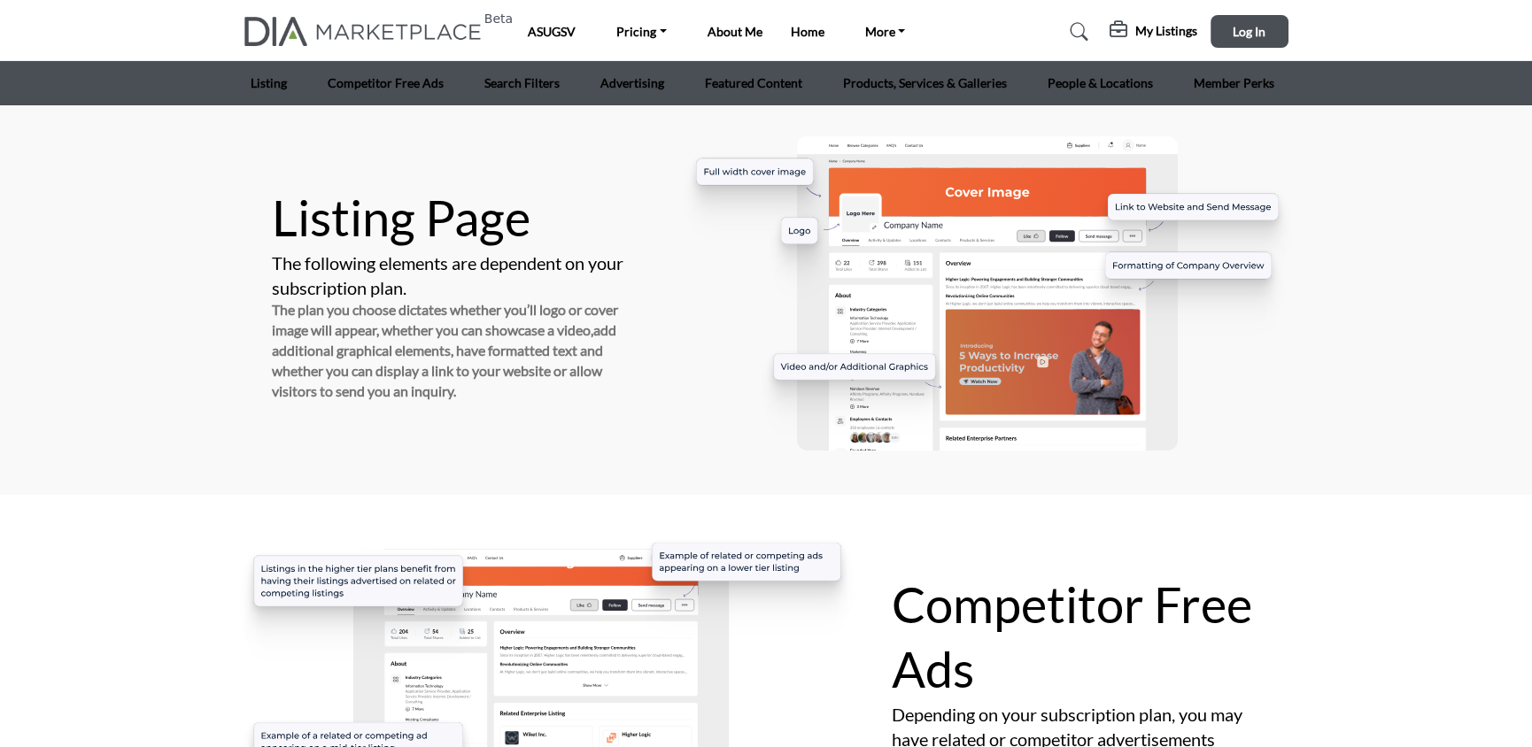
click at [397, 214] on h5 "Listing Page" at bounding box center [456, 218] width 368 height 65
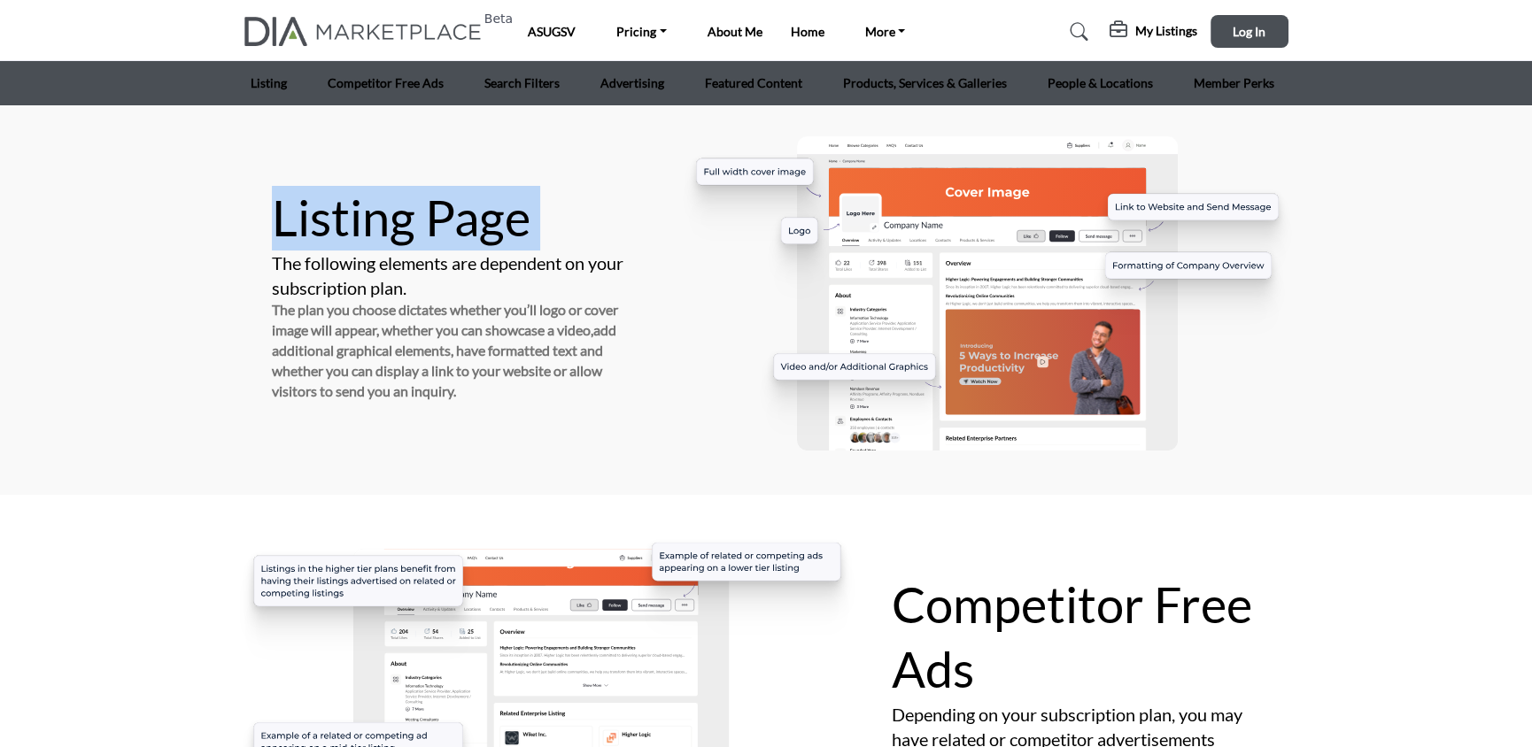
click at [397, 214] on h5 "Listing Page" at bounding box center [456, 218] width 368 height 65
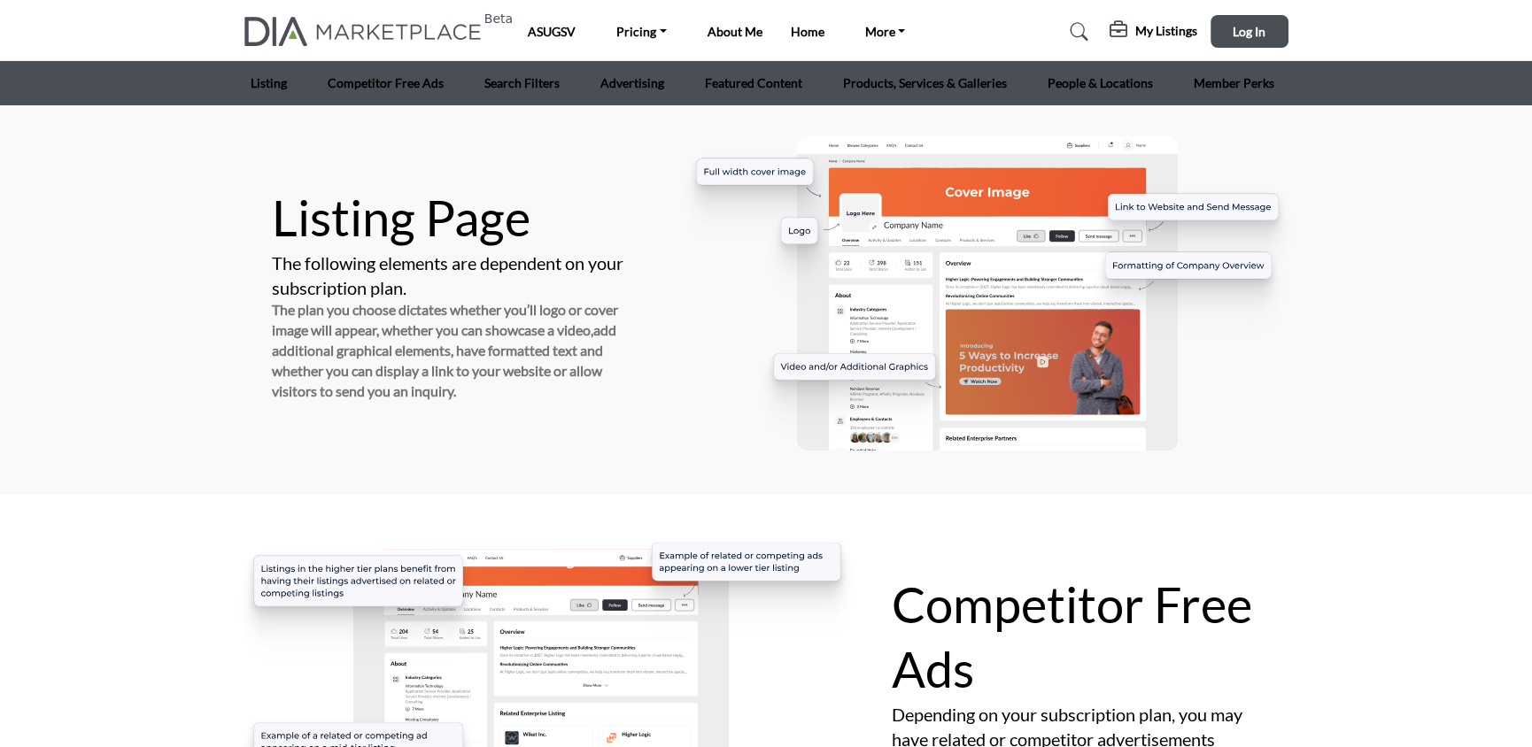
click at [397, 214] on h5 "Listing Page" at bounding box center [456, 218] width 368 height 65
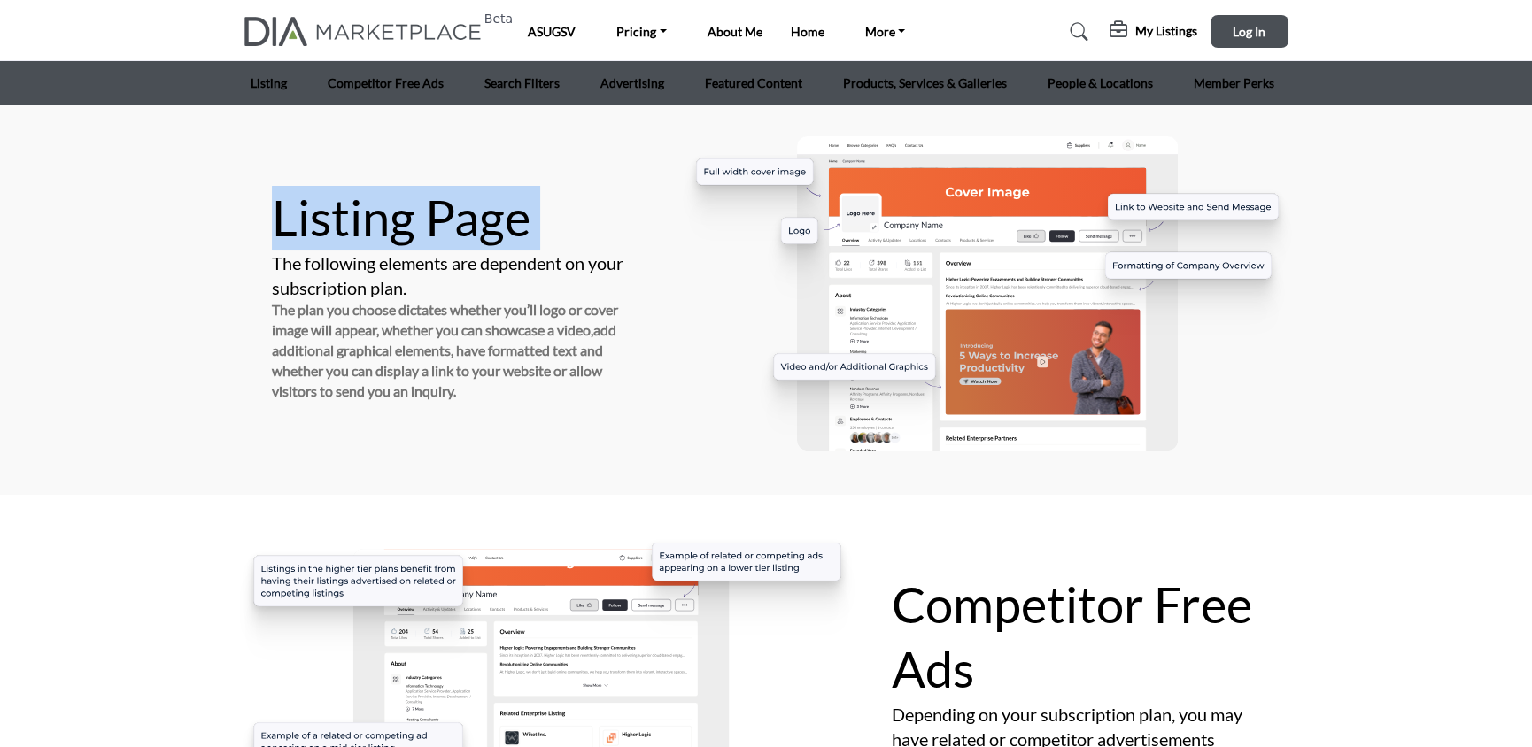
click at [397, 214] on h5 "Listing Page" at bounding box center [456, 218] width 368 height 65
